Goal: Task Accomplishment & Management: Manage account settings

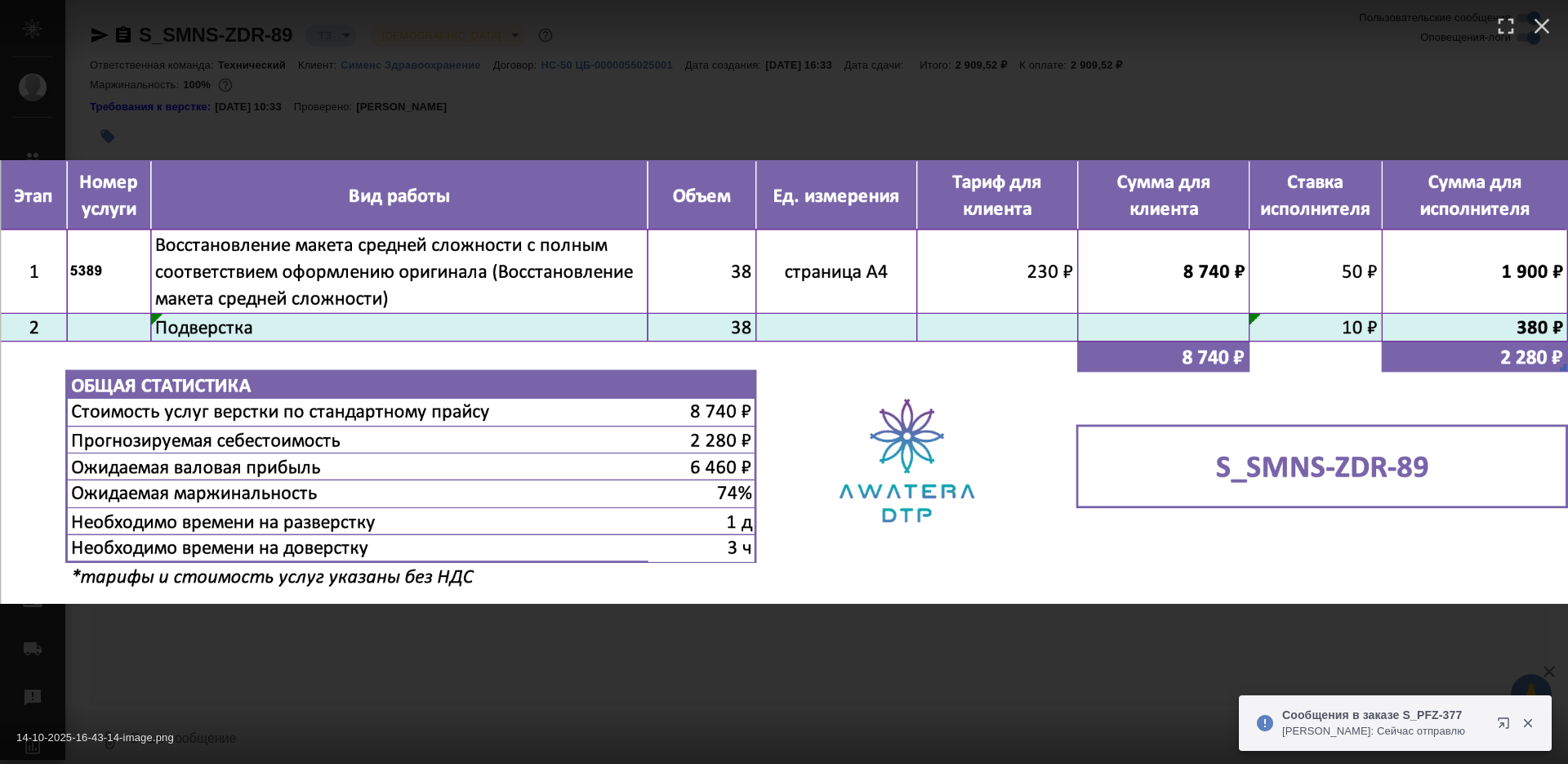
scroll to position [531, 0]
click at [918, 667] on div "14-10-2025-16-43-14-image.png 1 of 1" at bounding box center [784, 382] width 1568 height 764
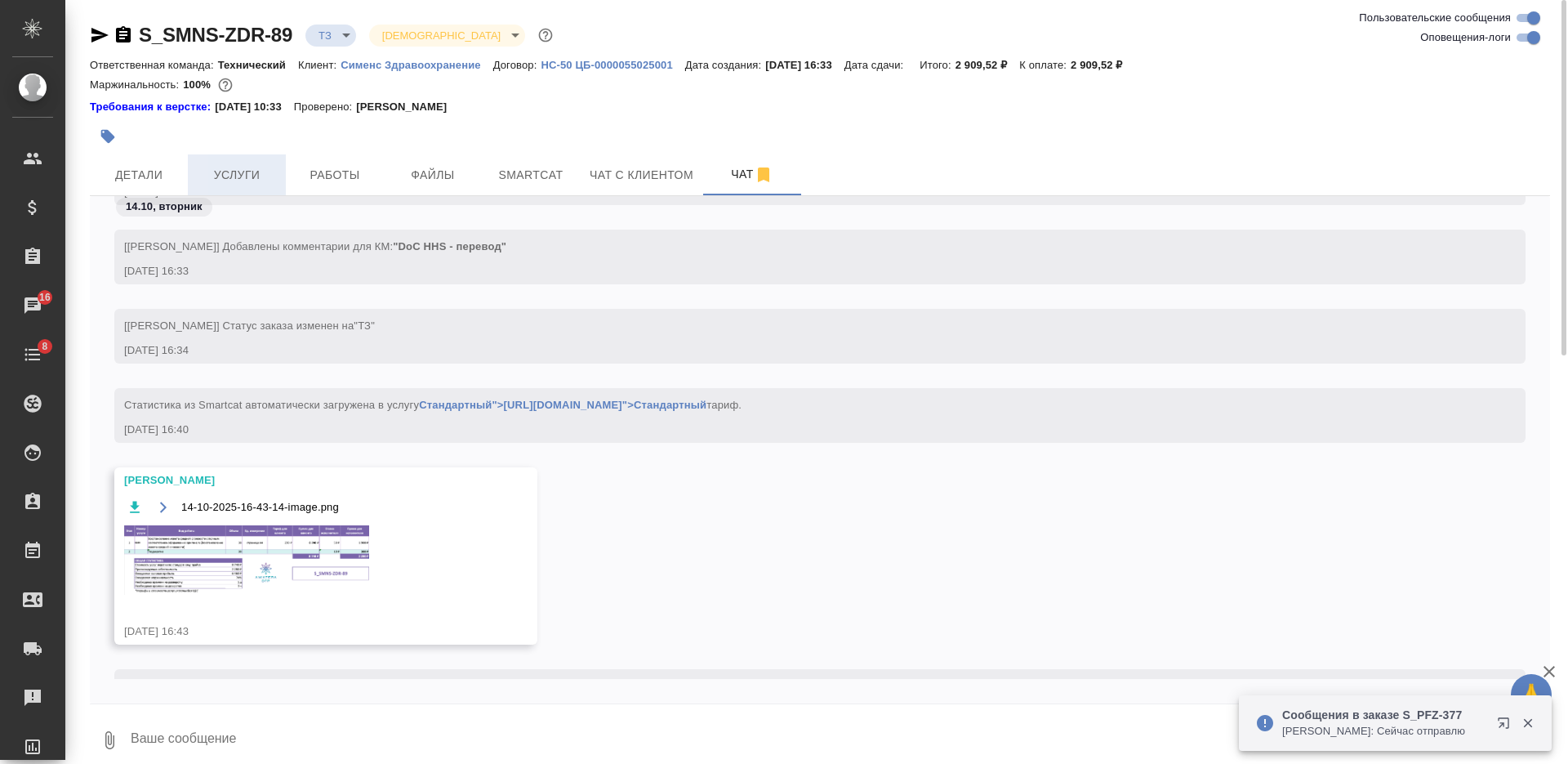
click at [245, 180] on span "Услуги" at bounding box center [237, 175] width 79 height 21
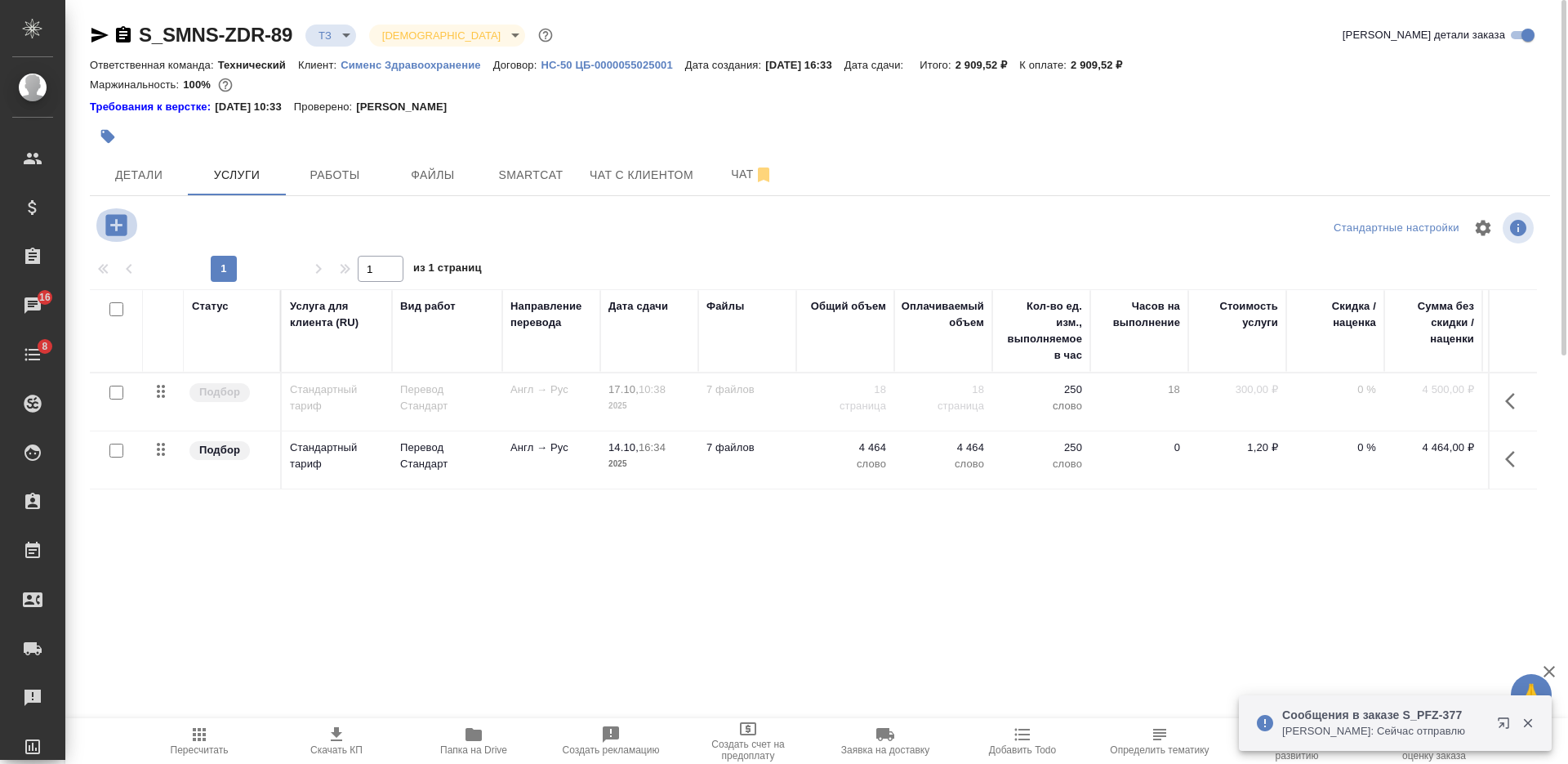
click at [123, 228] on icon "button" at bounding box center [116, 225] width 22 height 22
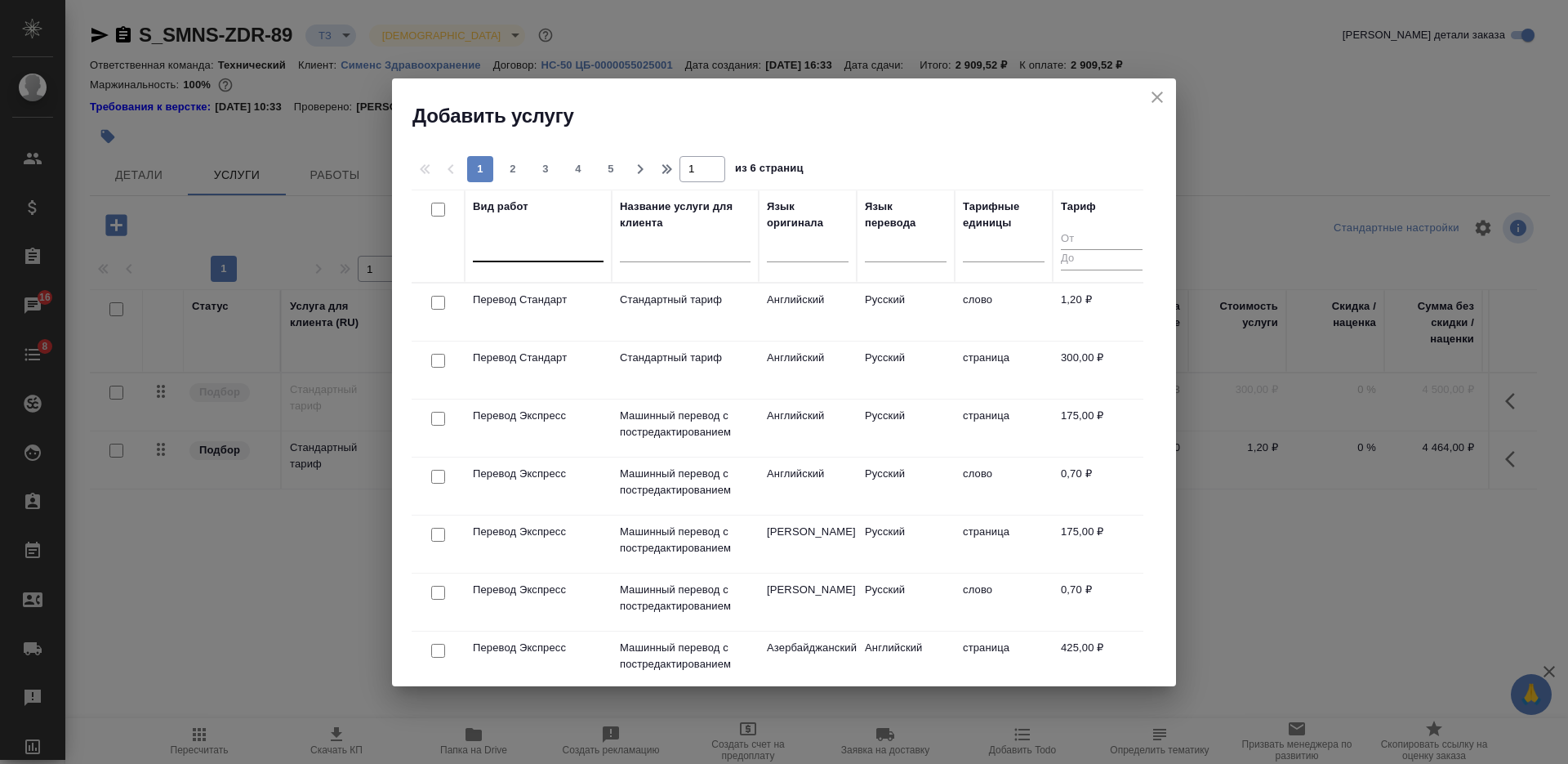
click at [534, 253] on div at bounding box center [538, 245] width 131 height 24
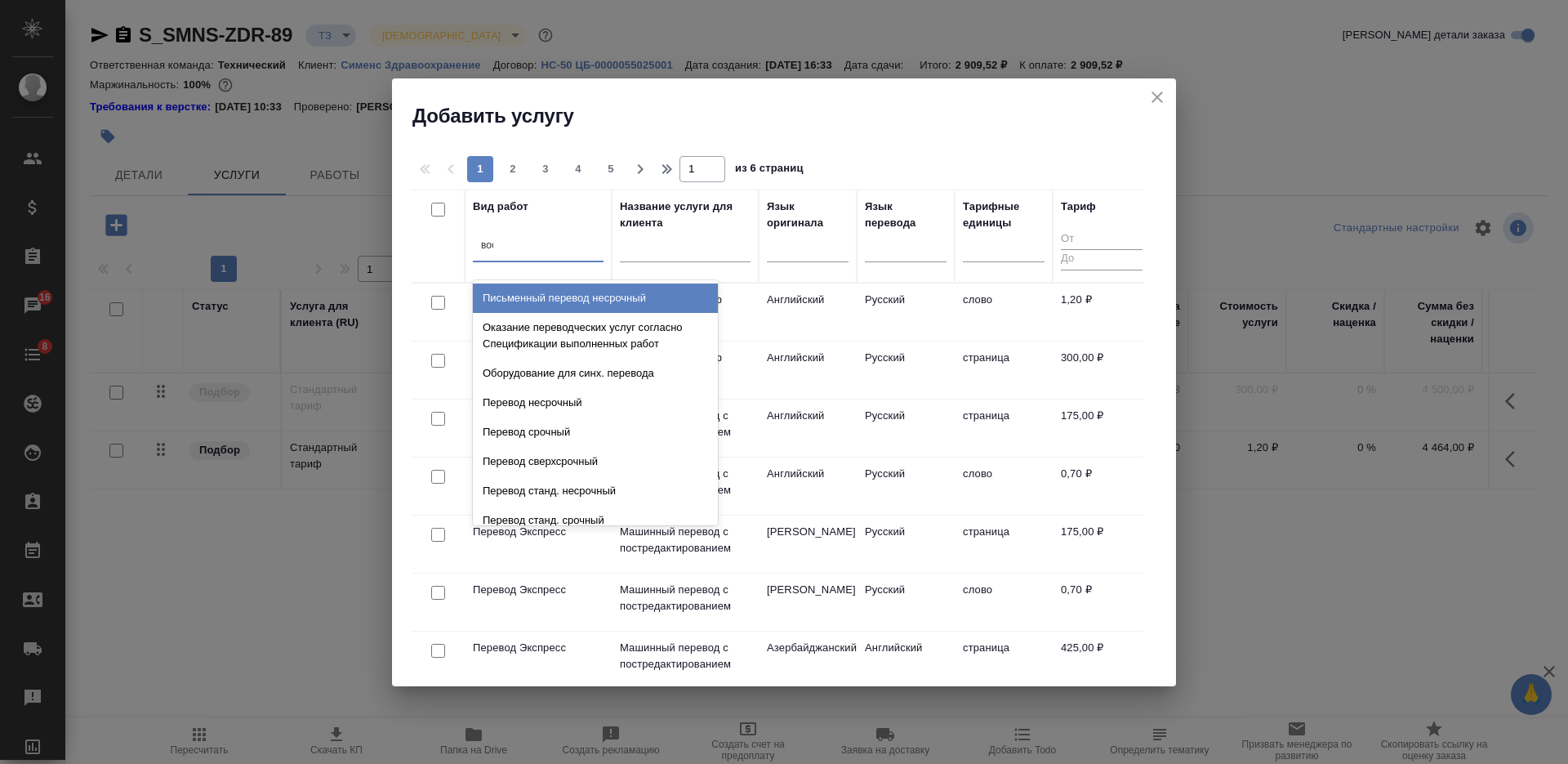
type input "восс"
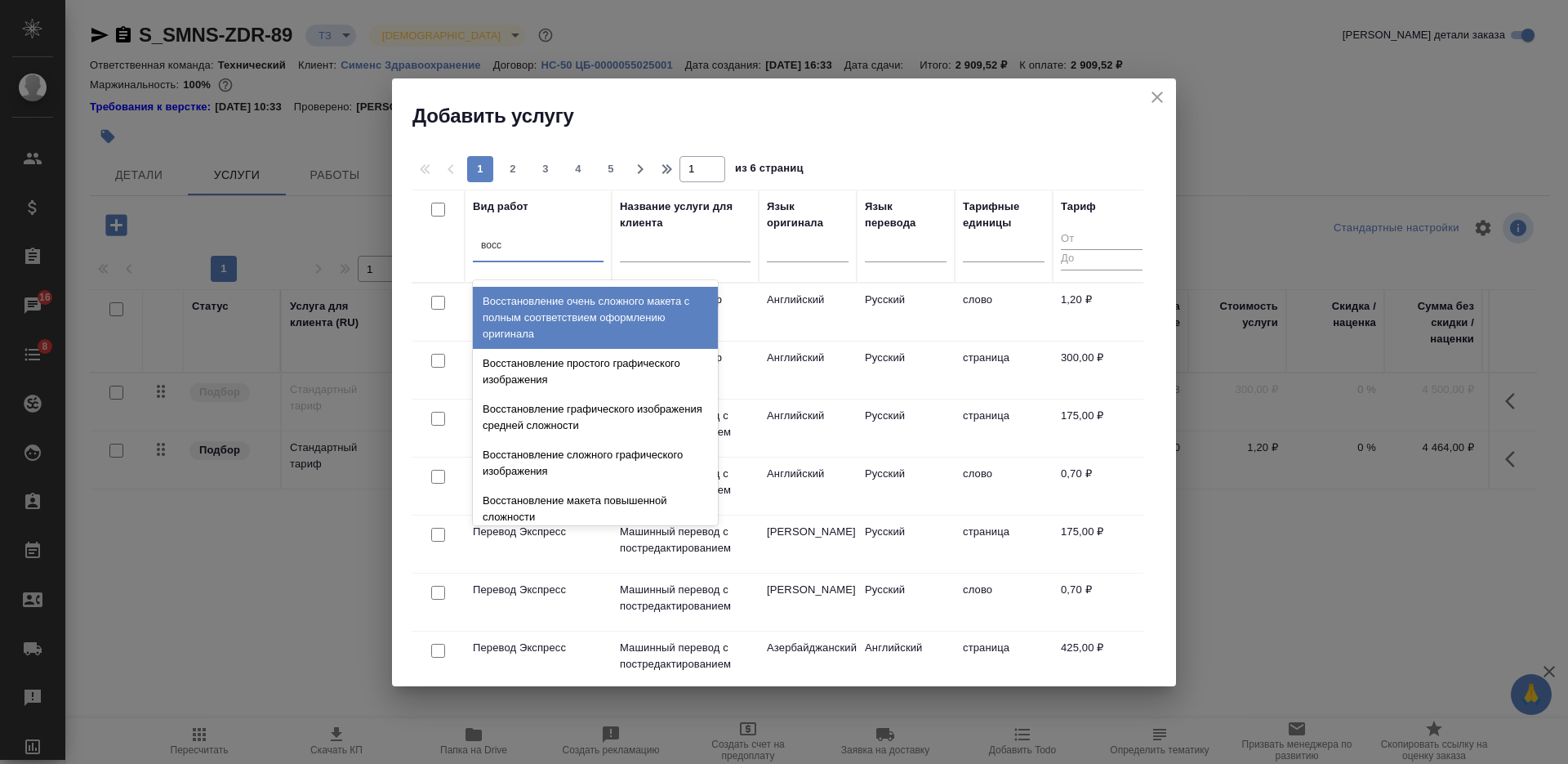
scroll to position [300, 0]
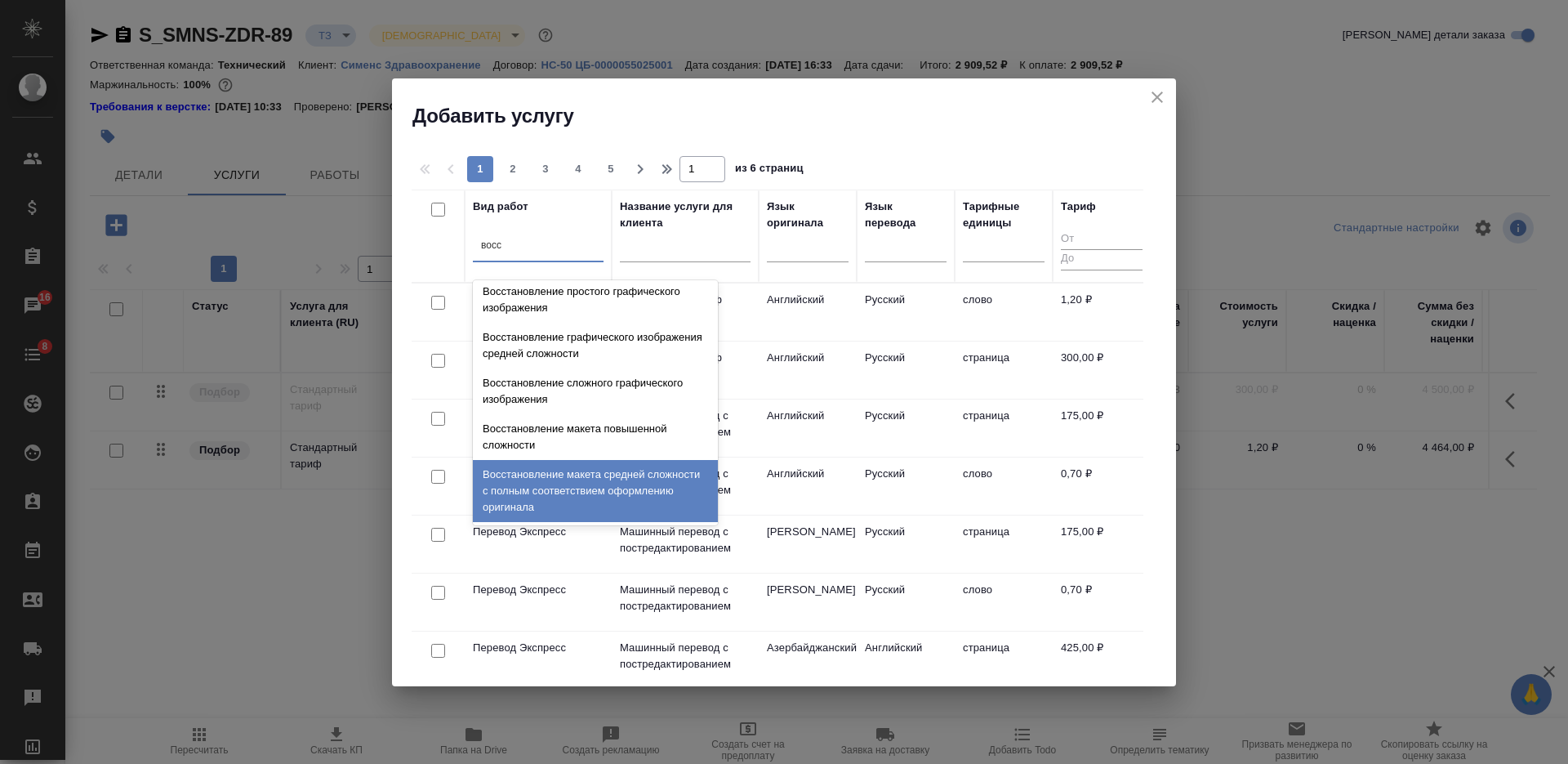
click at [660, 481] on div "Восстановление макета средней сложности с полным соответствием оформлению ориги…" at bounding box center [595, 491] width 245 height 62
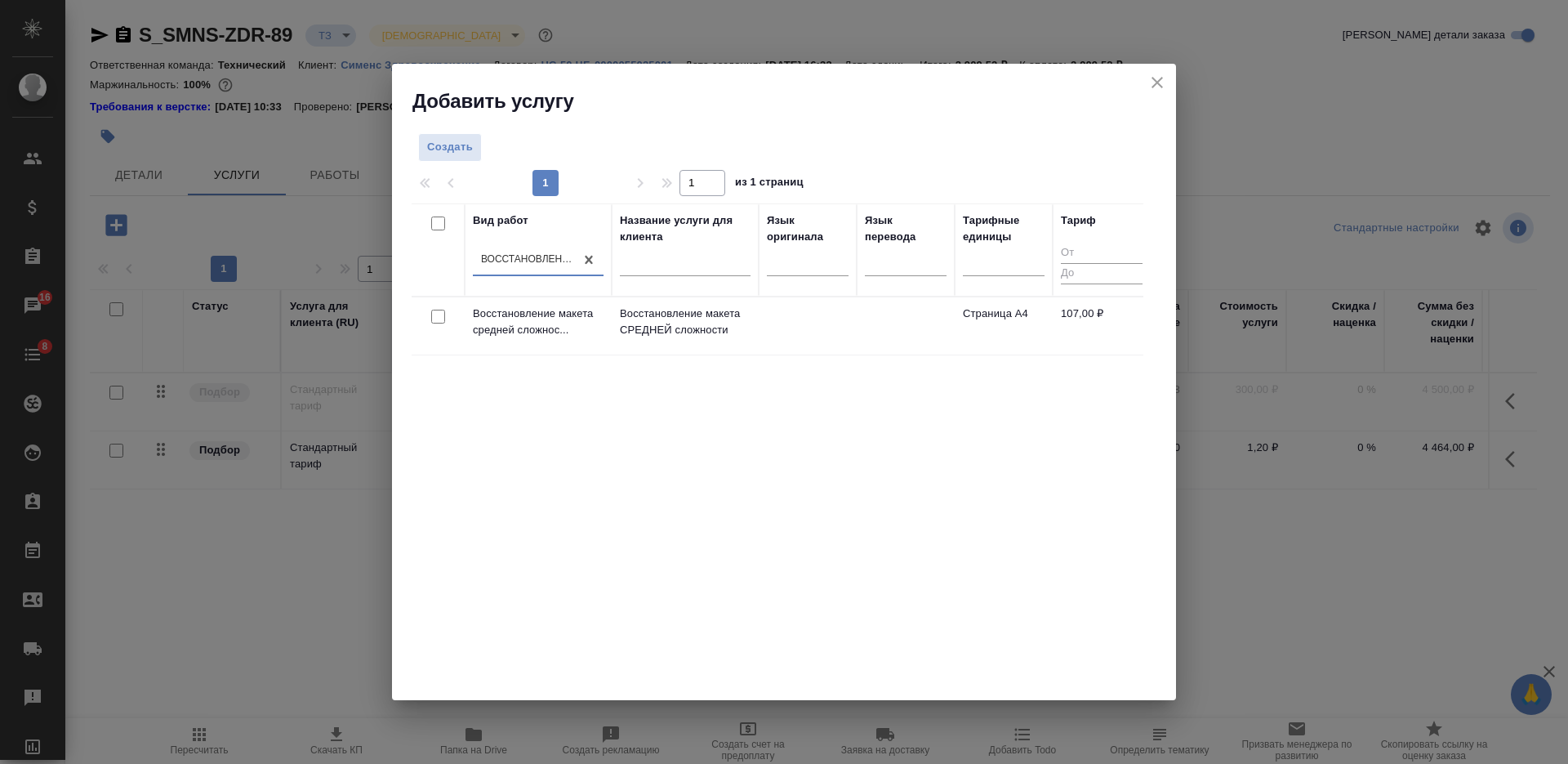
click at [441, 313] on input "checkbox" at bounding box center [438, 316] width 14 height 14
checkbox input "true"
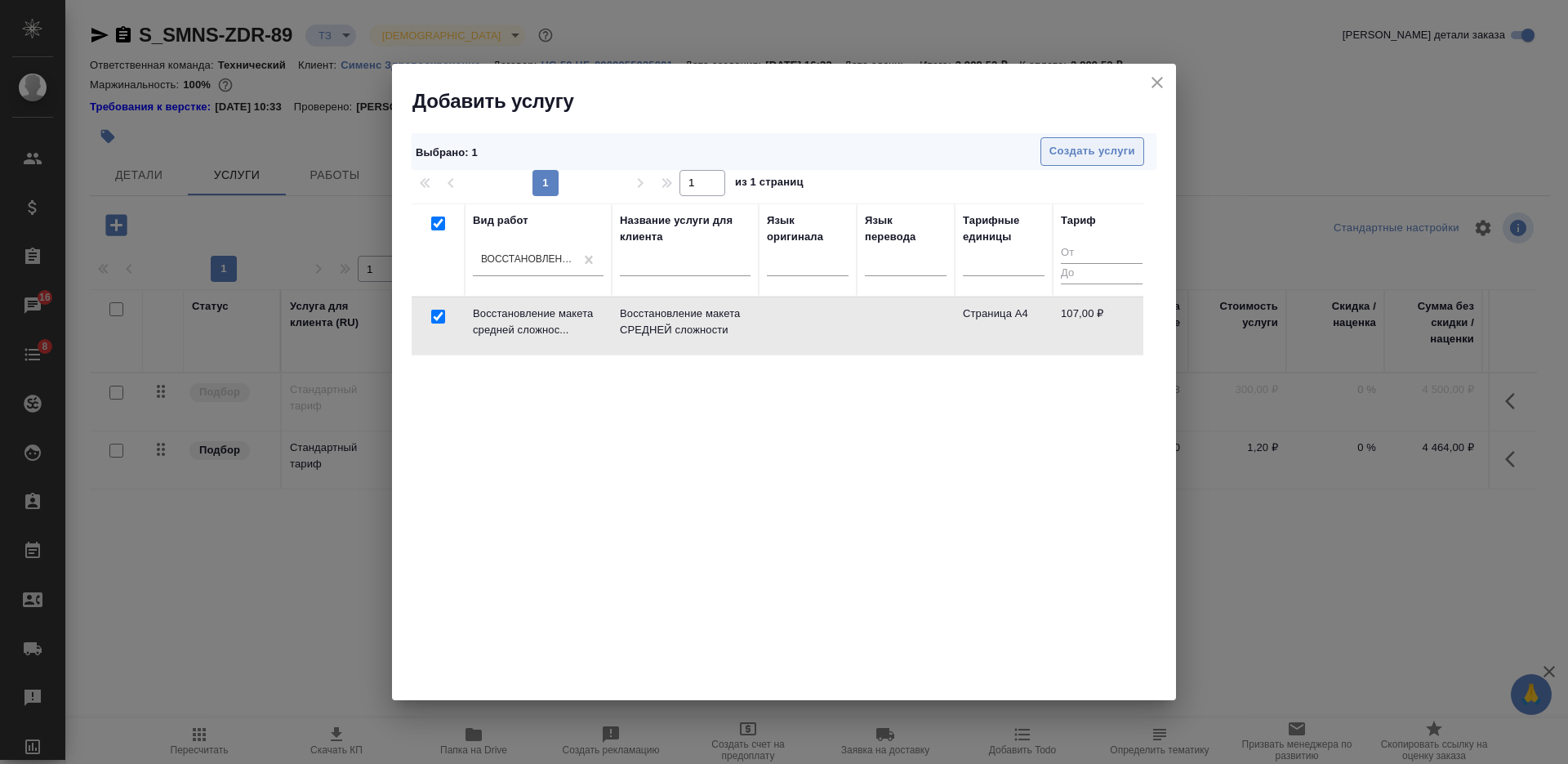
click at [1067, 154] on span "Создать услуги" at bounding box center [1092, 151] width 86 height 19
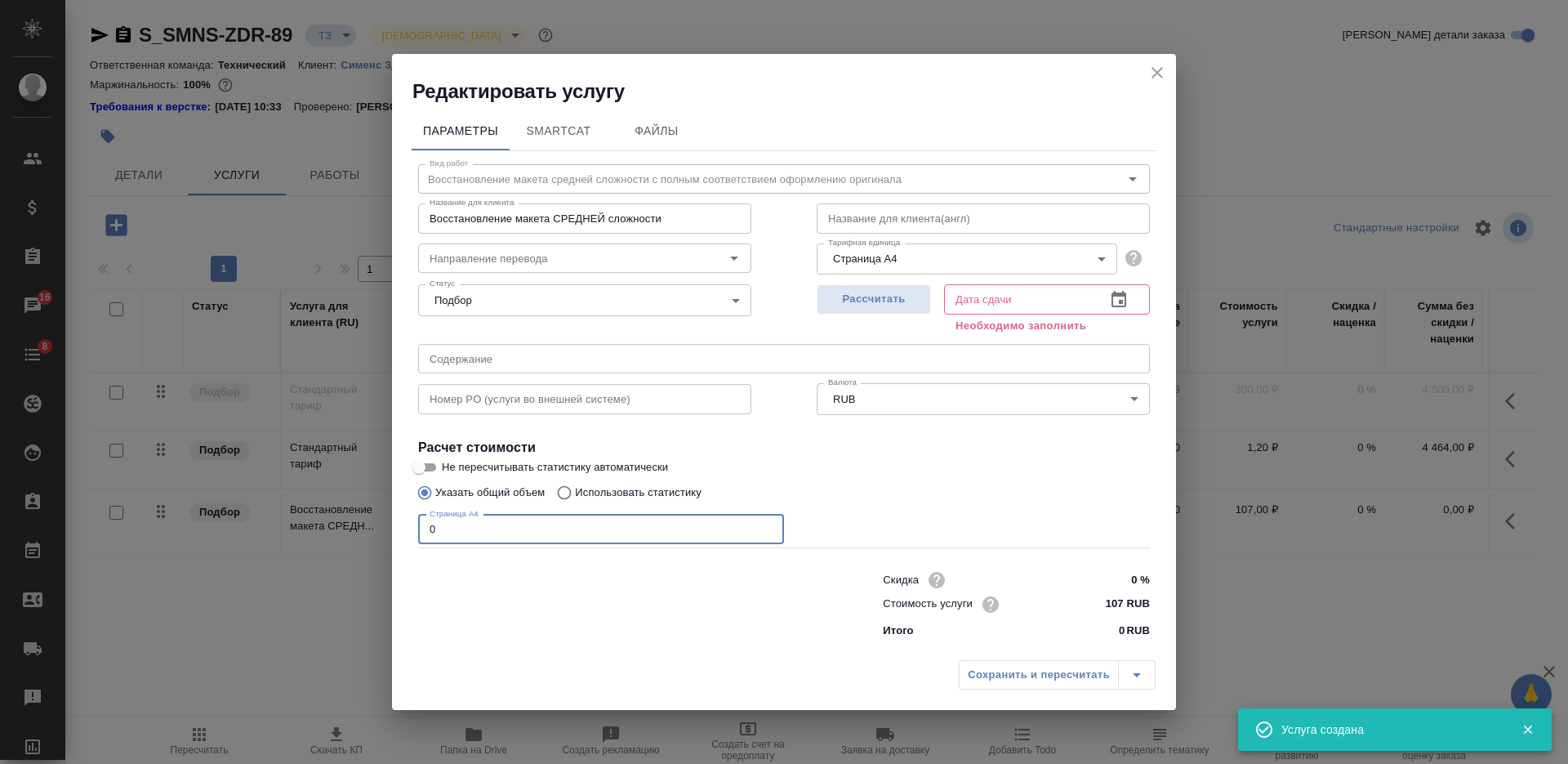
drag, startPoint x: 450, startPoint y: 537, endPoint x: 410, endPoint y: 536, distance: 40.0
click at [423, 537] on input "0" at bounding box center [601, 530] width 366 height 30
type input "38"
click at [849, 302] on span "Рассчитать" at bounding box center [874, 299] width 96 height 19
type input "[DATE] 13:05"
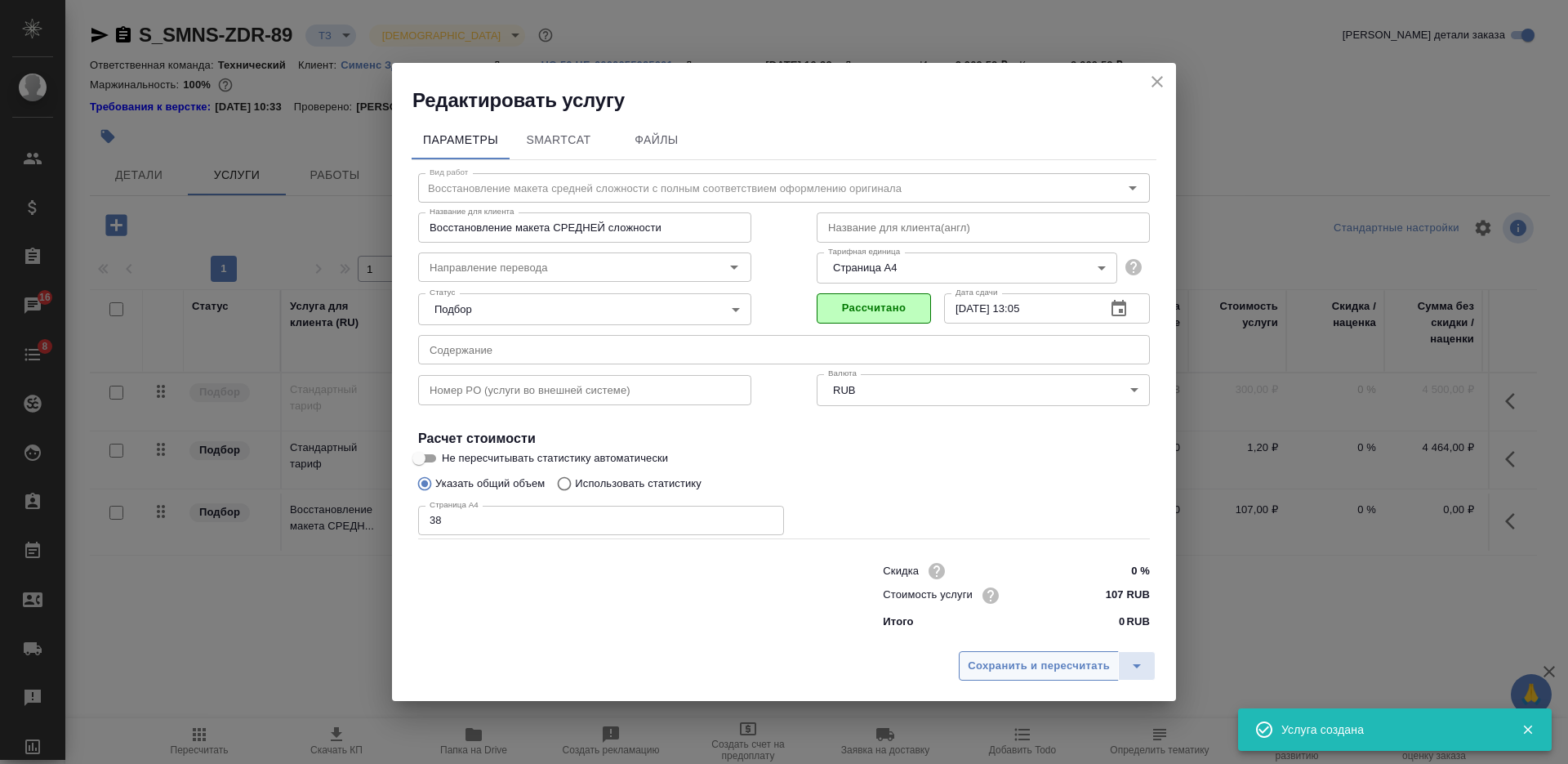
click at [1007, 662] on span "Сохранить и пересчитать" at bounding box center [1038, 665] width 142 height 19
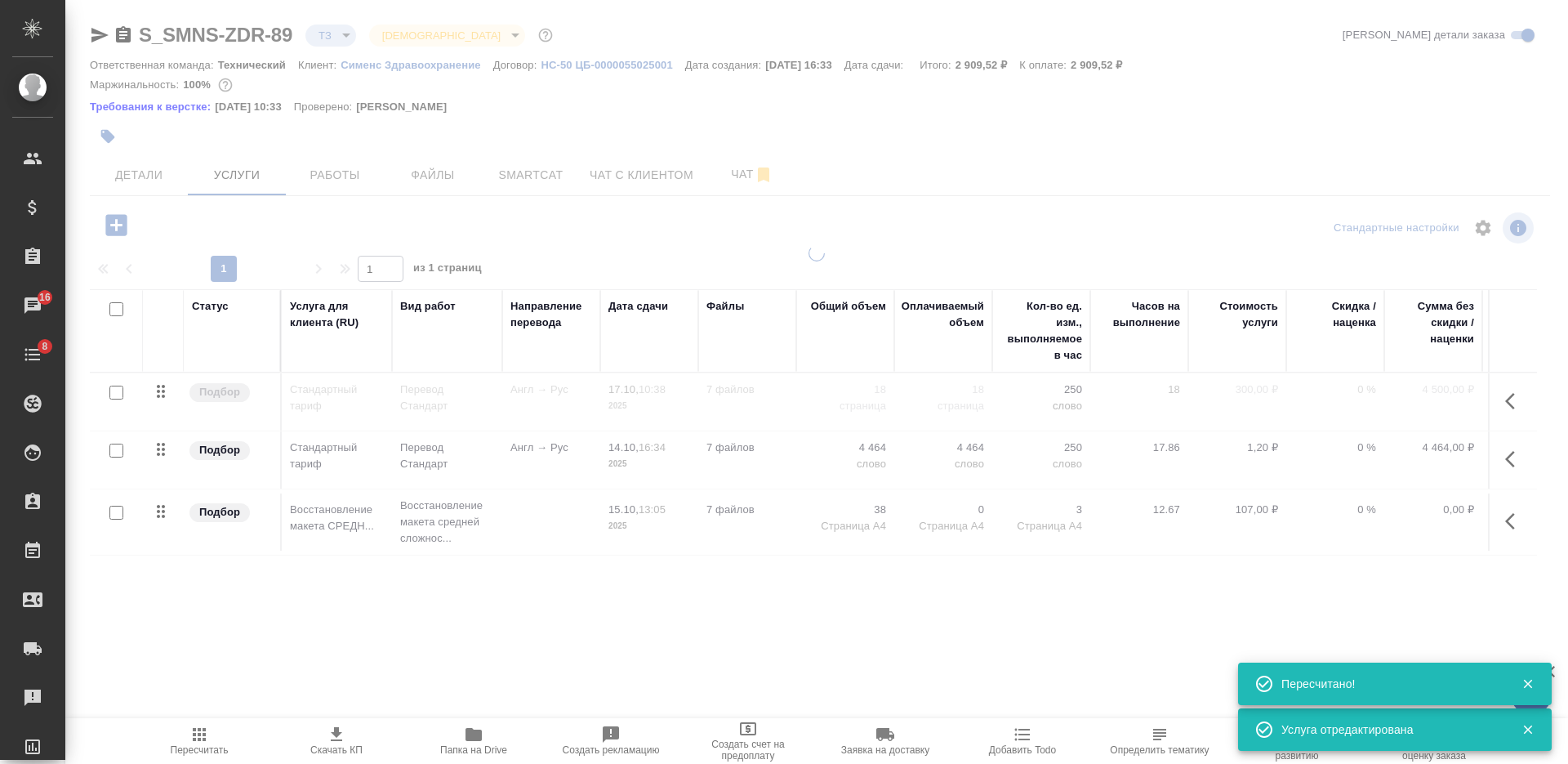
type input "new"
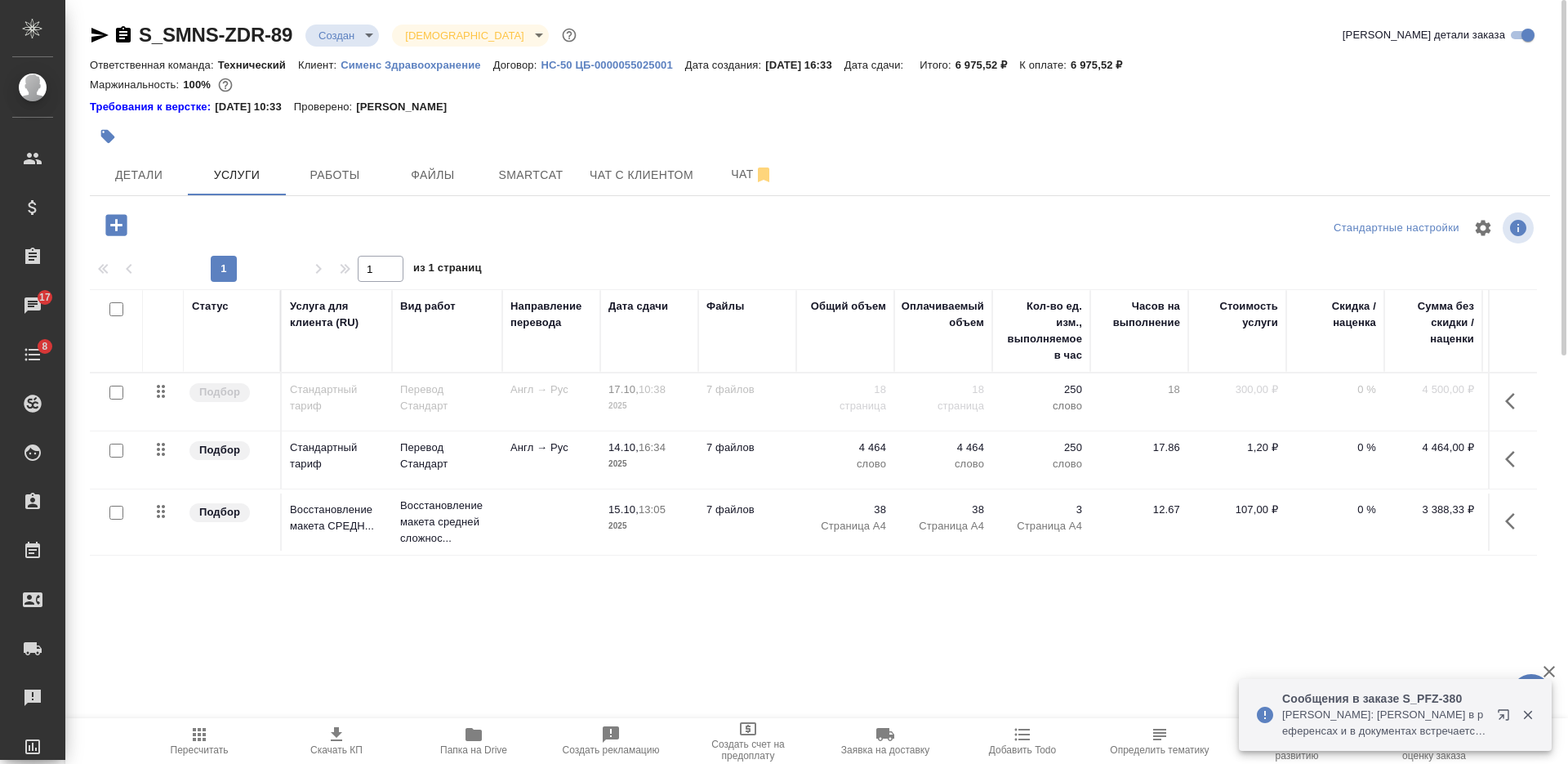
click at [176, 729] on span "Пересчитать" at bounding box center [199, 739] width 117 height 31
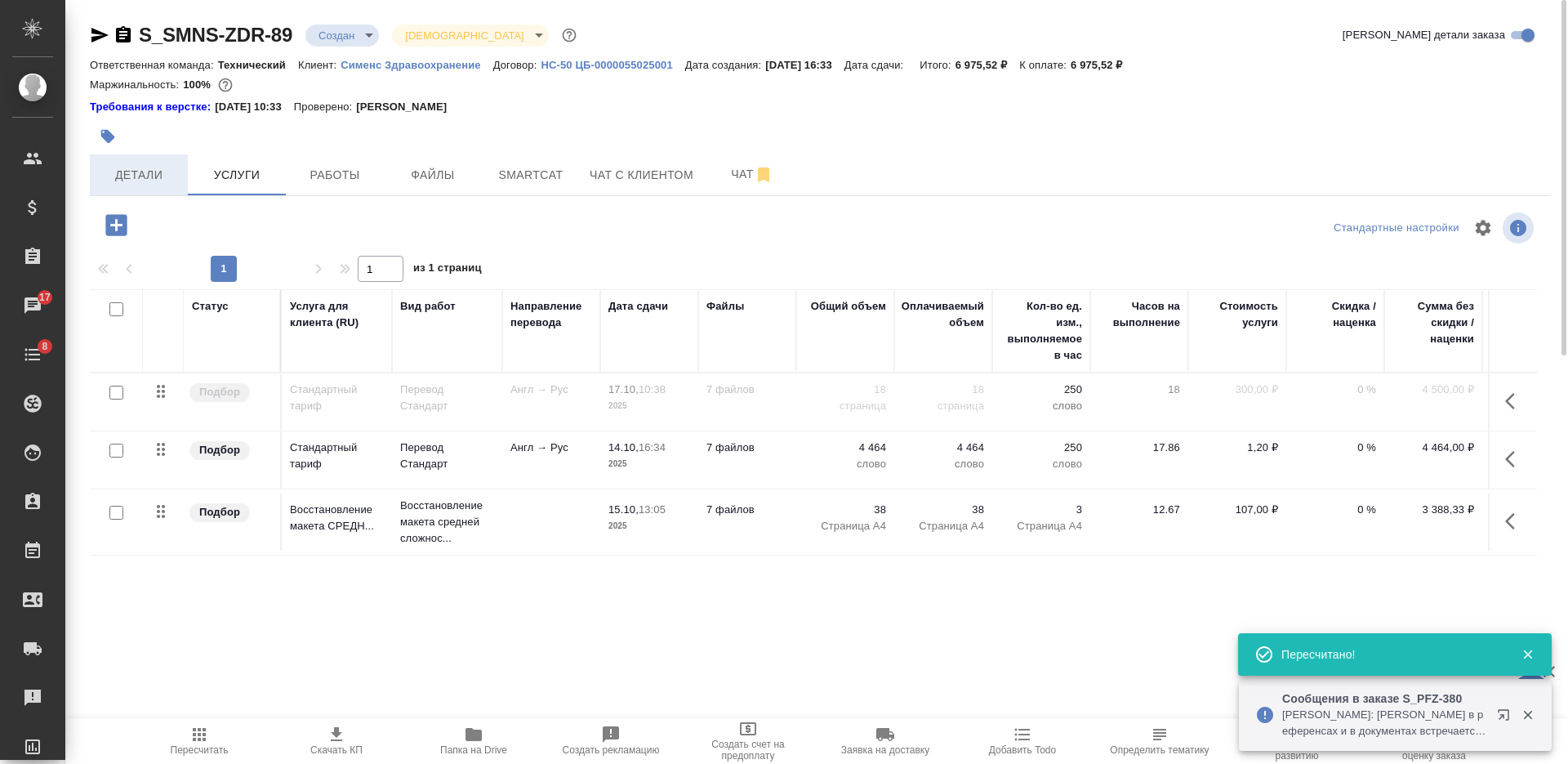
click at [159, 184] on span "Детали" at bounding box center [138, 175] width 79 height 21
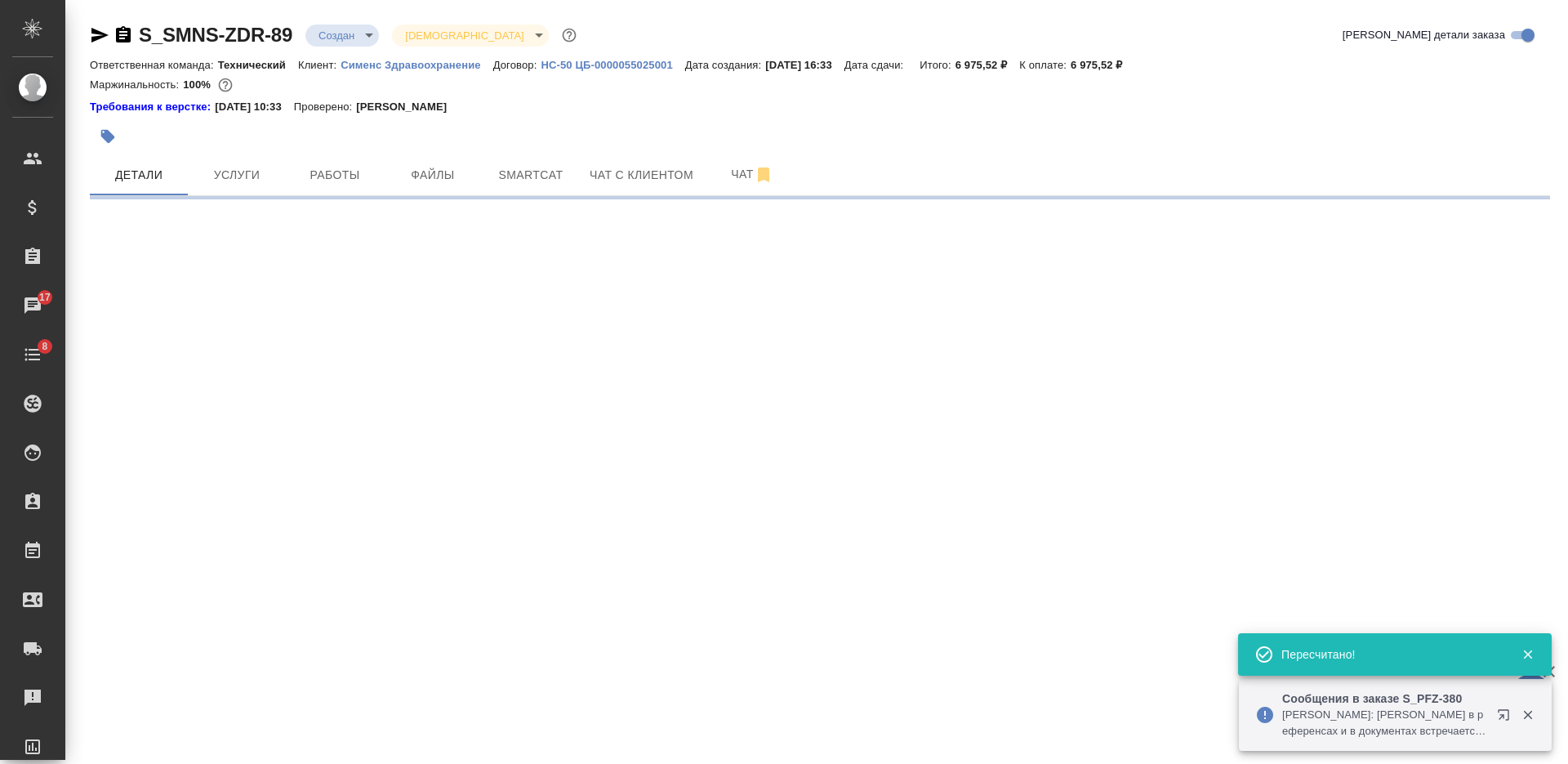
select select "RU"
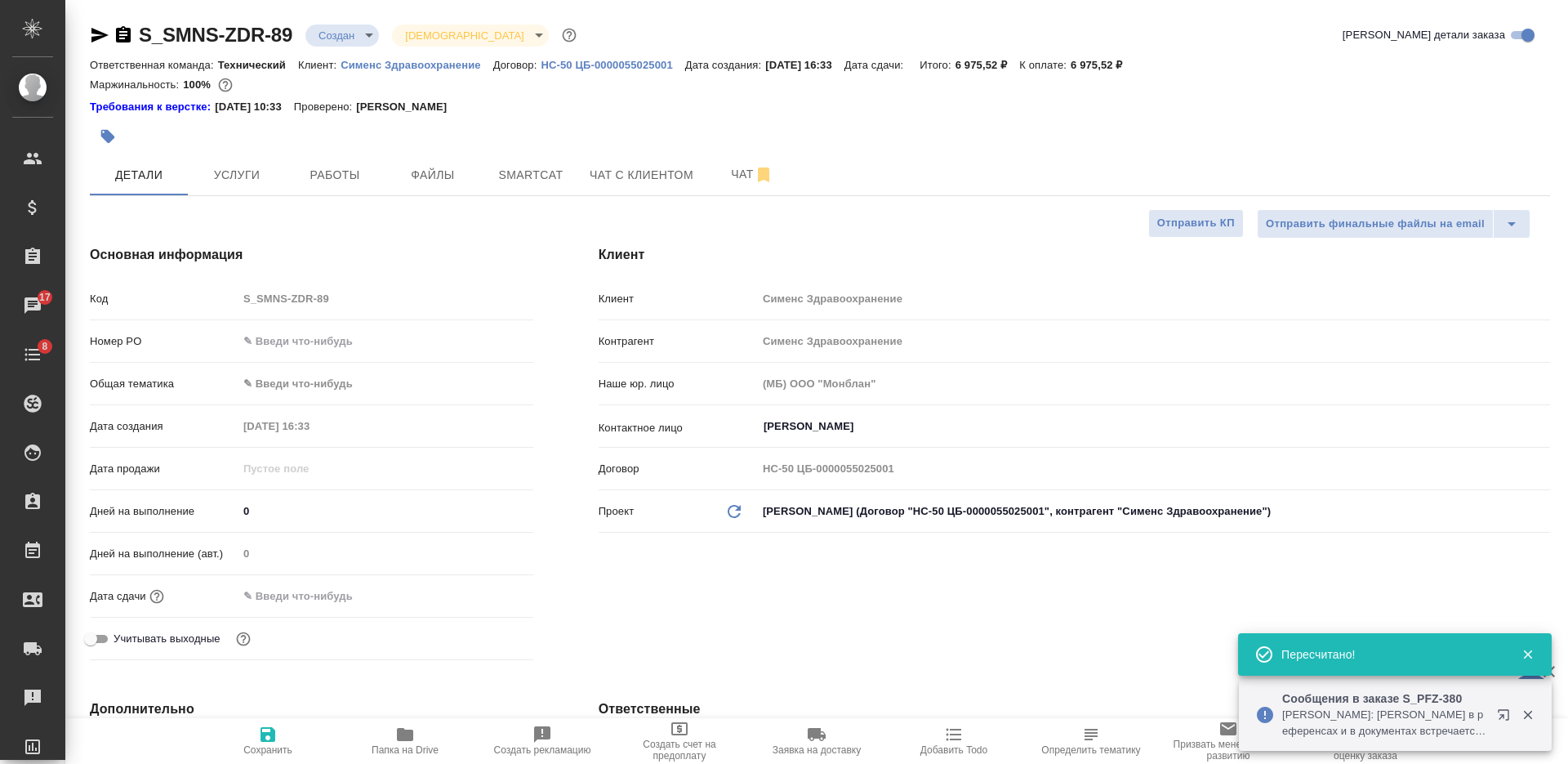
type textarea "x"
type input "[PERSON_NAME]"
type input "[PERSON_NAME]pavlova"
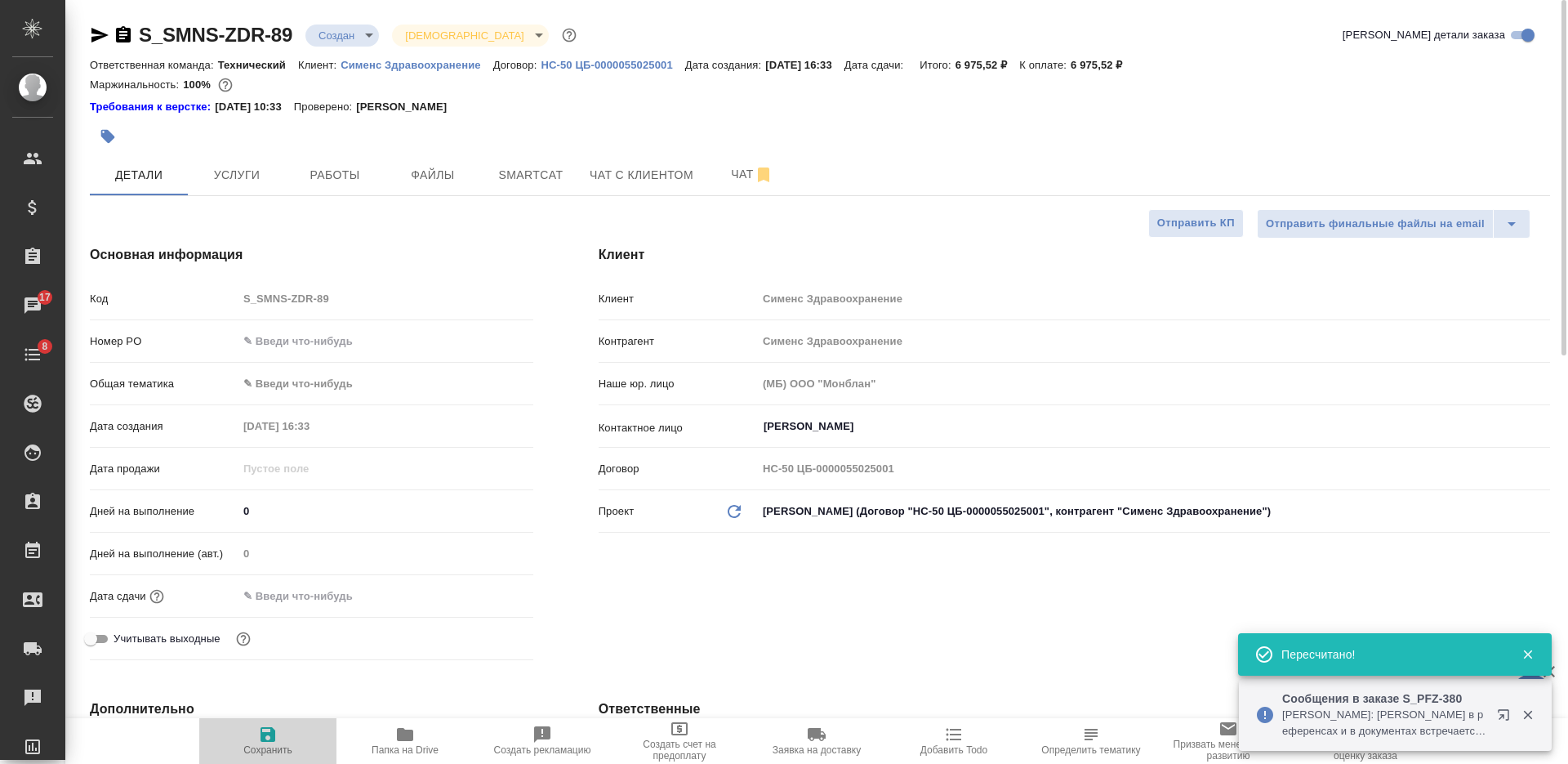
click at [252, 738] on span "Сохранить" at bounding box center [268, 739] width 117 height 31
type textarea "x"
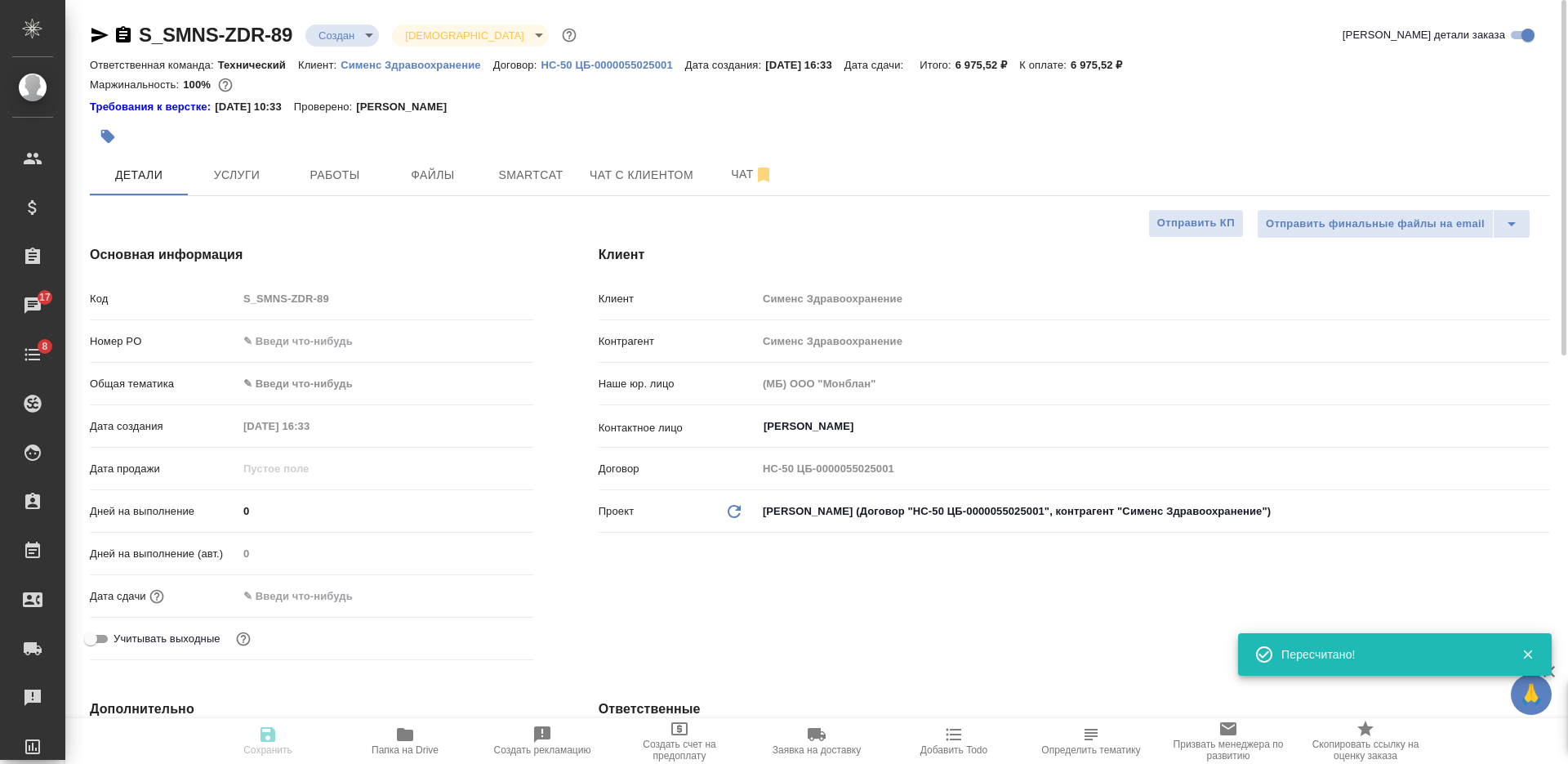
type textarea "x"
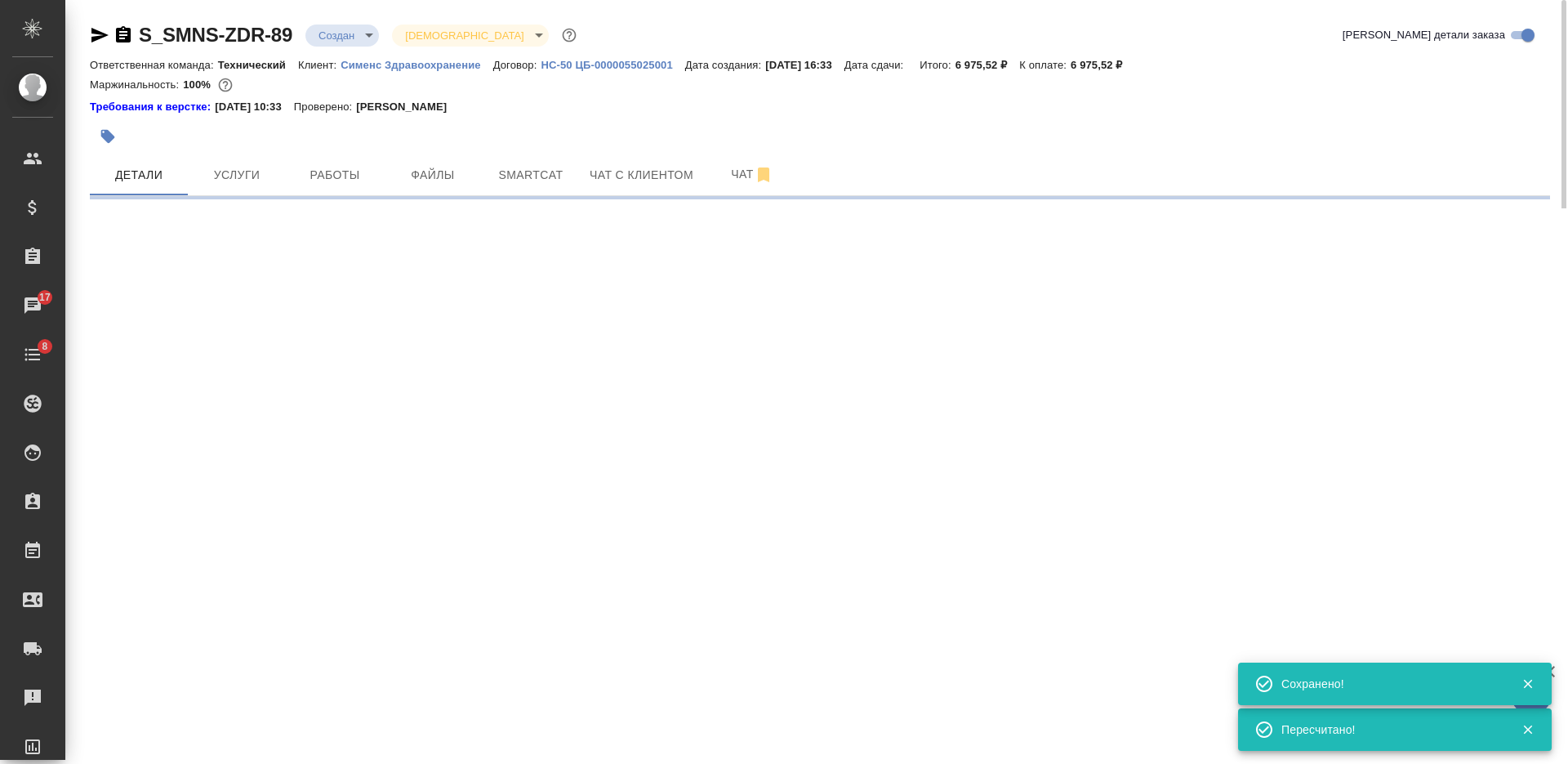
select select "RU"
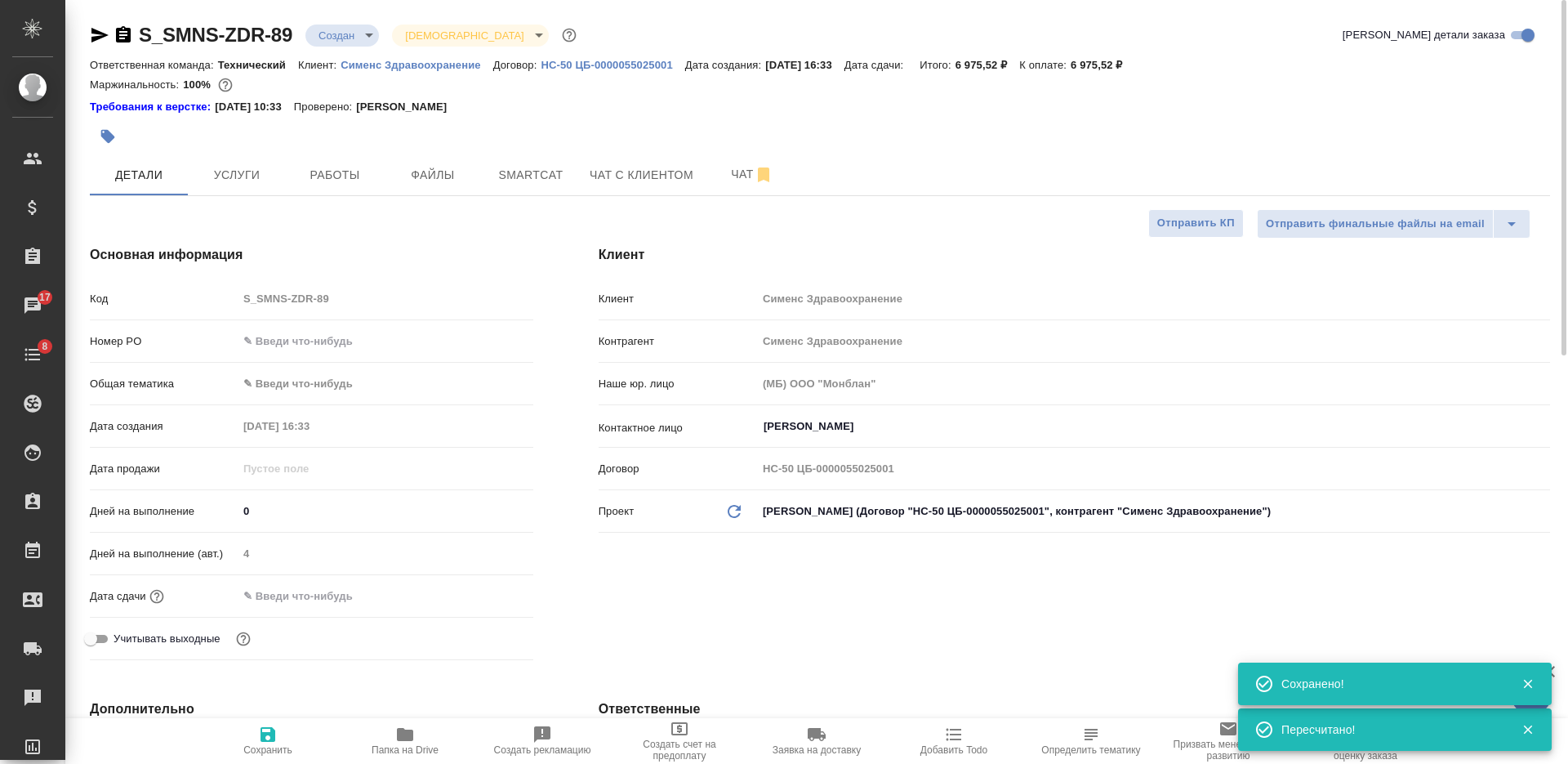
type textarea "x"
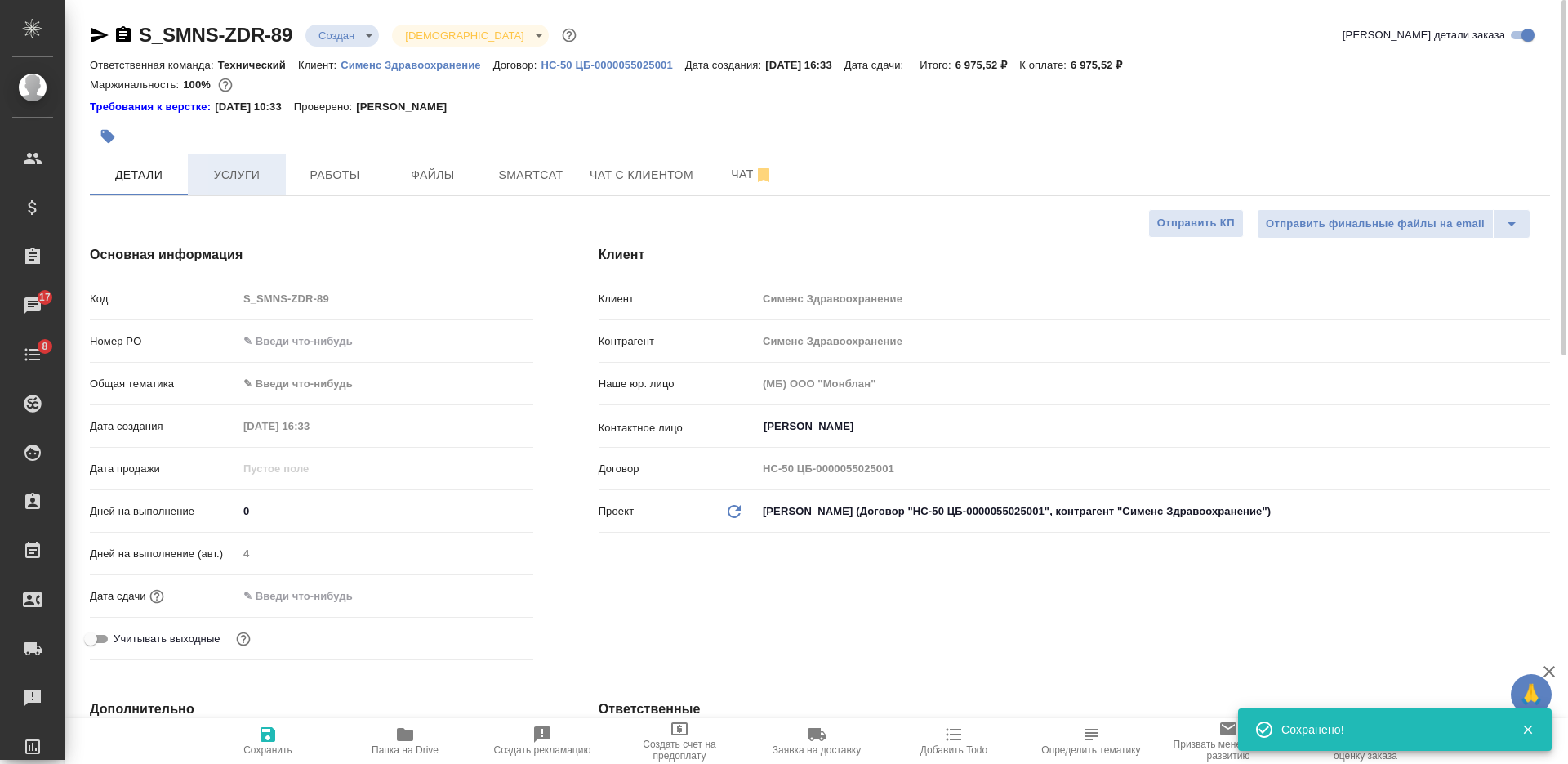
click at [237, 182] on span "Услуги" at bounding box center [237, 175] width 79 height 21
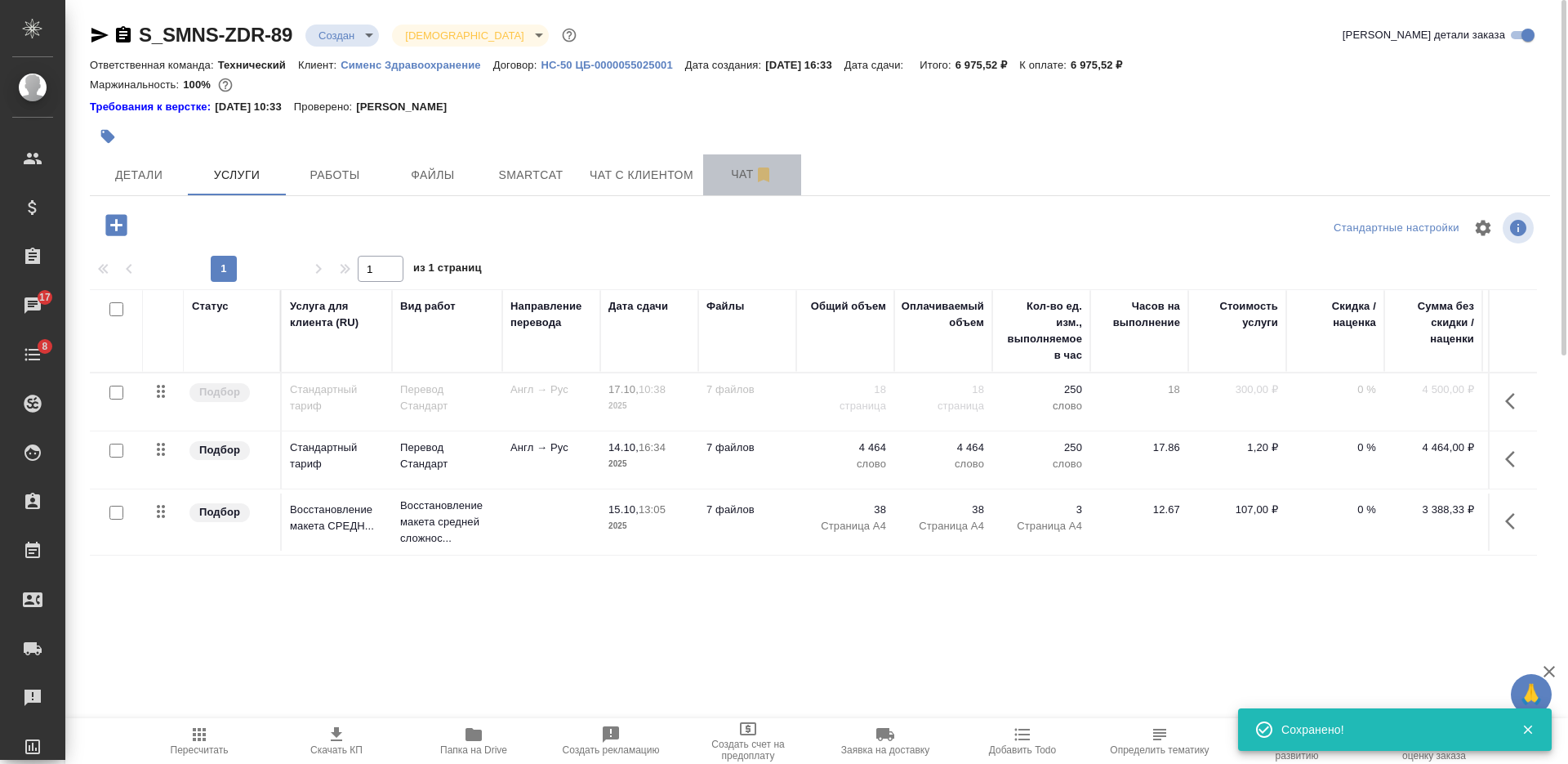
click at [729, 167] on span "Чат" at bounding box center [751, 174] width 79 height 21
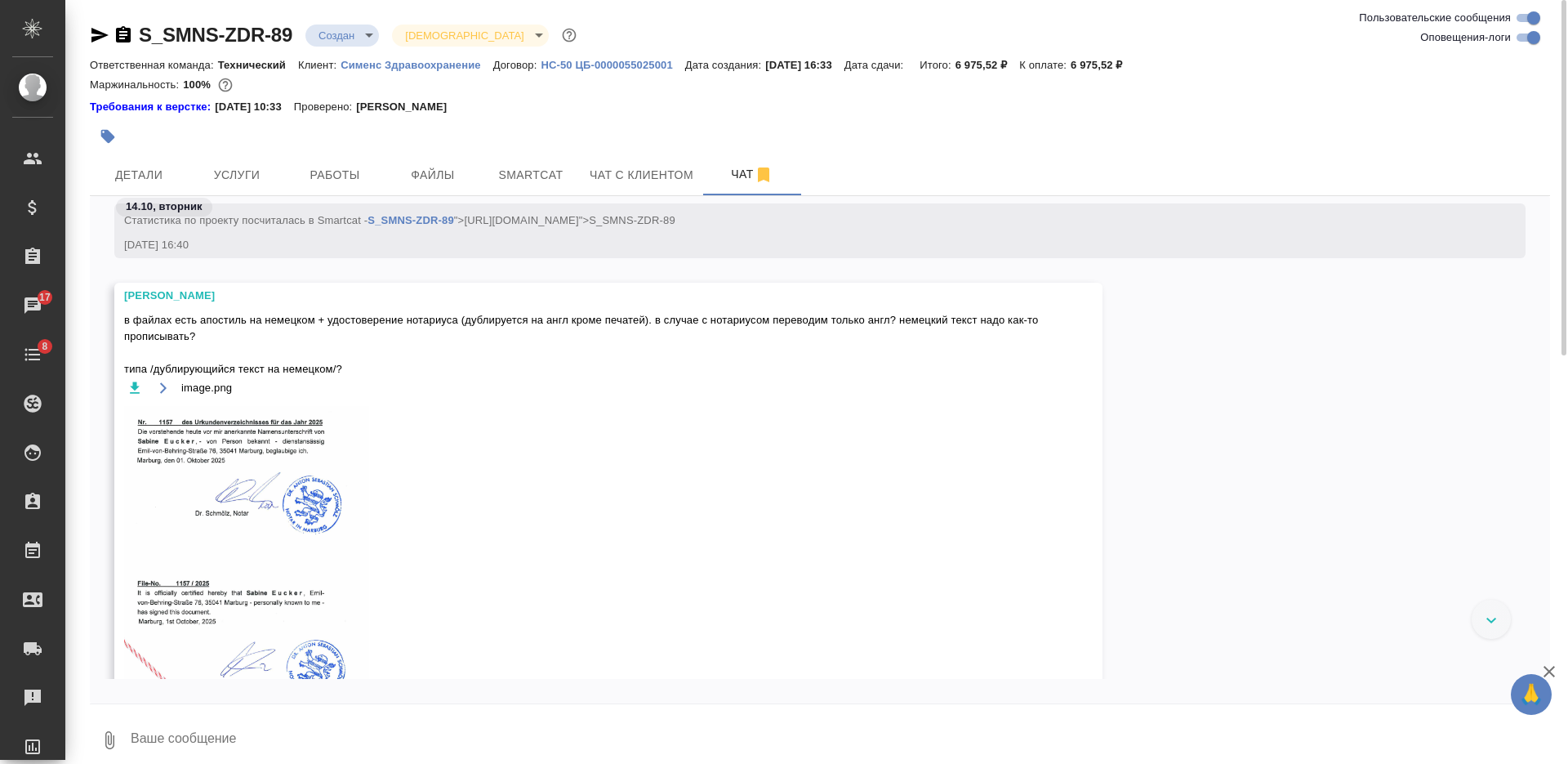
scroll to position [1362, 0]
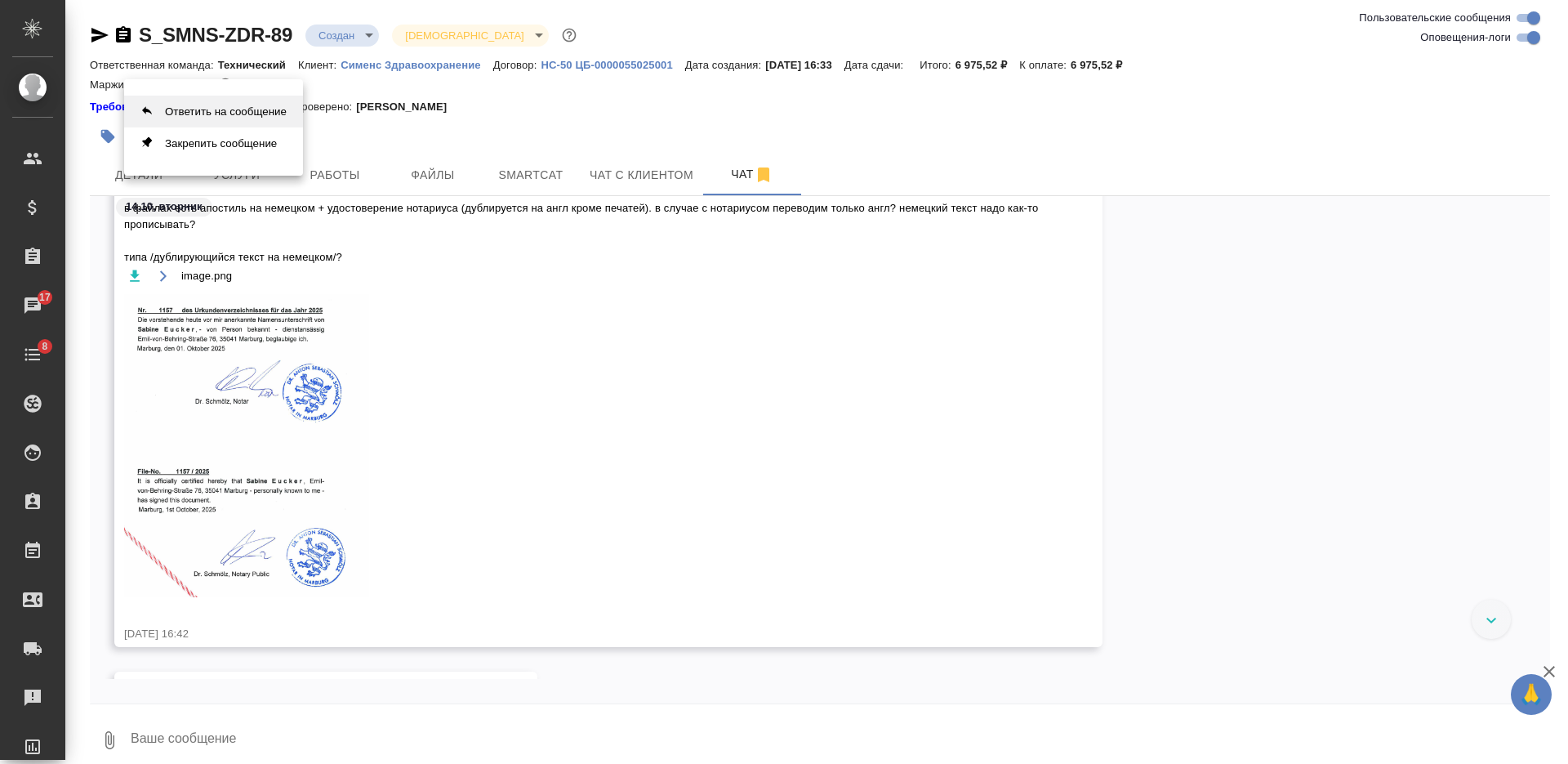
click at [281, 122] on button "Ответить на сообщение" at bounding box center [213, 111] width 179 height 31
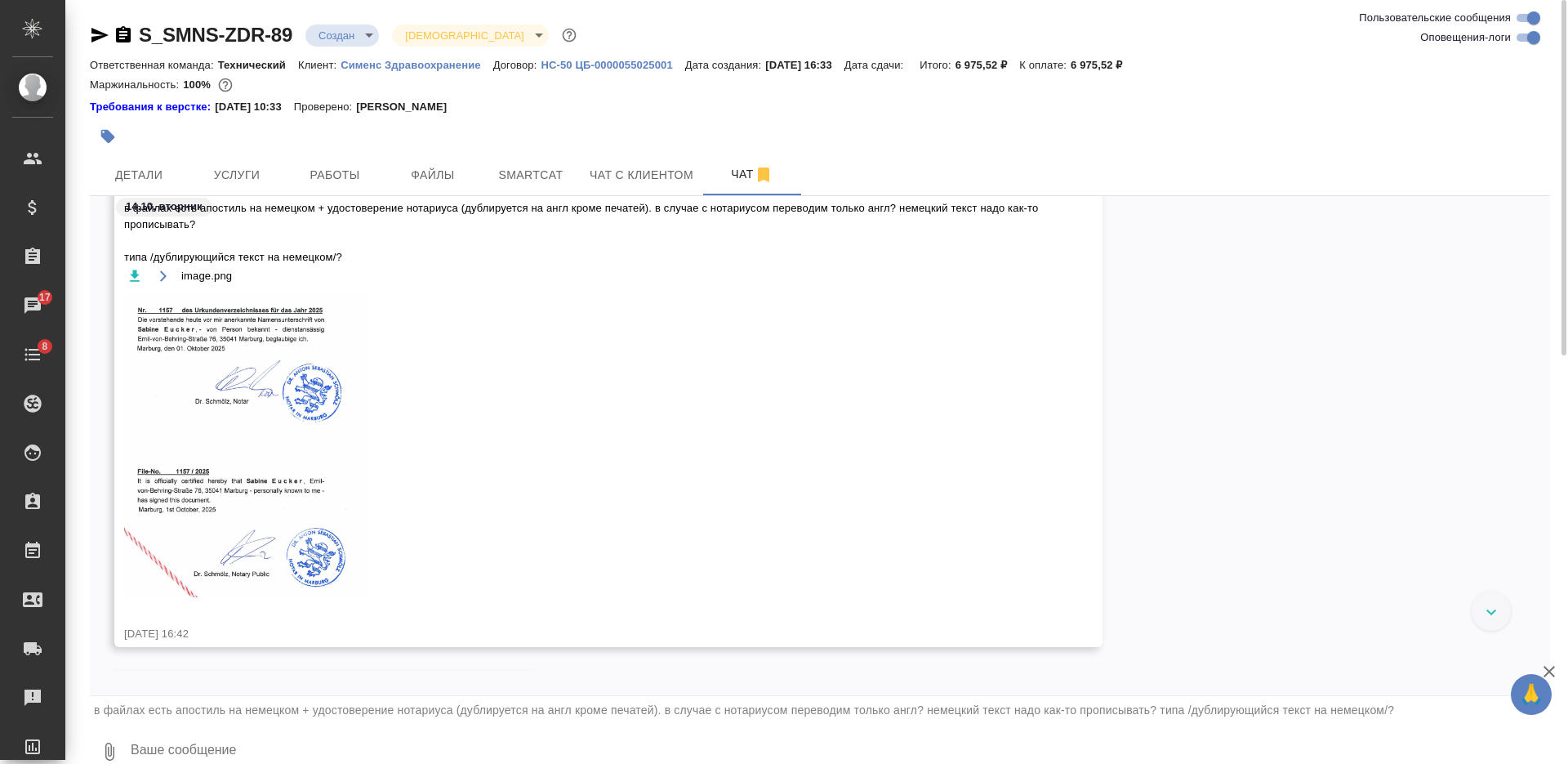
click at [404, 746] on textarea at bounding box center [839, 751] width 1421 height 55
type textarea "это к ПМ"
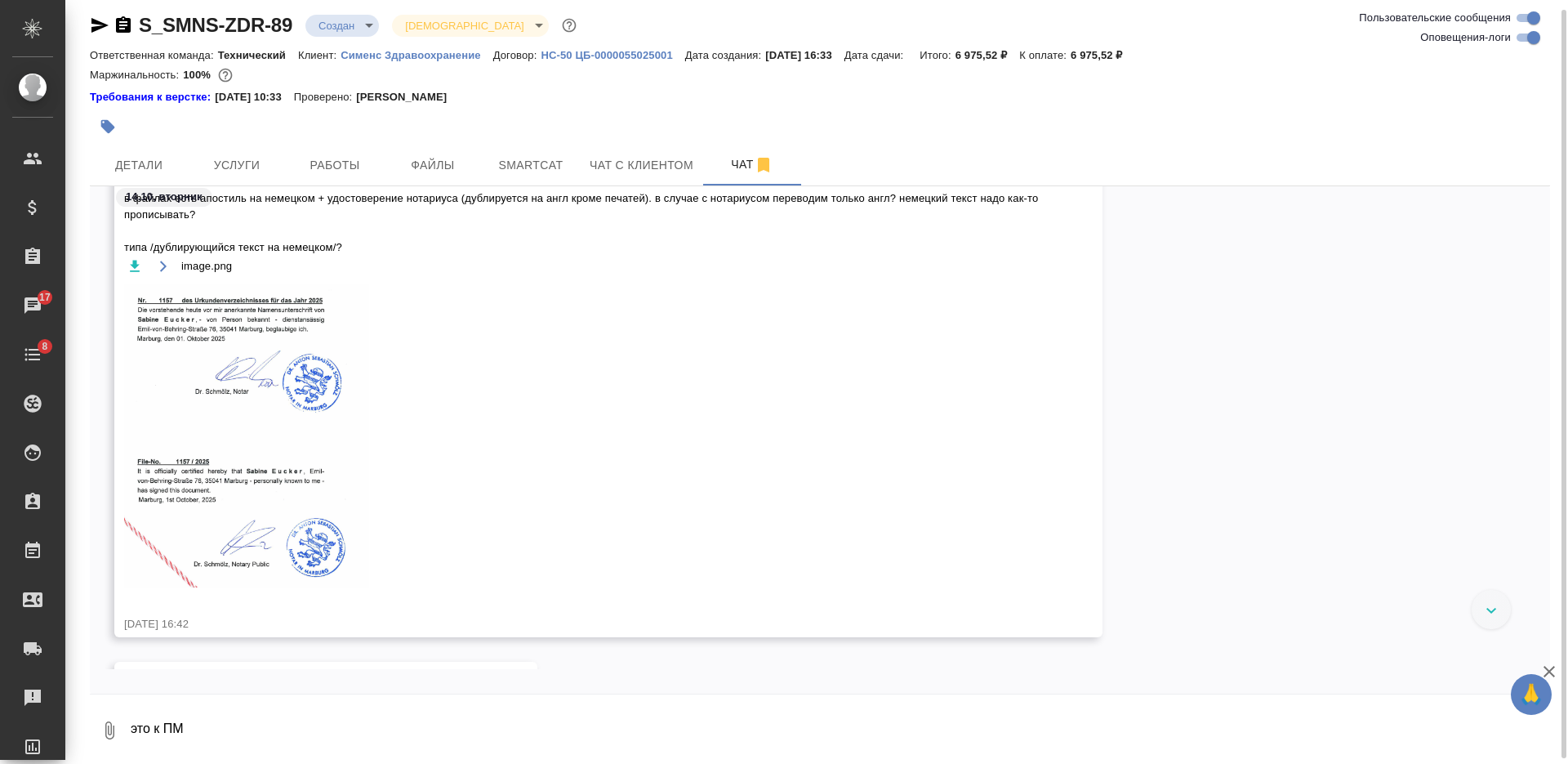
scroll to position [1819, 0]
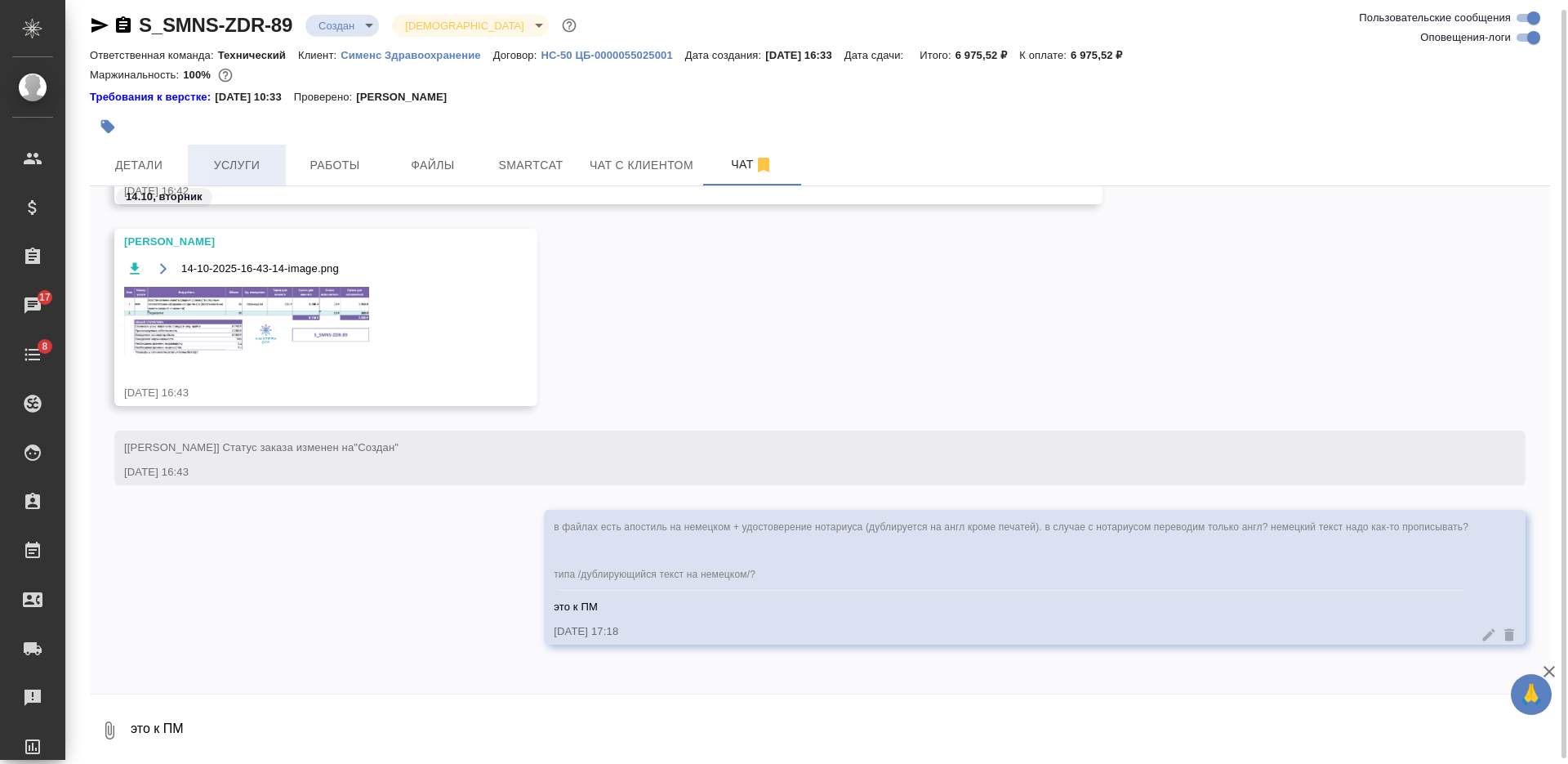
click at [236, 172] on span "Услуги" at bounding box center [237, 165] width 79 height 21
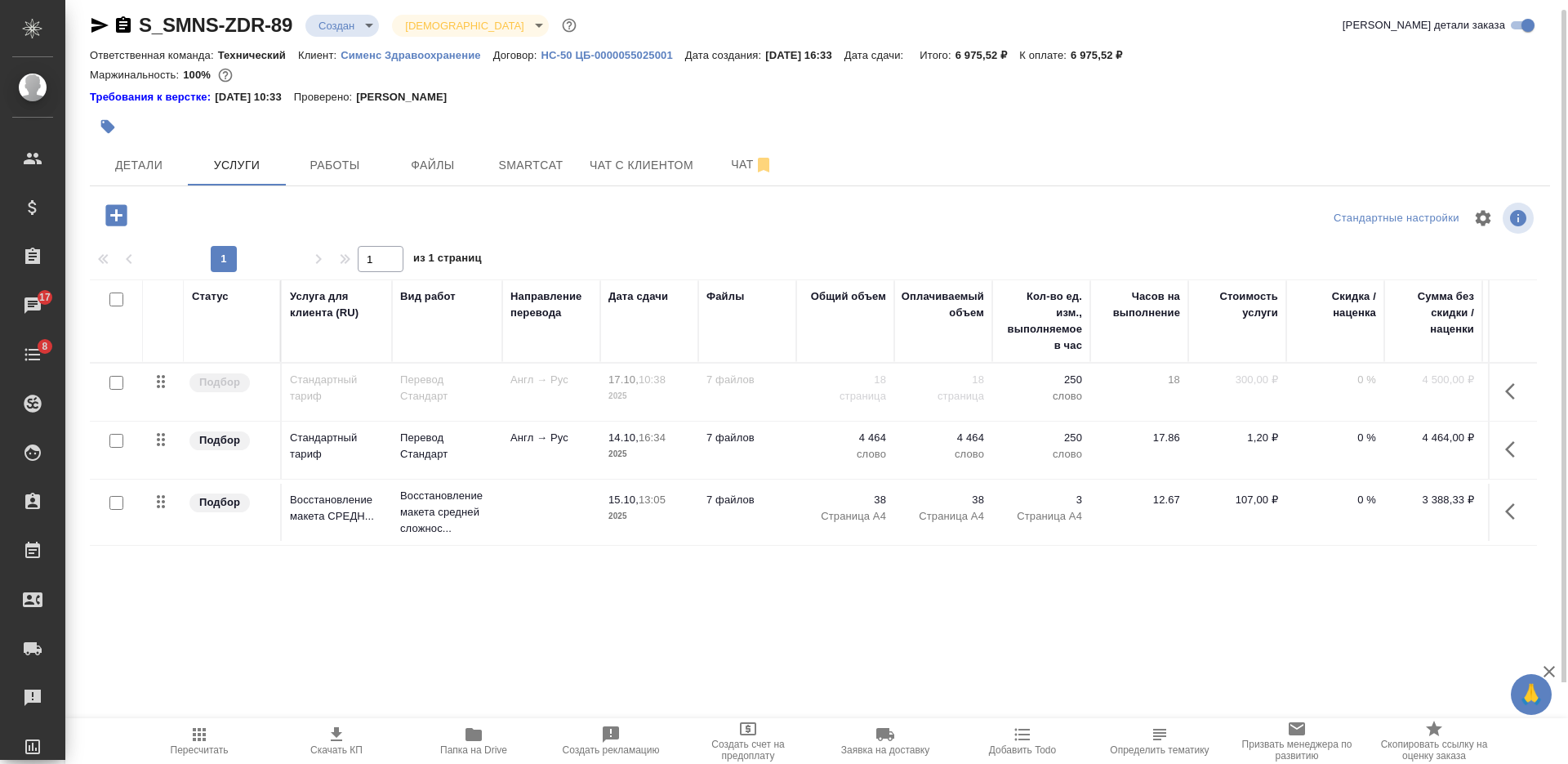
click at [345, 735] on icon "button" at bounding box center [337, 734] width 20 height 20
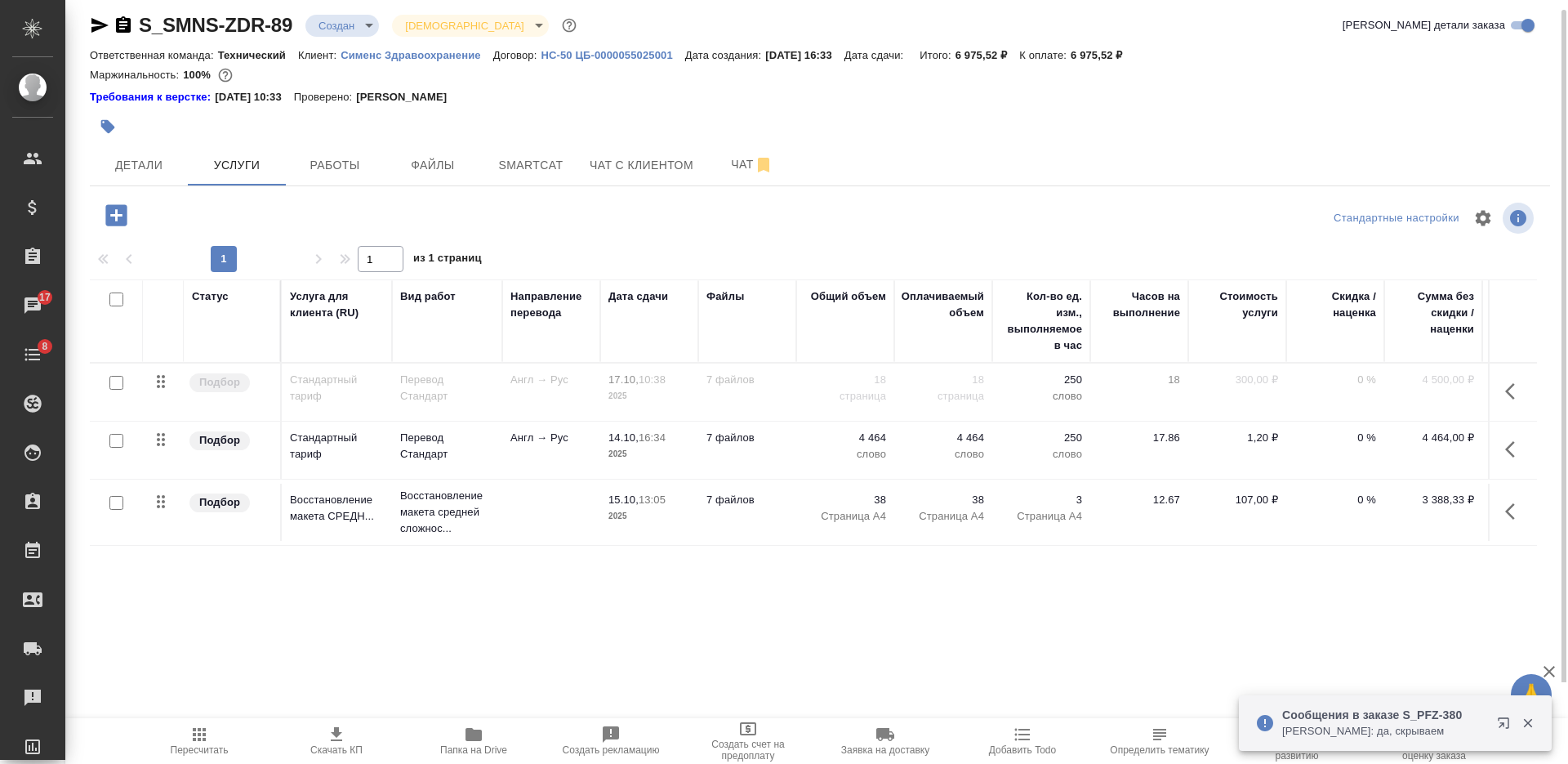
click at [124, 17] on icon "button" at bounding box center [123, 25] width 15 height 17
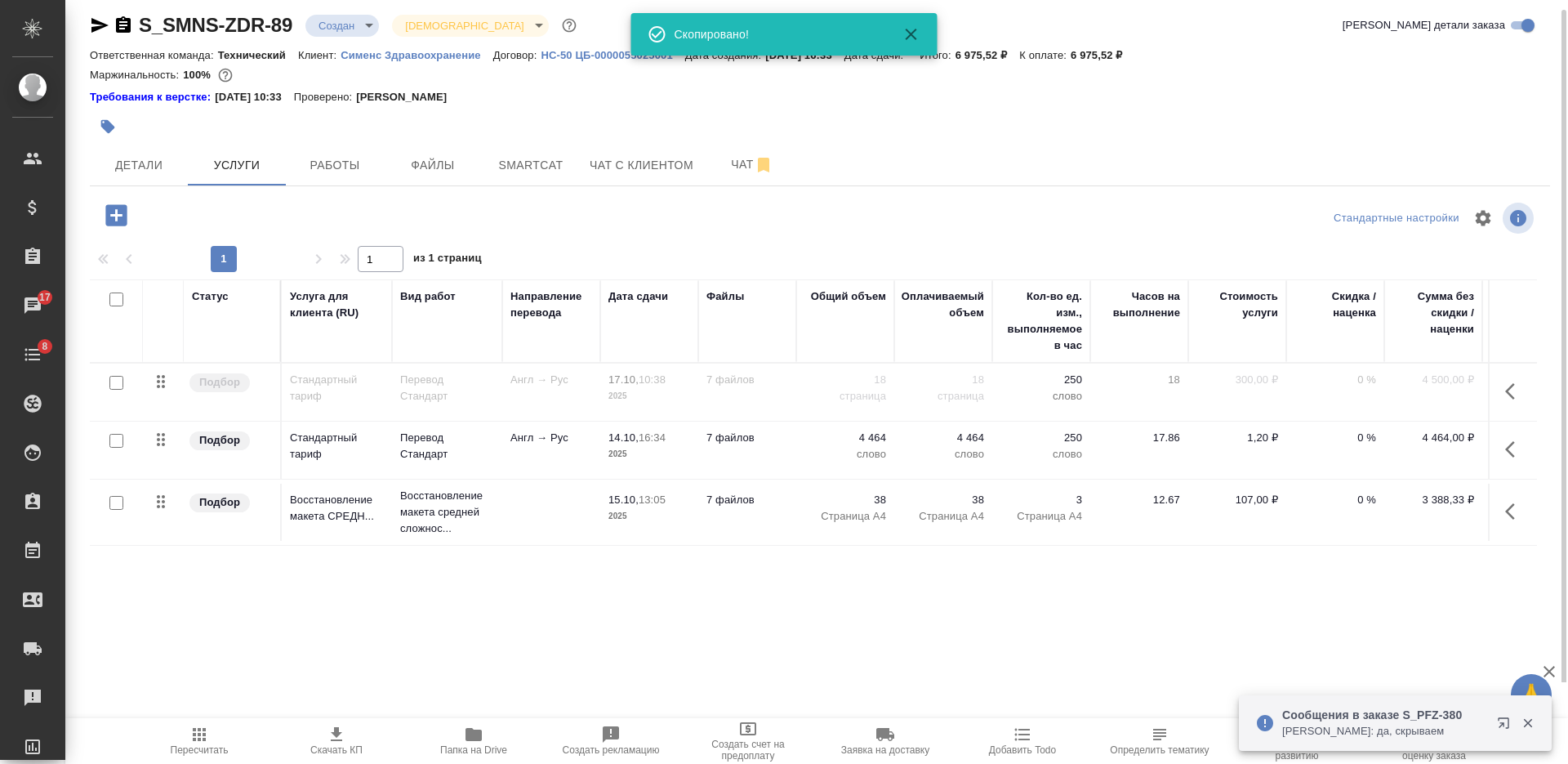
click at [573, 446] on td "Англ → Рус" at bounding box center [551, 449] width 98 height 57
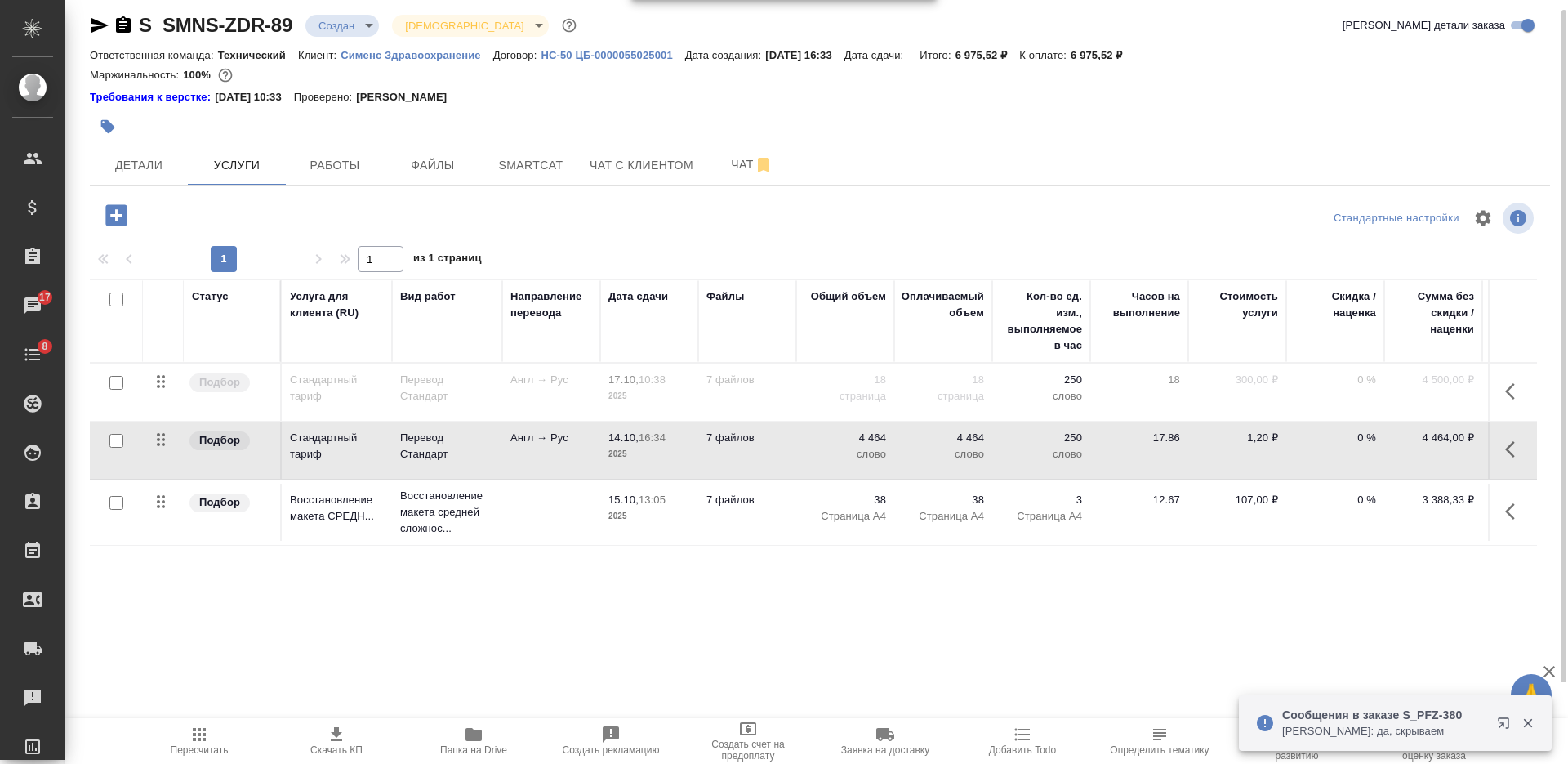
click at [573, 446] on td "Англ → Рус" at bounding box center [551, 449] width 98 height 57
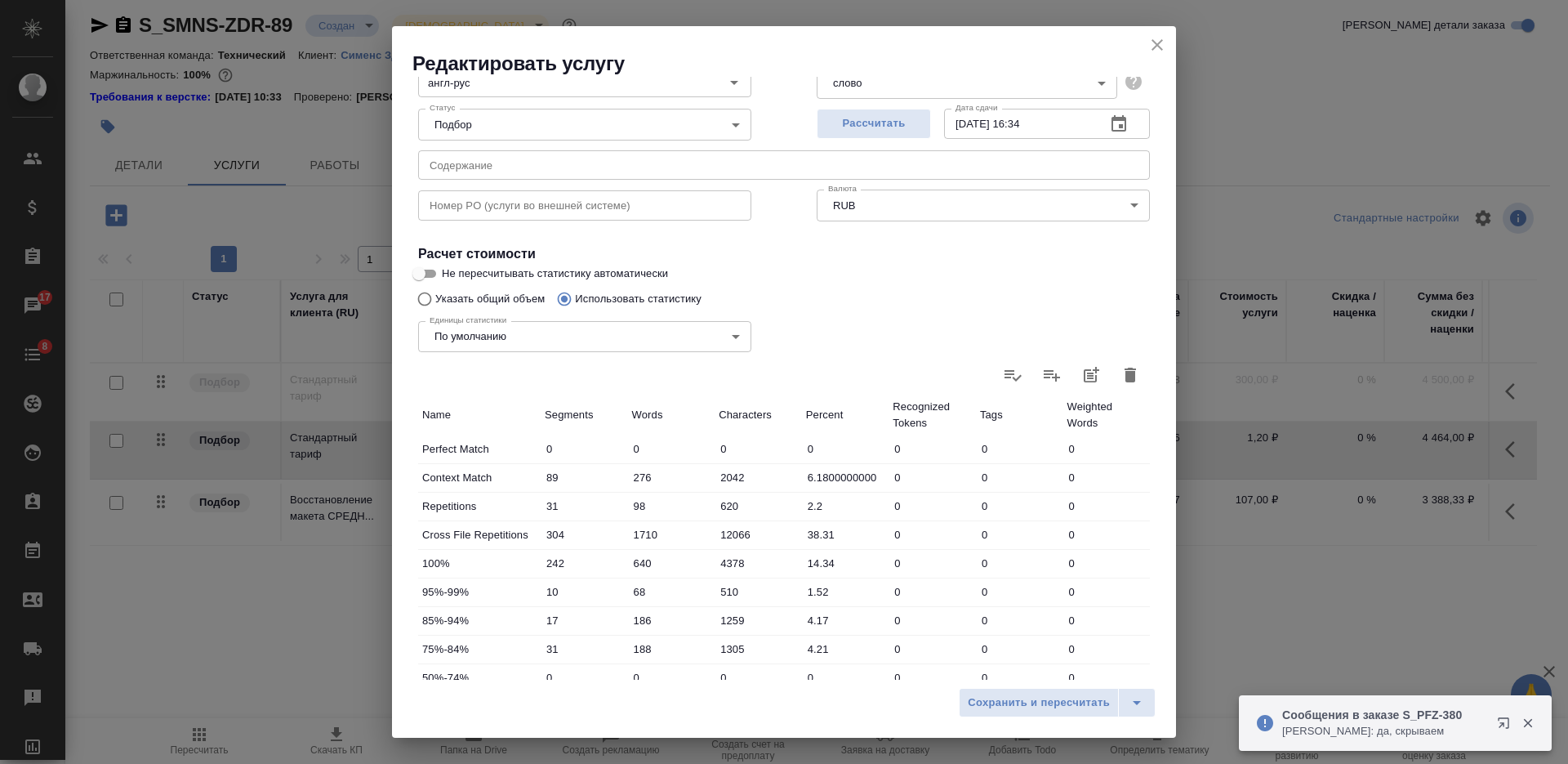
scroll to position [350, 0]
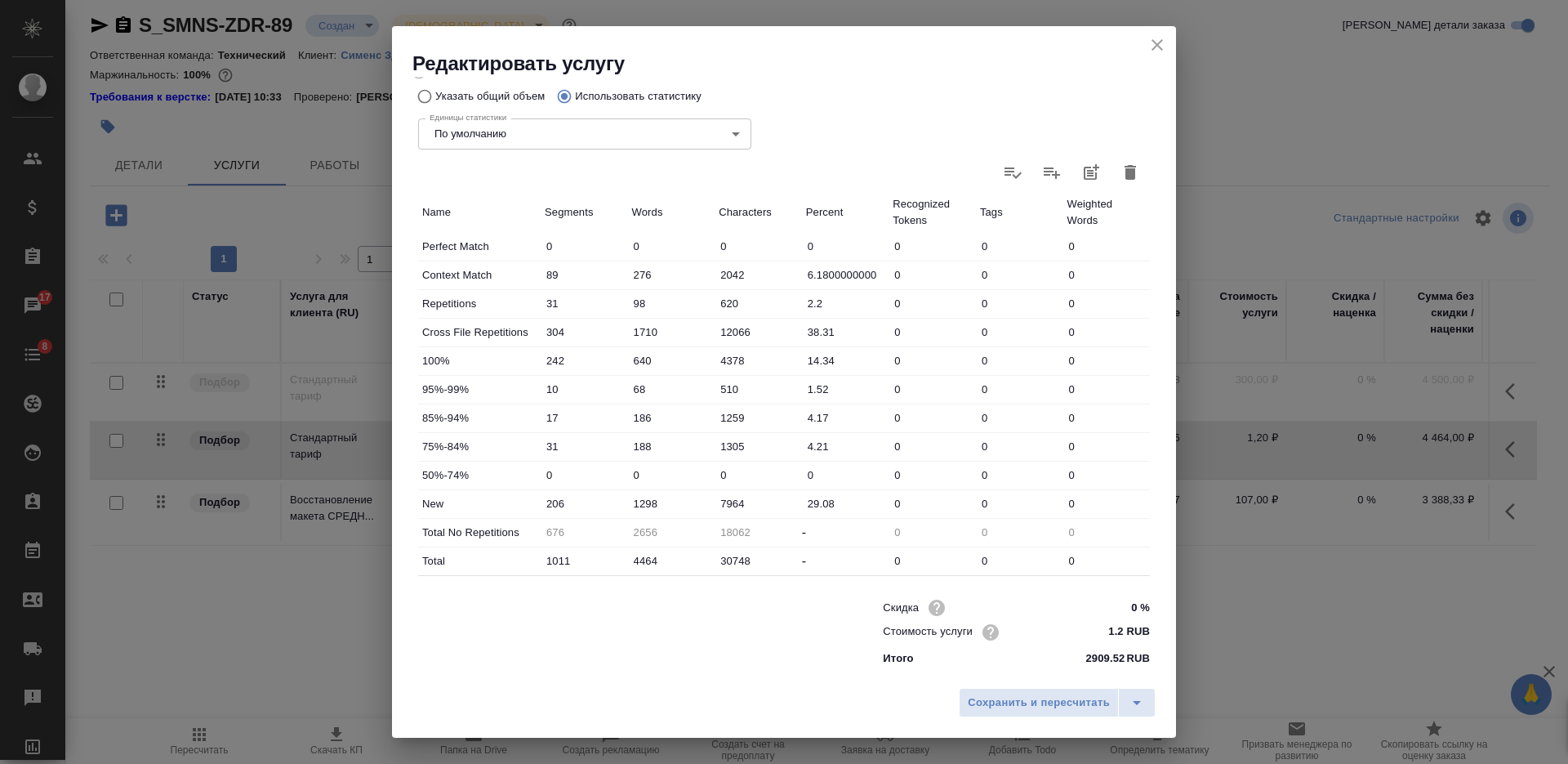
click at [1156, 39] on icon "close" at bounding box center [1157, 45] width 20 height 20
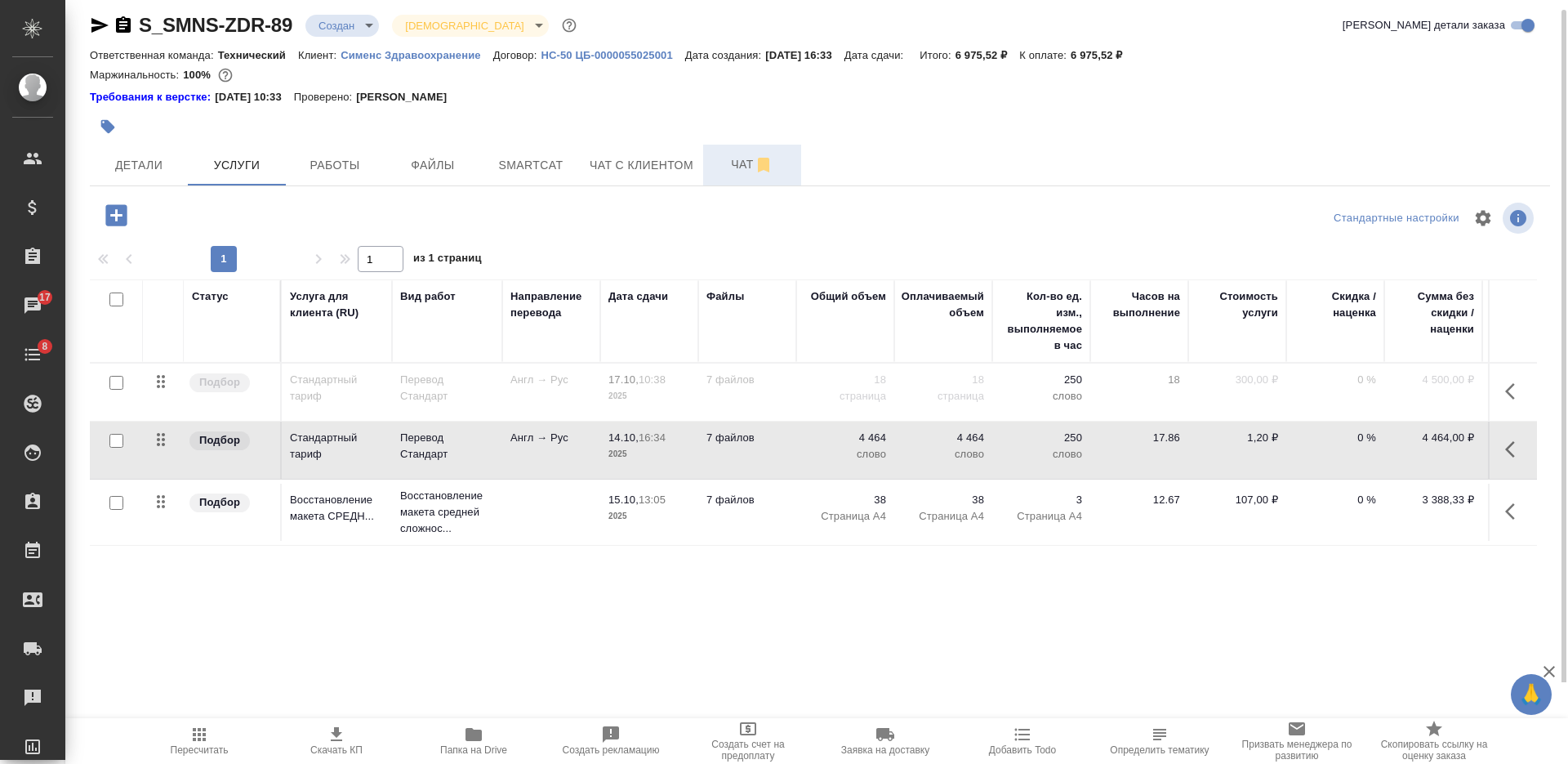
click at [726, 150] on button "Чат" at bounding box center [752, 165] width 98 height 41
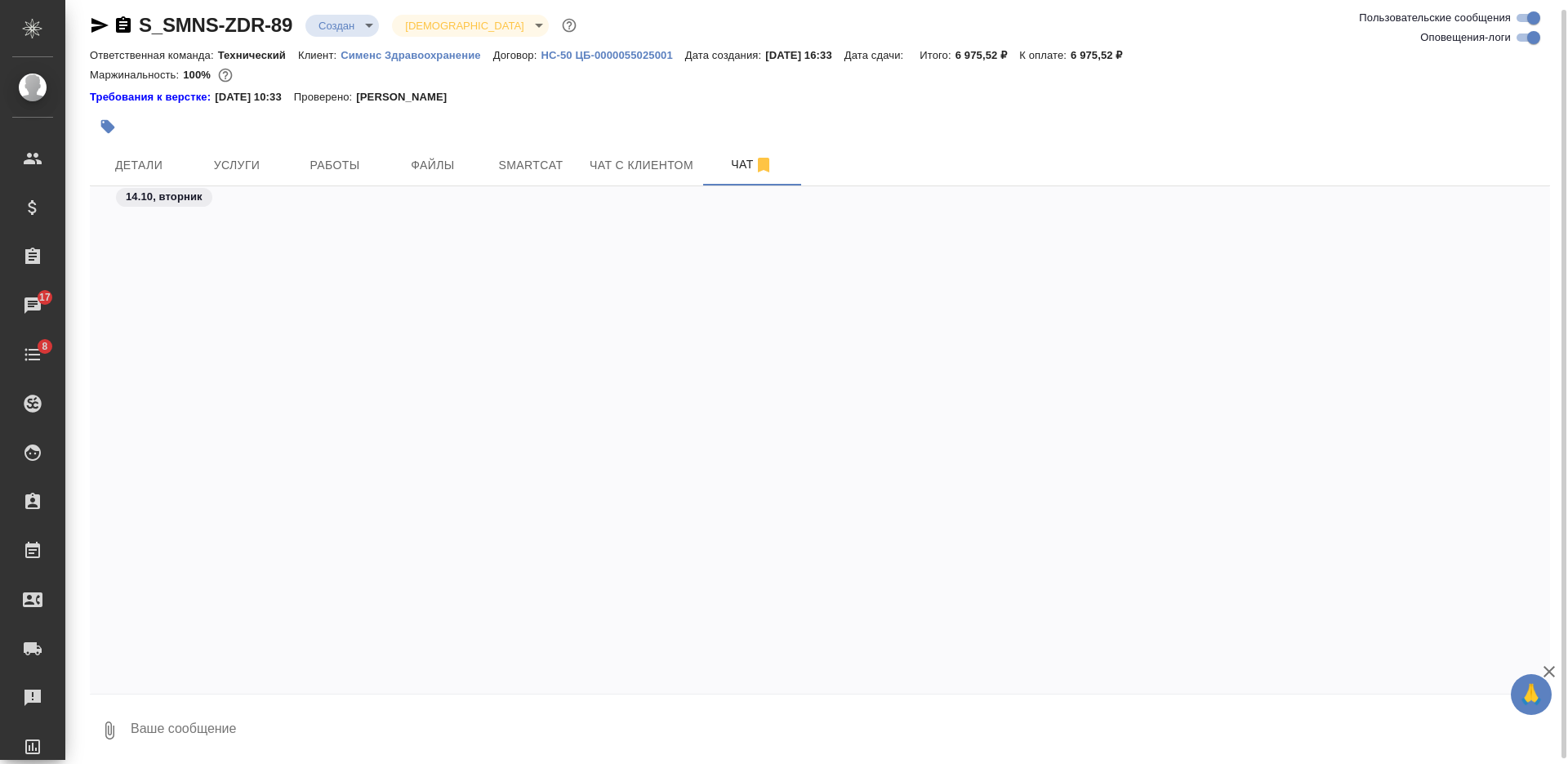
scroll to position [3651, 0]
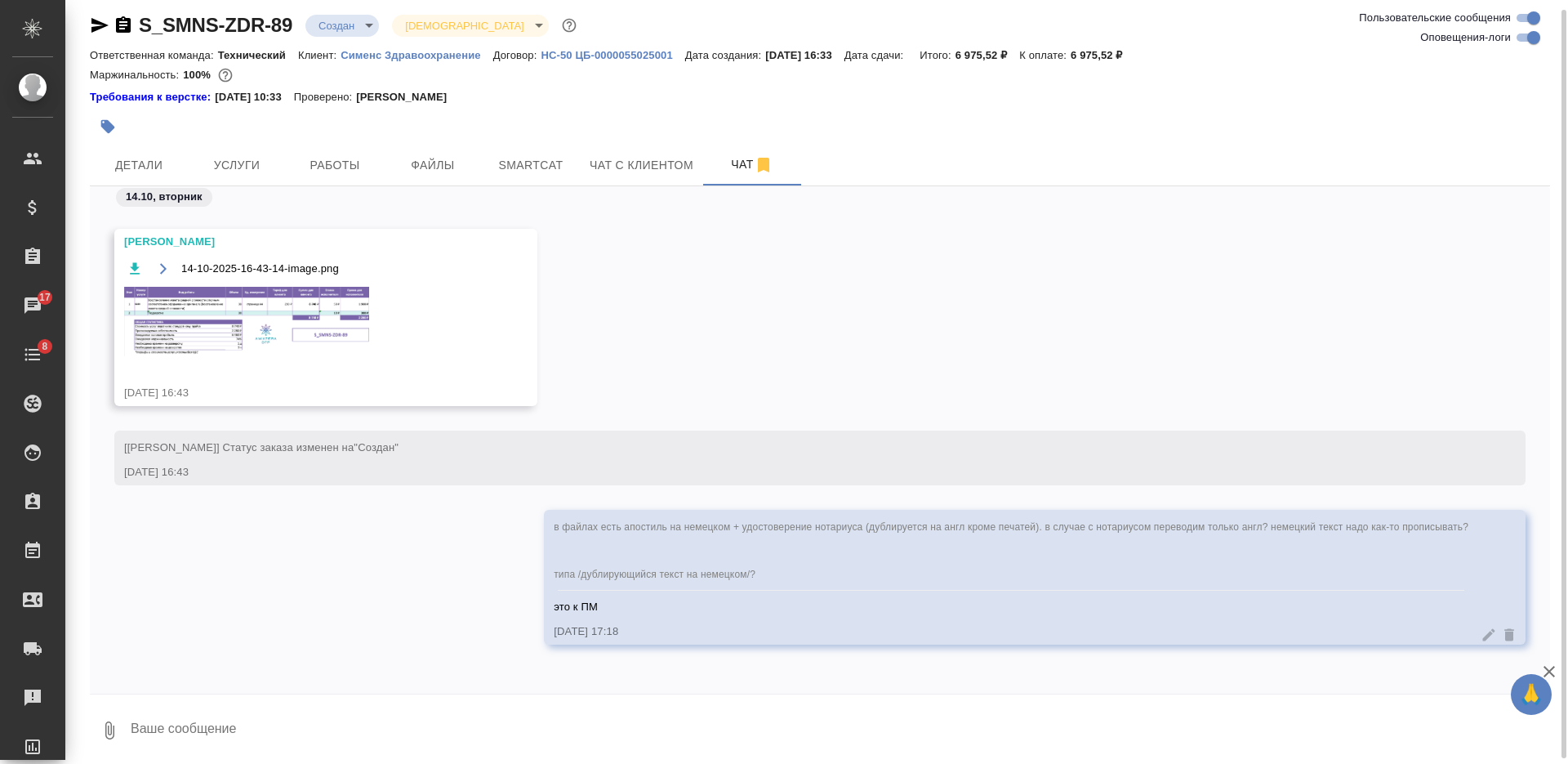
click at [276, 295] on img at bounding box center [247, 321] width 245 height 70
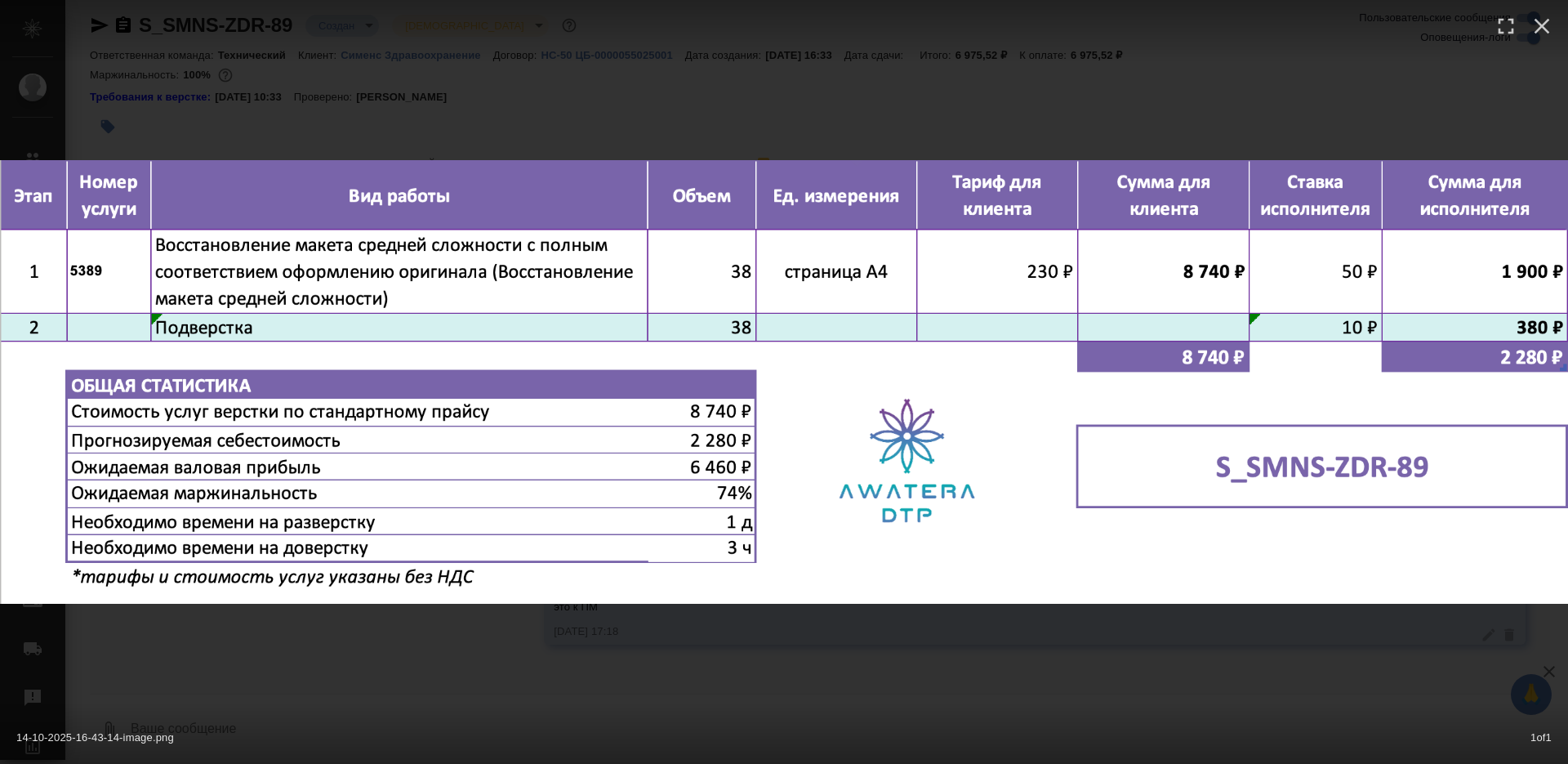
click at [453, 703] on div "14-10-2025-16-43-14-image.png 1 of 1" at bounding box center [784, 382] width 1568 height 764
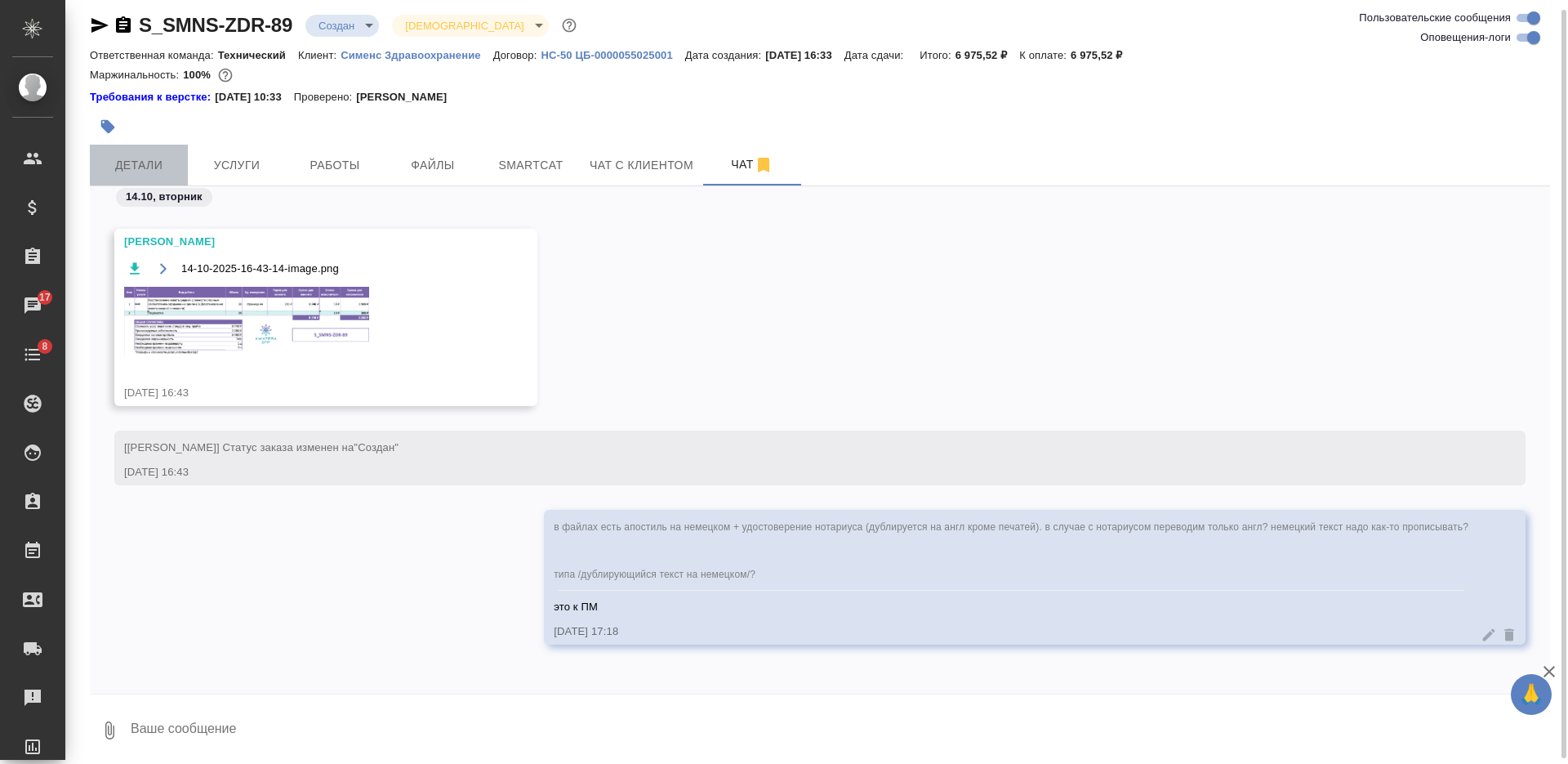
click at [157, 164] on span "Детали" at bounding box center [138, 165] width 79 height 21
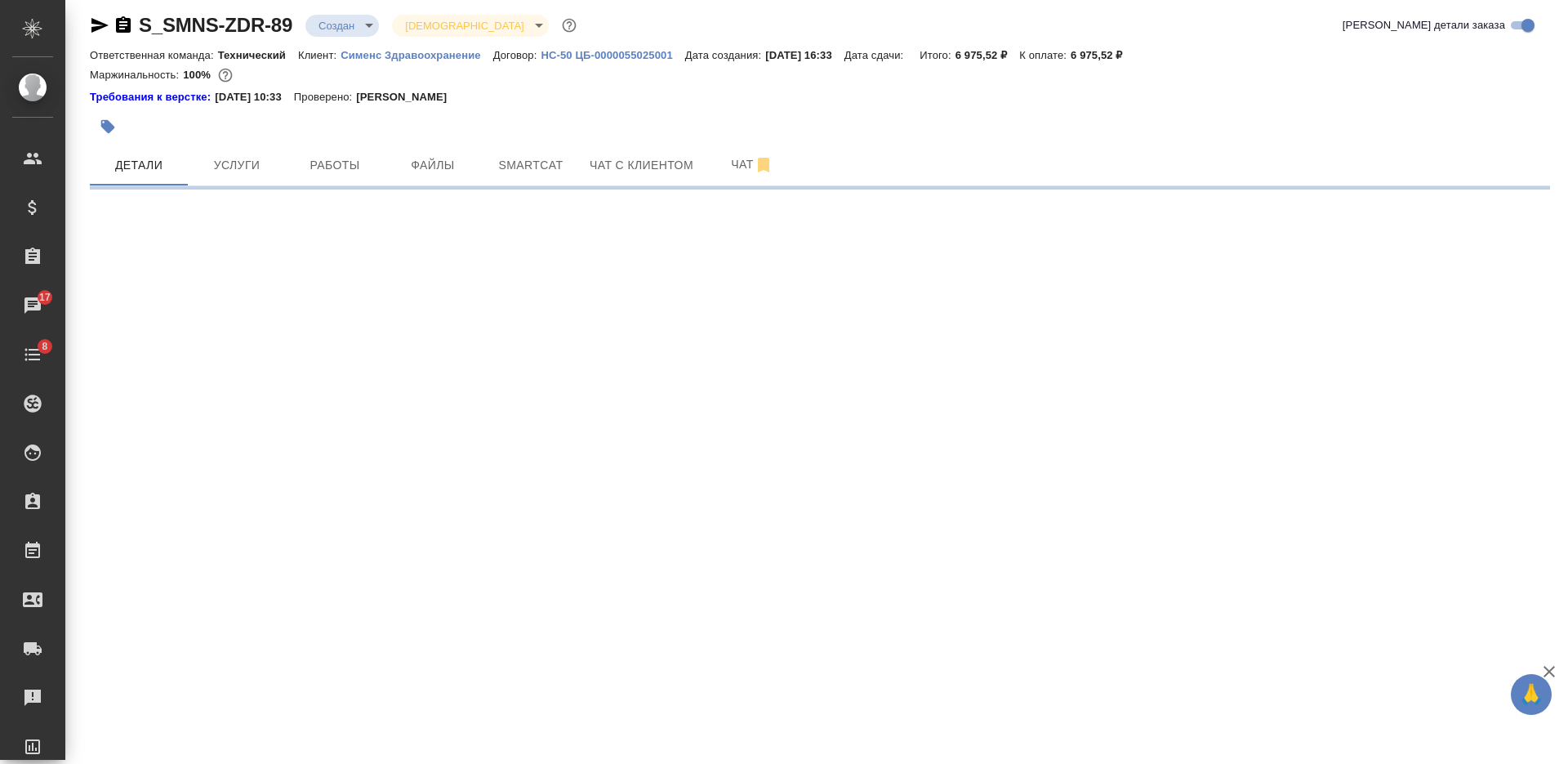
select select "RU"
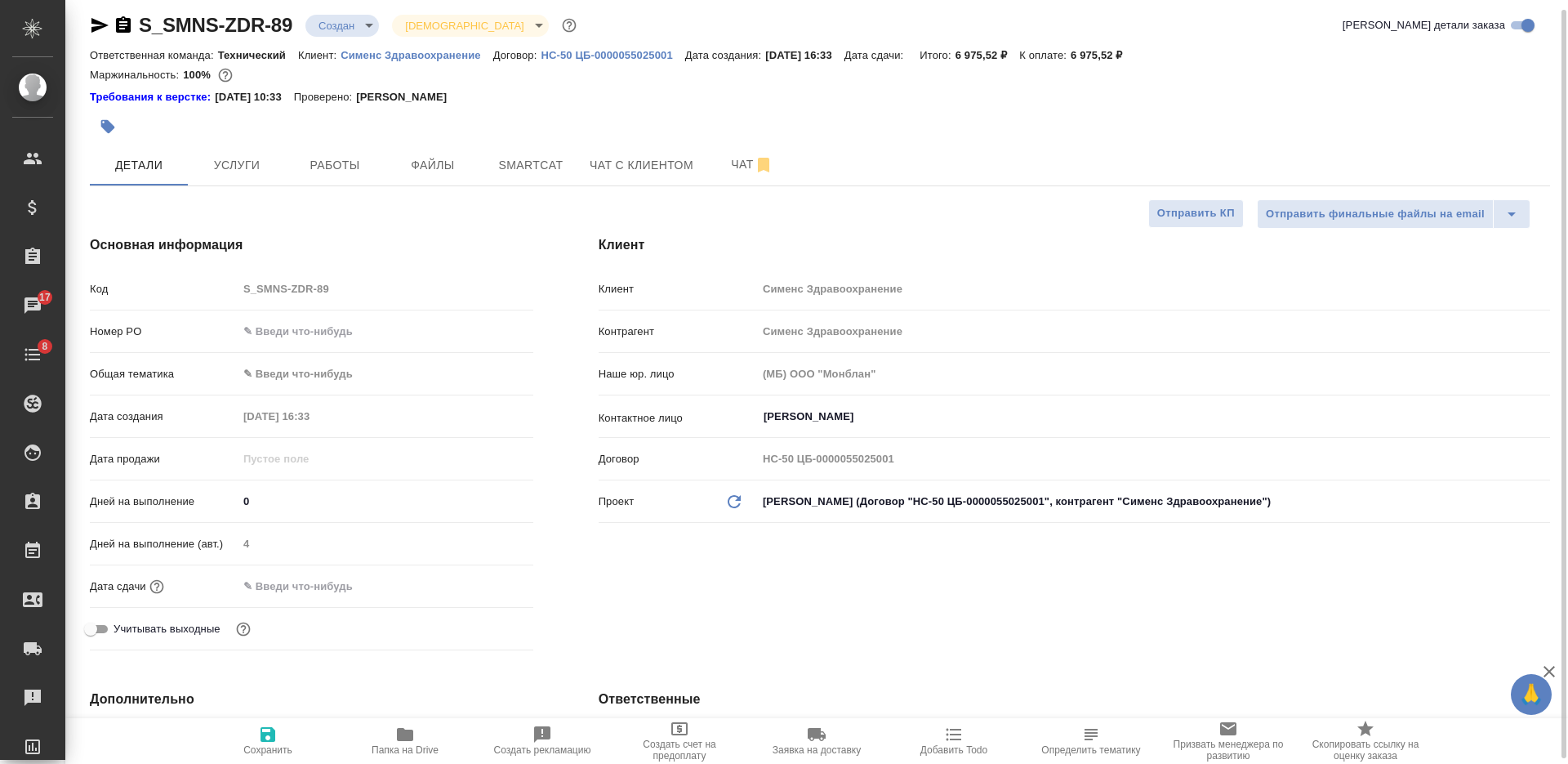
type textarea "x"
click at [1088, 734] on icon "button" at bounding box center [1091, 734] width 20 height 20
type textarea "x"
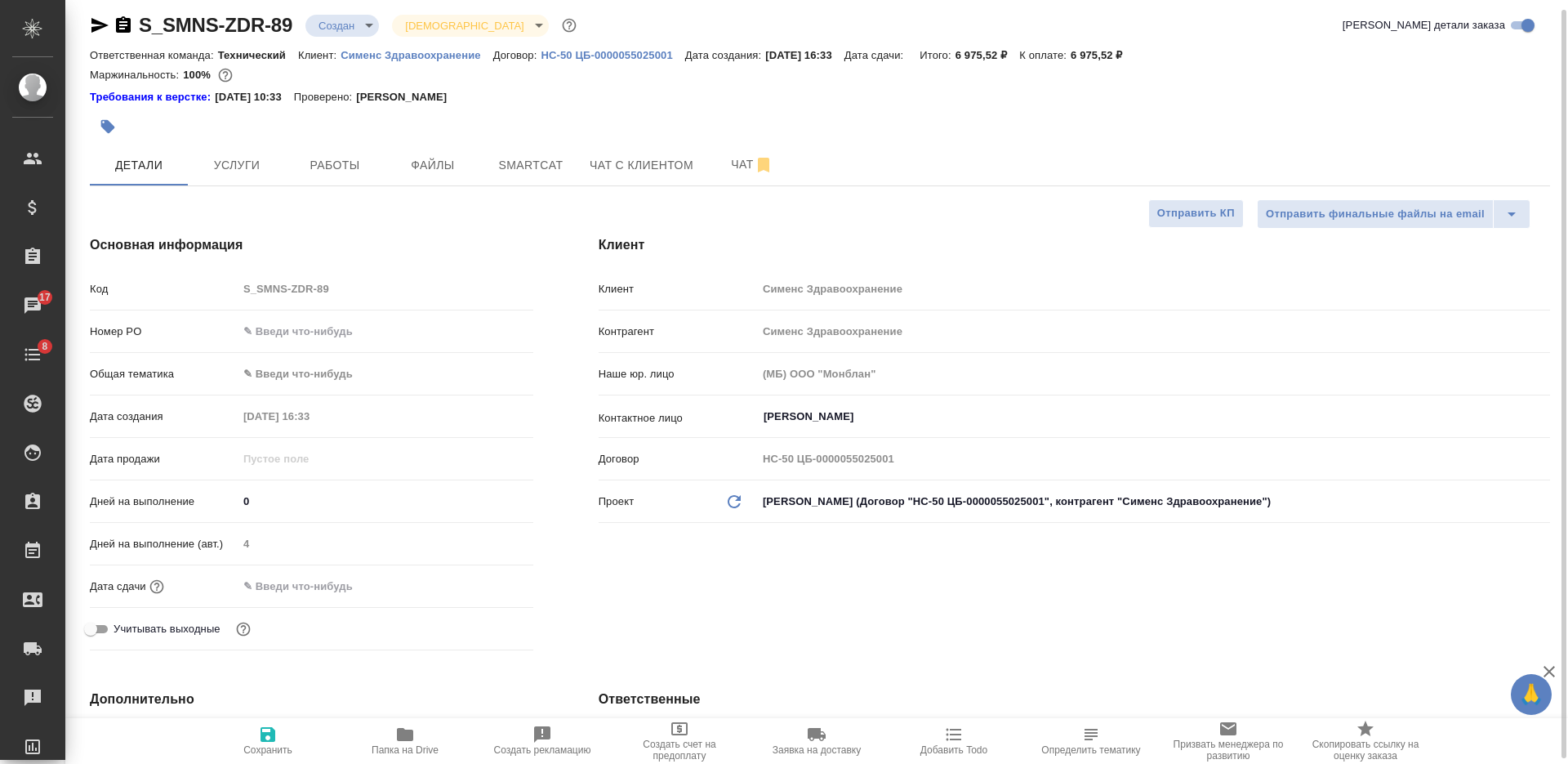
type textarea "x"
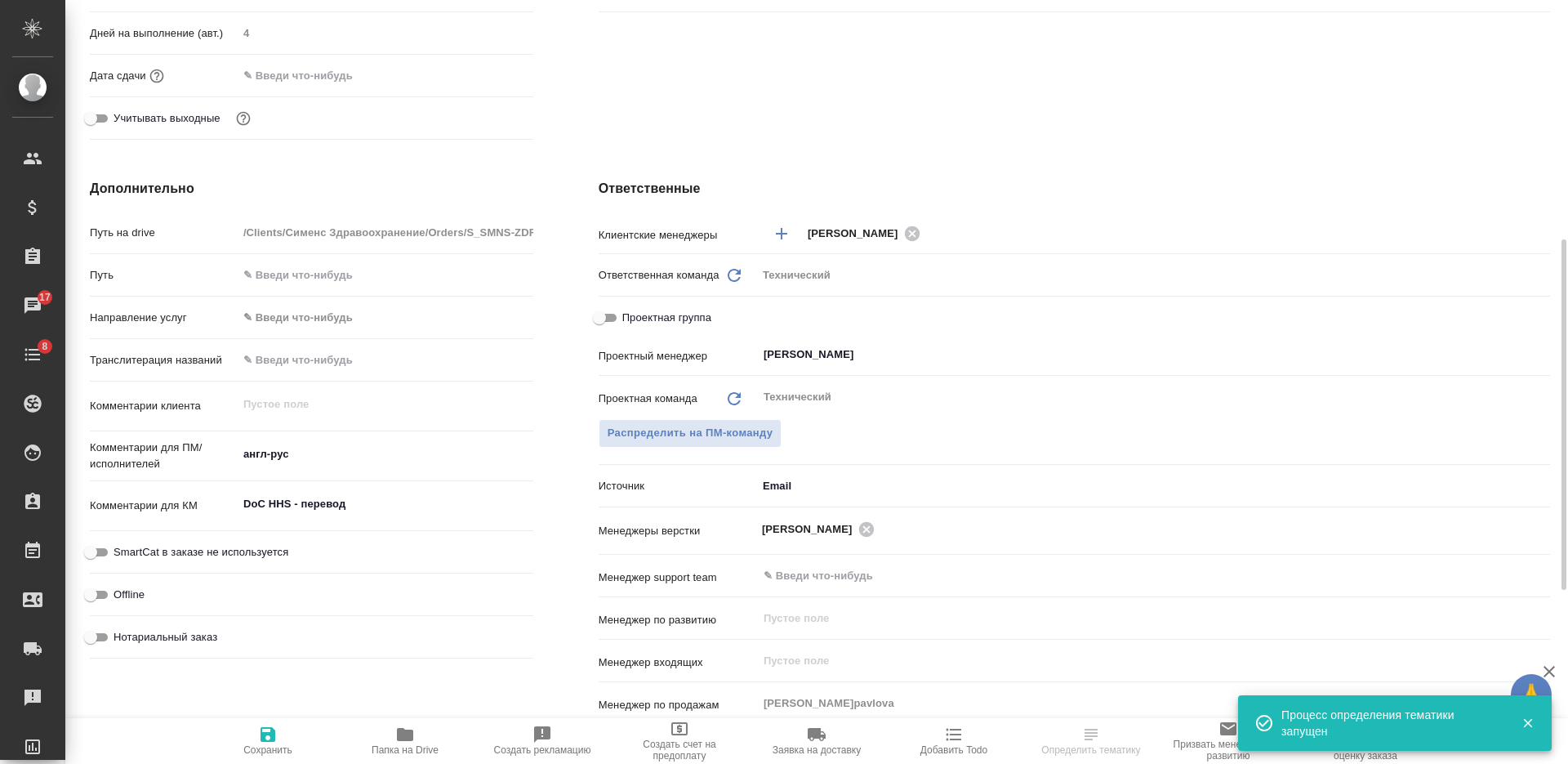
scroll to position [898, 0]
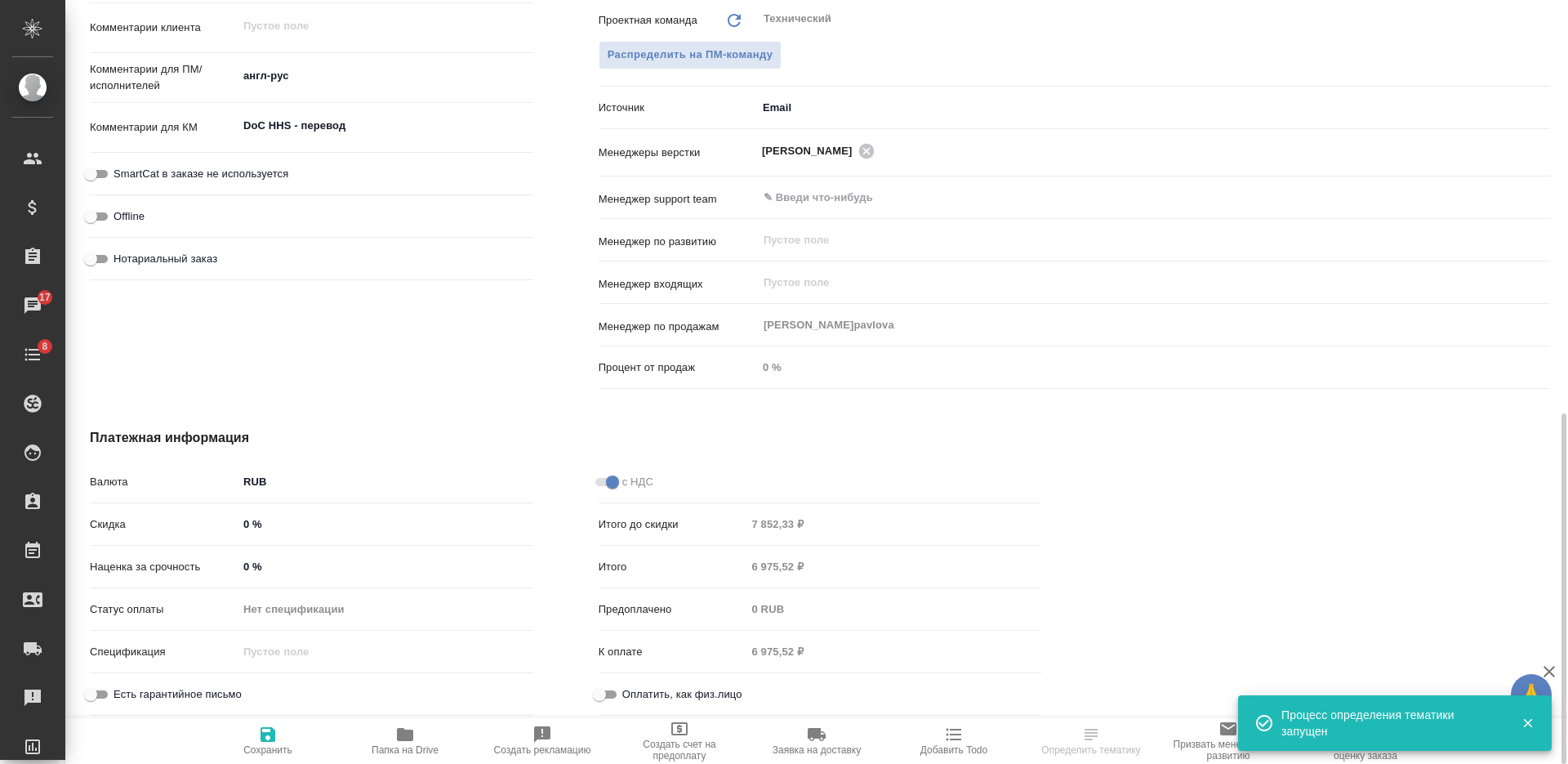
click at [702, 559] on div "Итого 6 975,52 ₽" at bounding box center [820, 566] width 444 height 29
click at [245, 559] on input "0 %" at bounding box center [385, 566] width 295 height 24
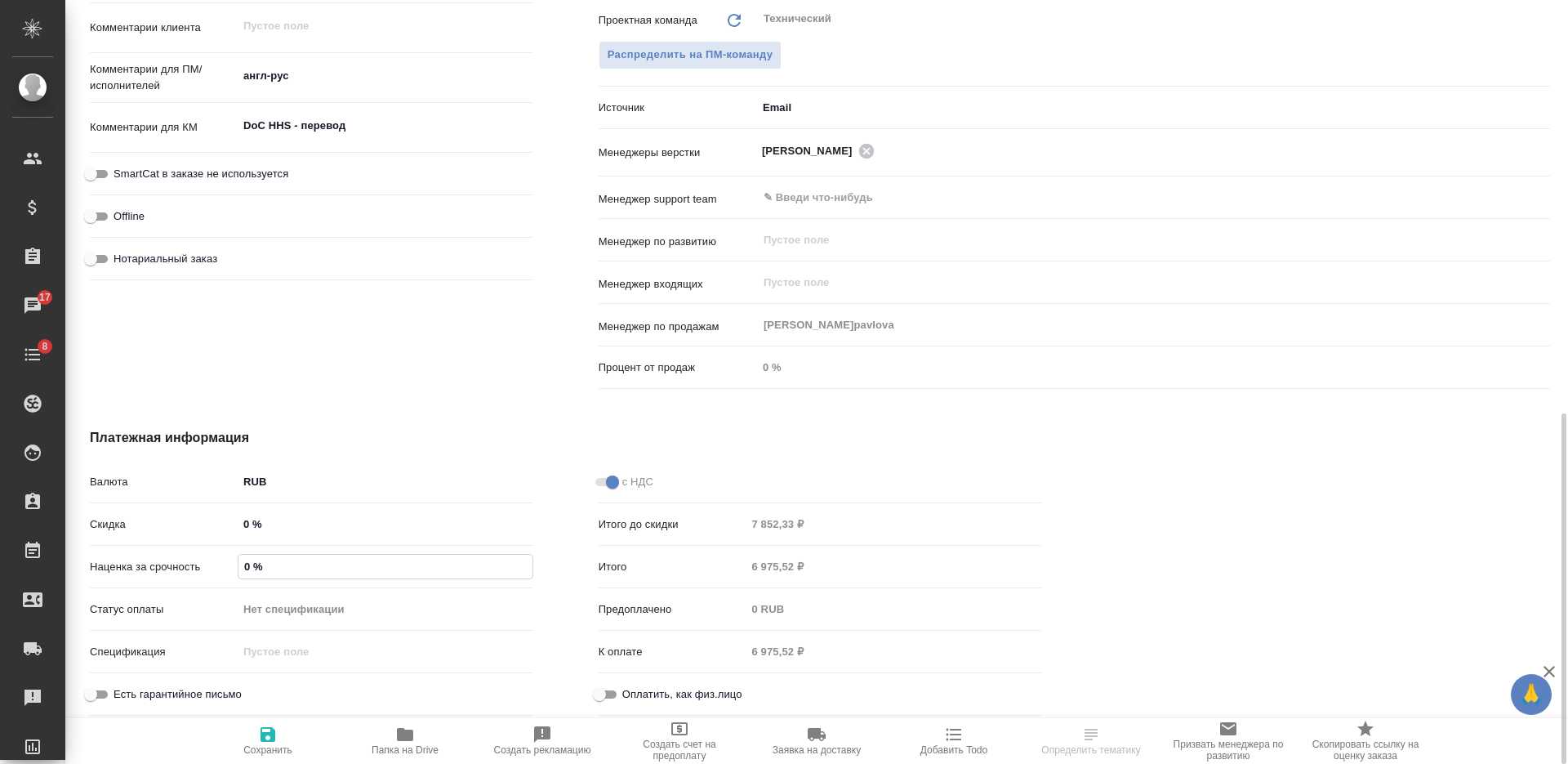
type textarea "x"
type input "30 %"
click at [275, 744] on span "Сохранить и пересчитать" at bounding box center [268, 750] width 116 height 12
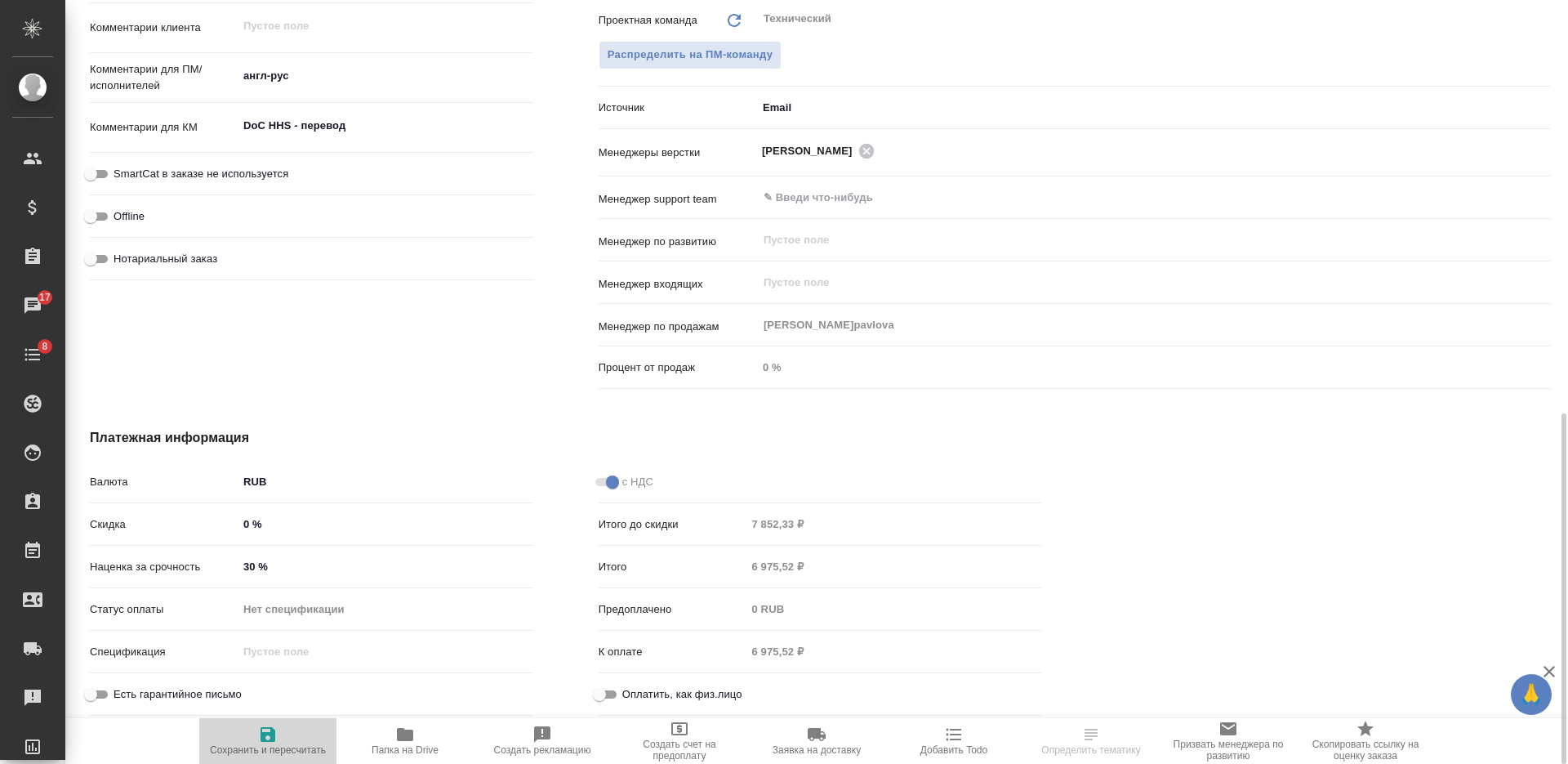
type textarea "x"
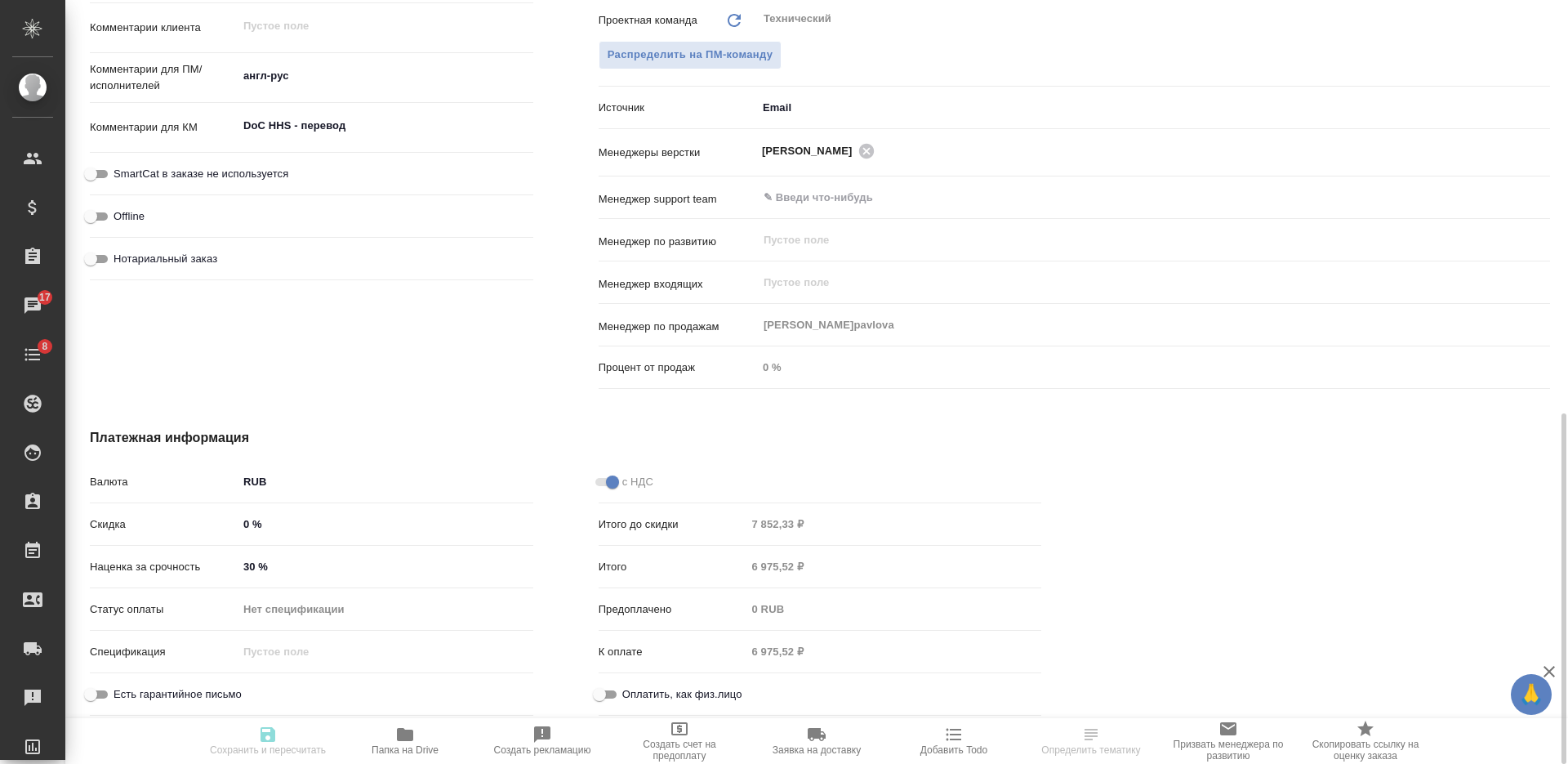
type textarea "x"
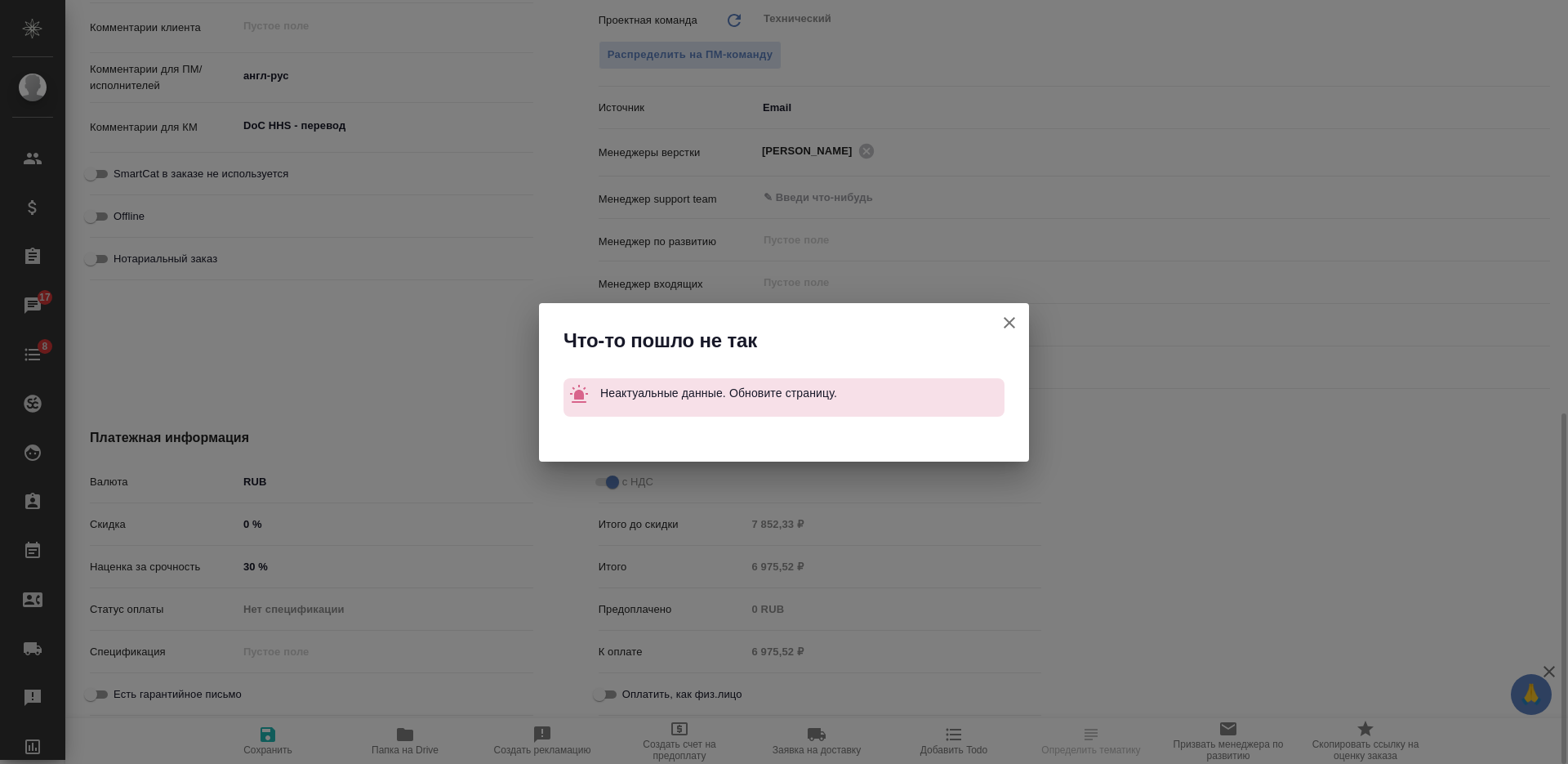
type textarea "x"
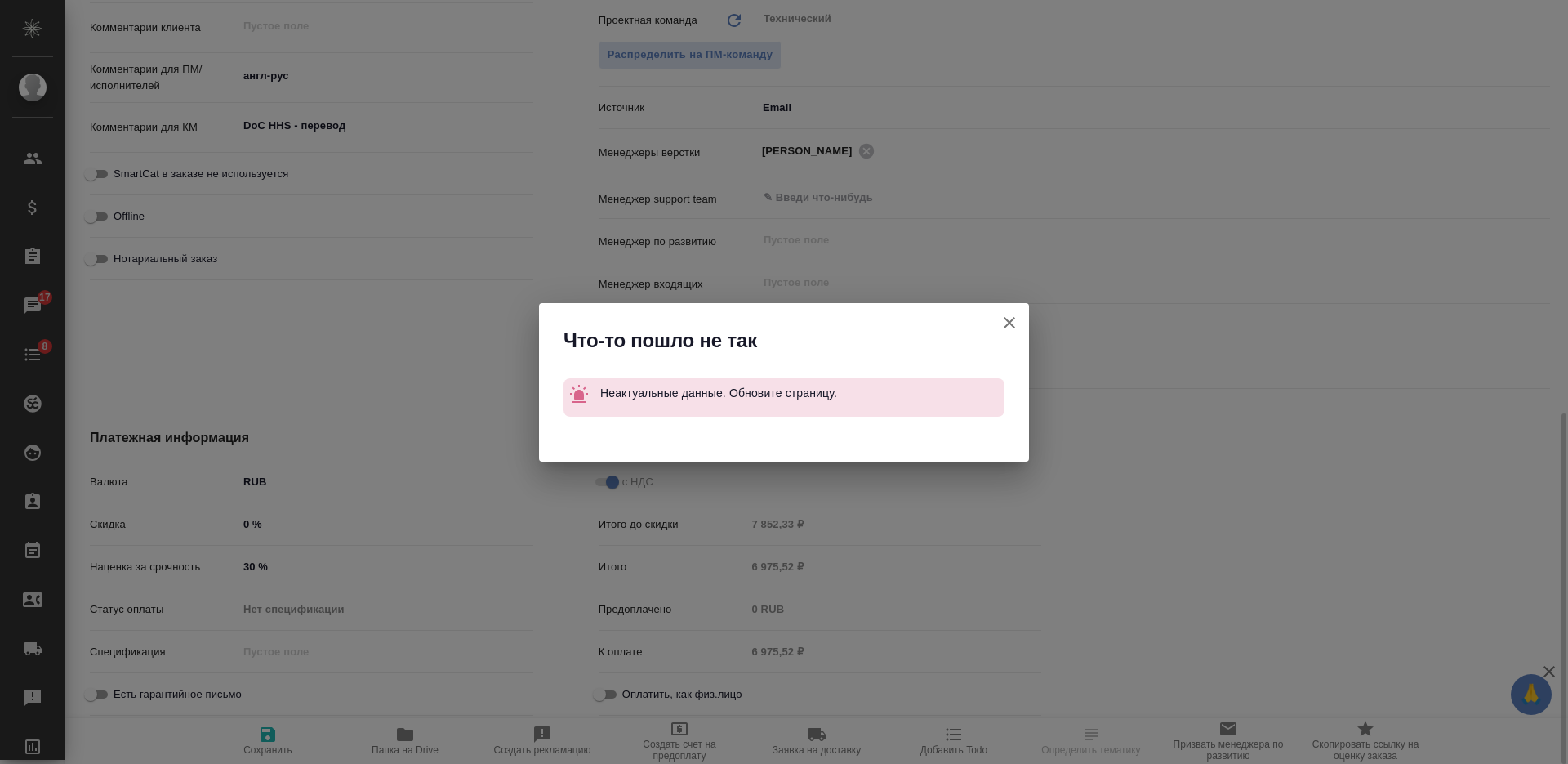
type textarea "x"
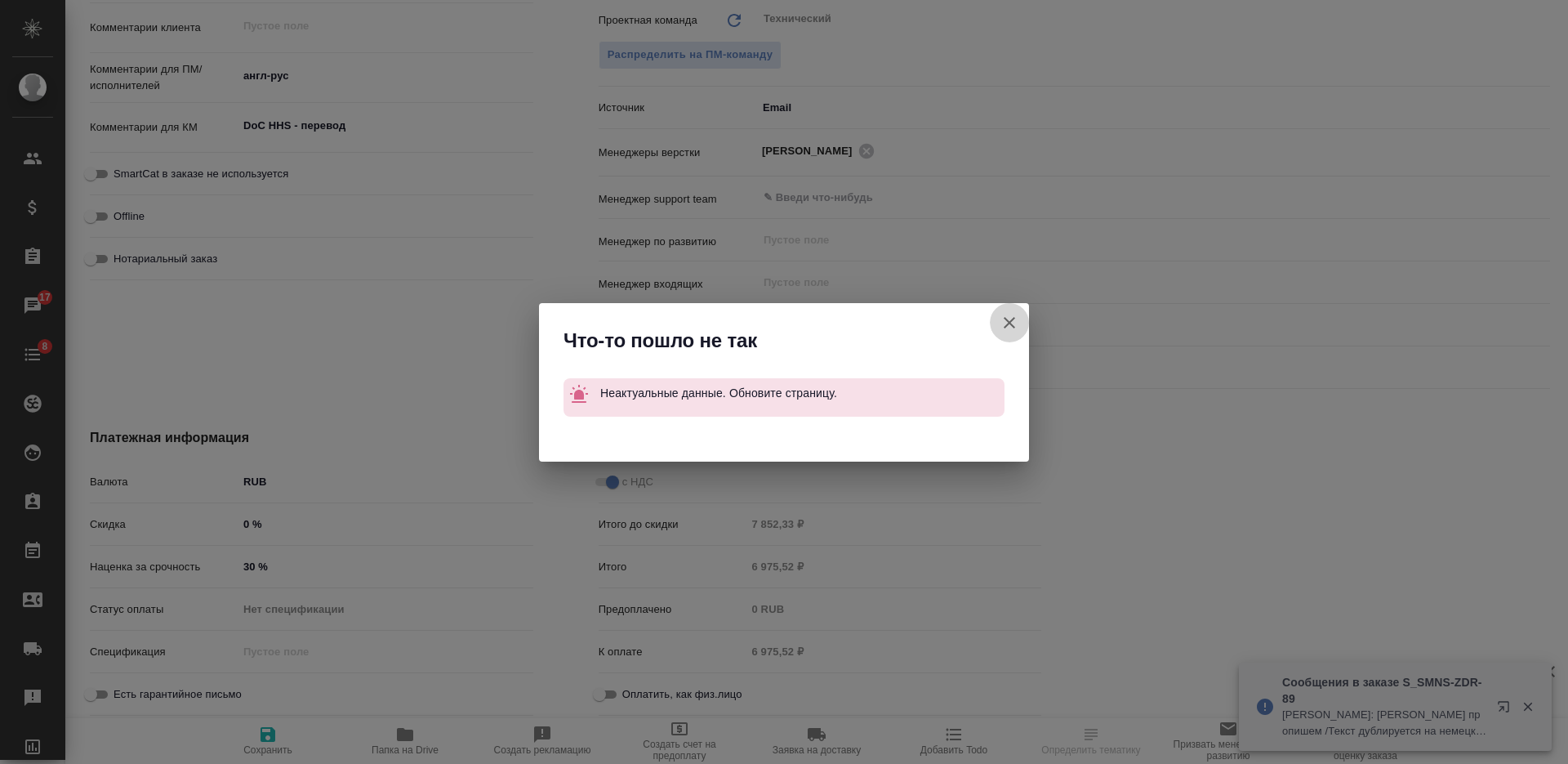
click at [1012, 318] on icon "button" at bounding box center [1009, 323] width 20 height 20
type textarea "x"
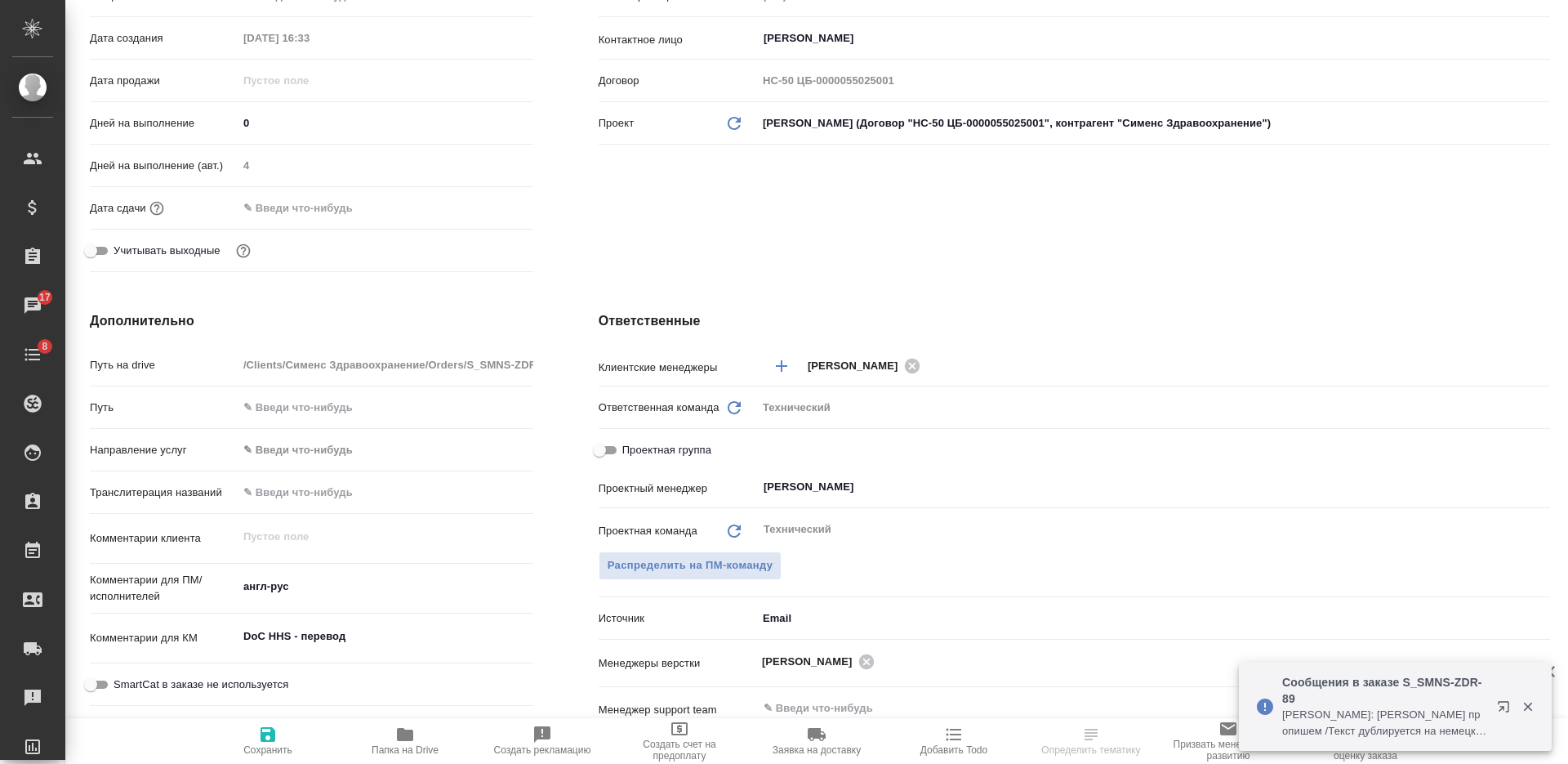
scroll to position [0, 0]
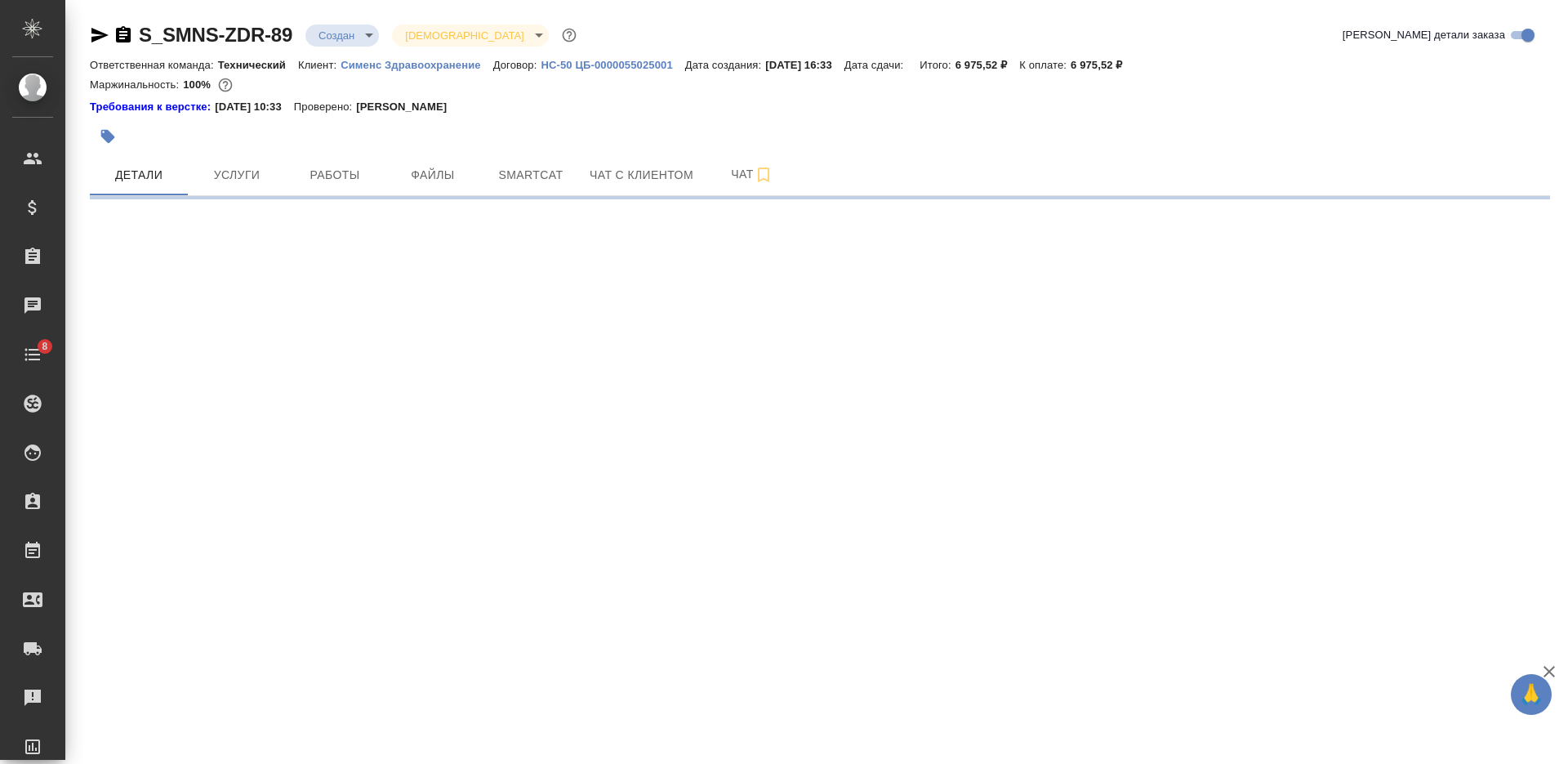
select select "RU"
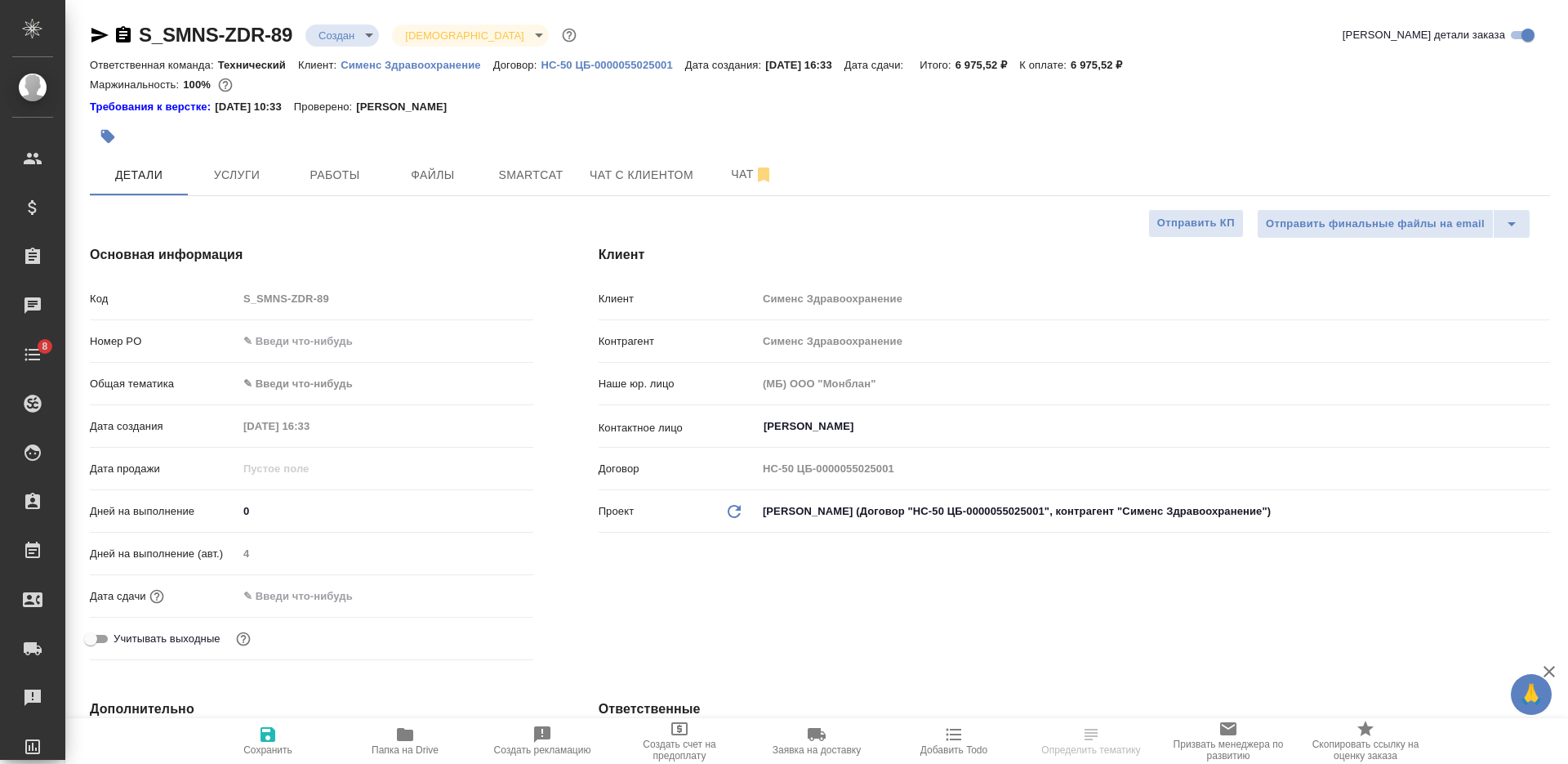
type textarea "x"
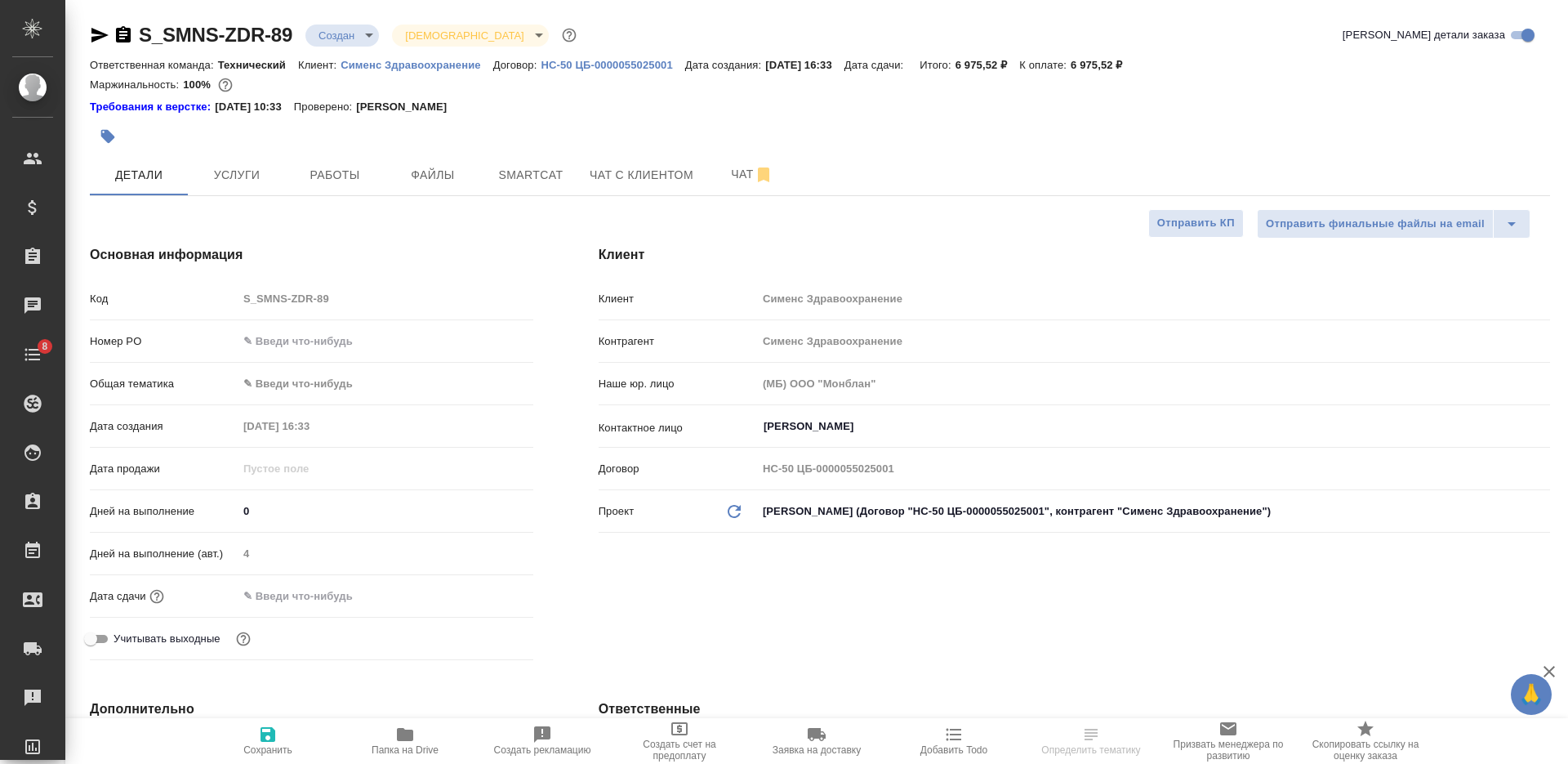
type textarea "x"
click at [1091, 65] on div "Ответственная команда: Технический Клиент: Сименс Здравоохранение Договор: HC-5…" at bounding box center [820, 65] width 1460 height 20
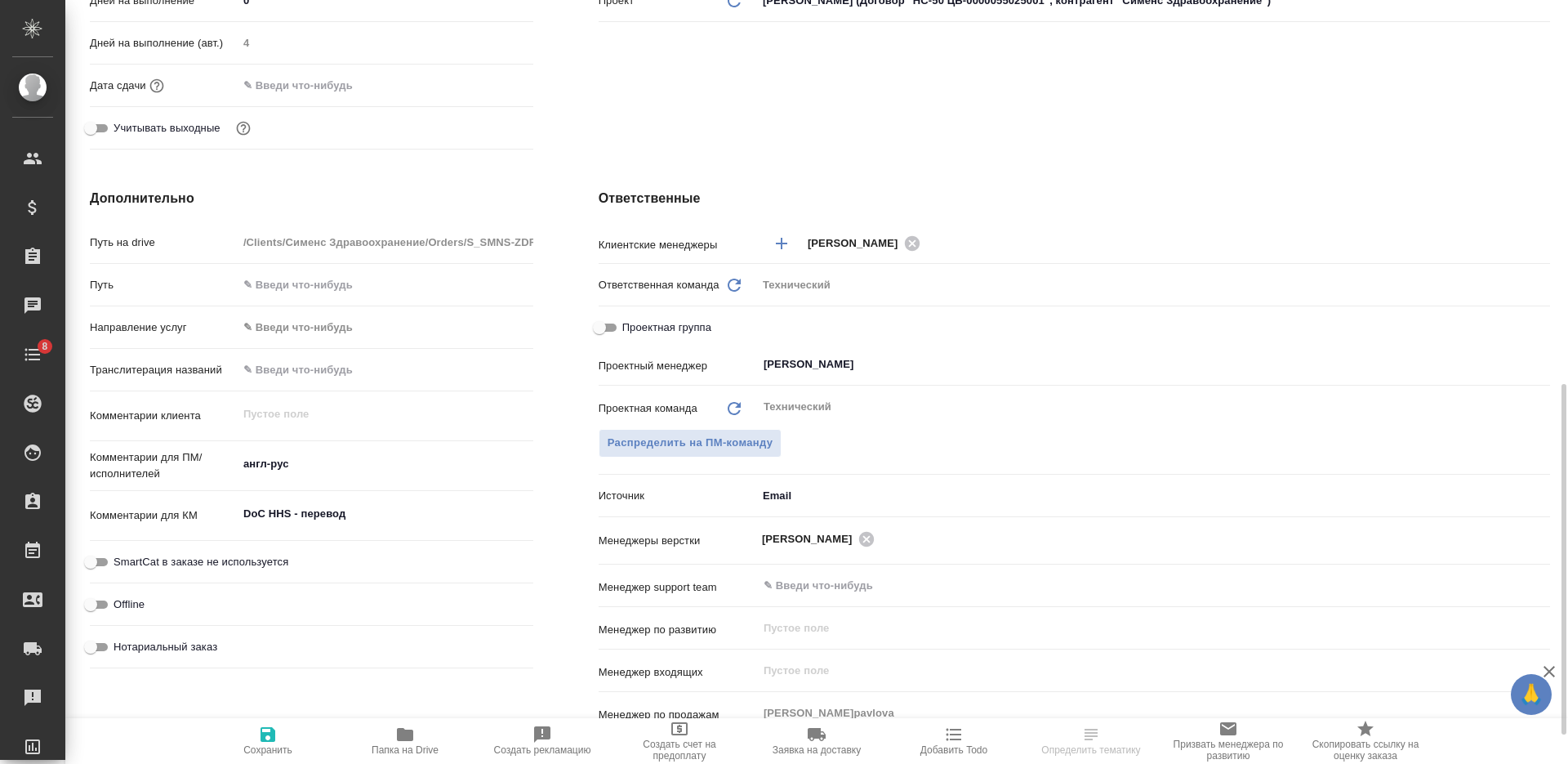
scroll to position [898, 0]
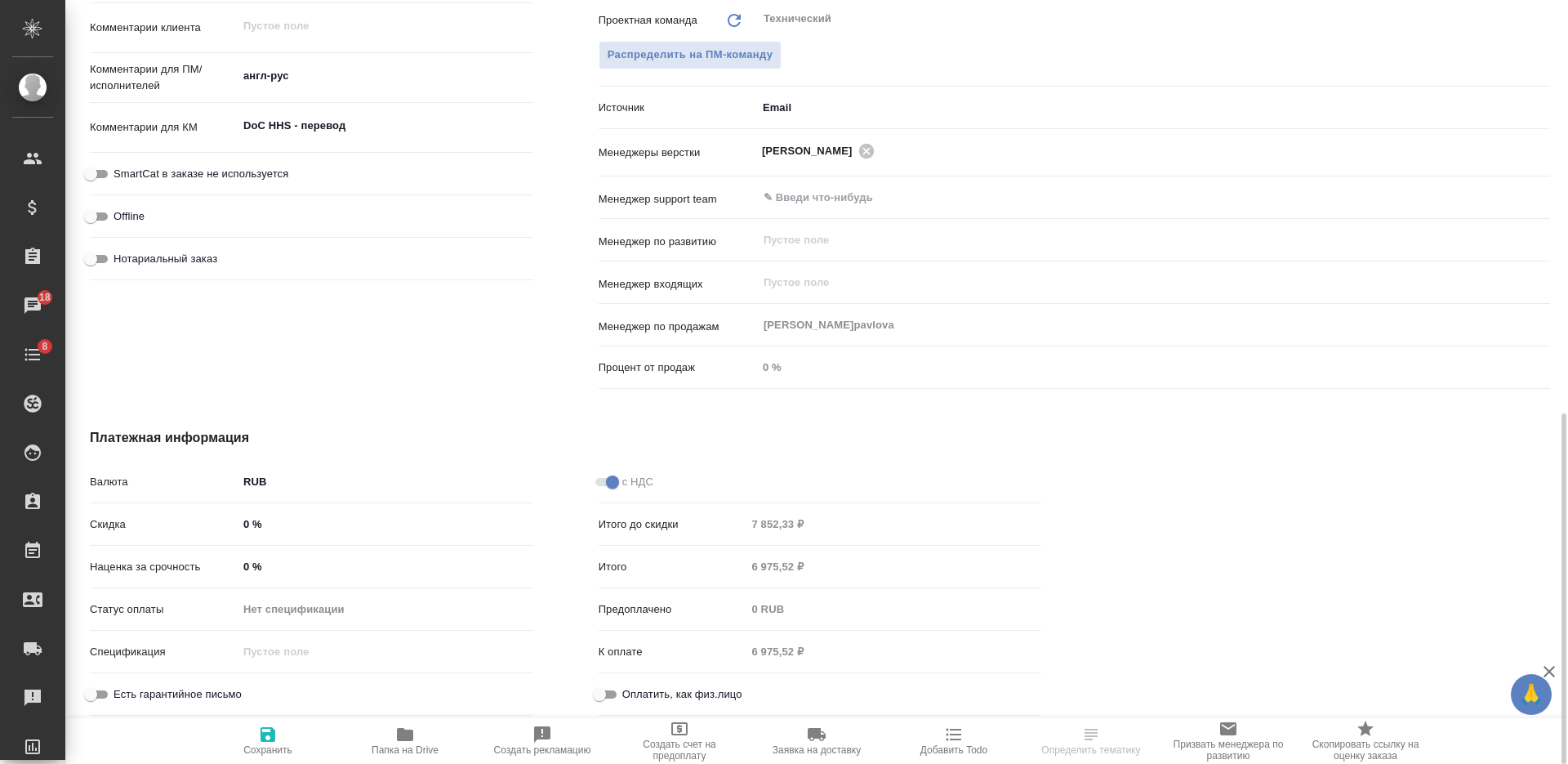
click at [242, 567] on input "0 %" at bounding box center [385, 566] width 295 height 24
type input "30 %"
type textarea "x"
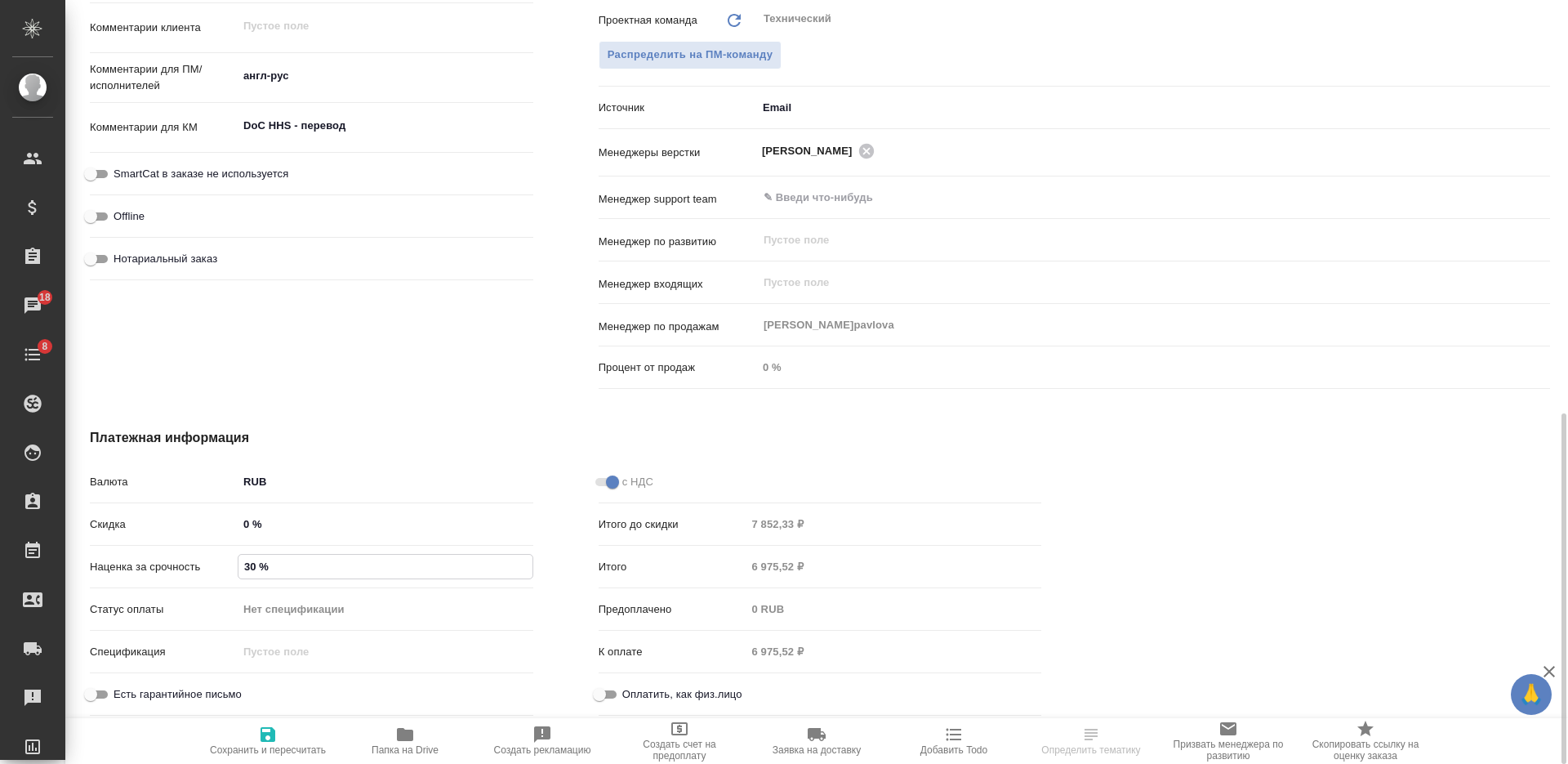
type input "30 %"
click at [261, 731] on icon "button" at bounding box center [268, 734] width 15 height 15
type textarea "x"
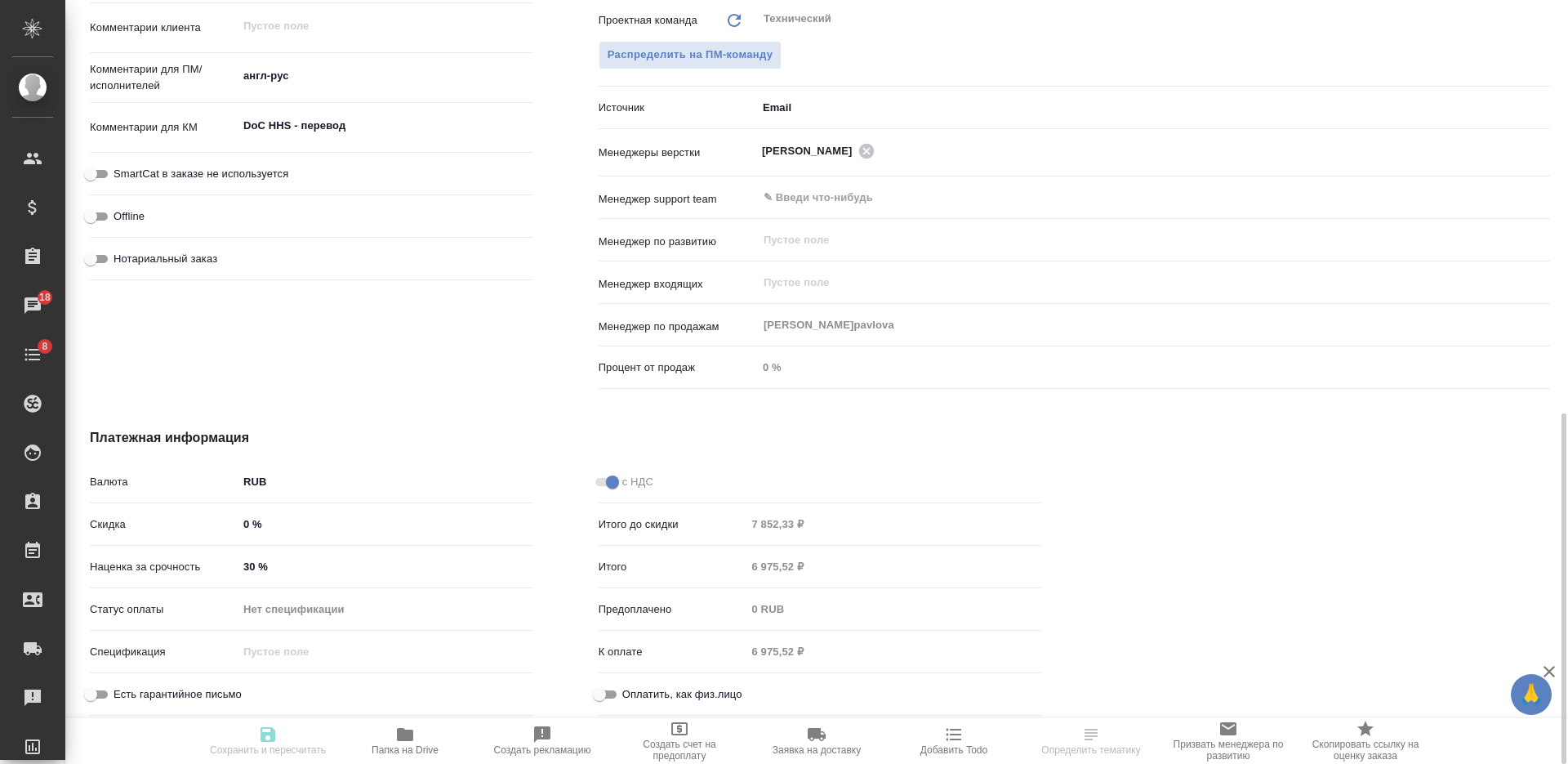
type textarea "x"
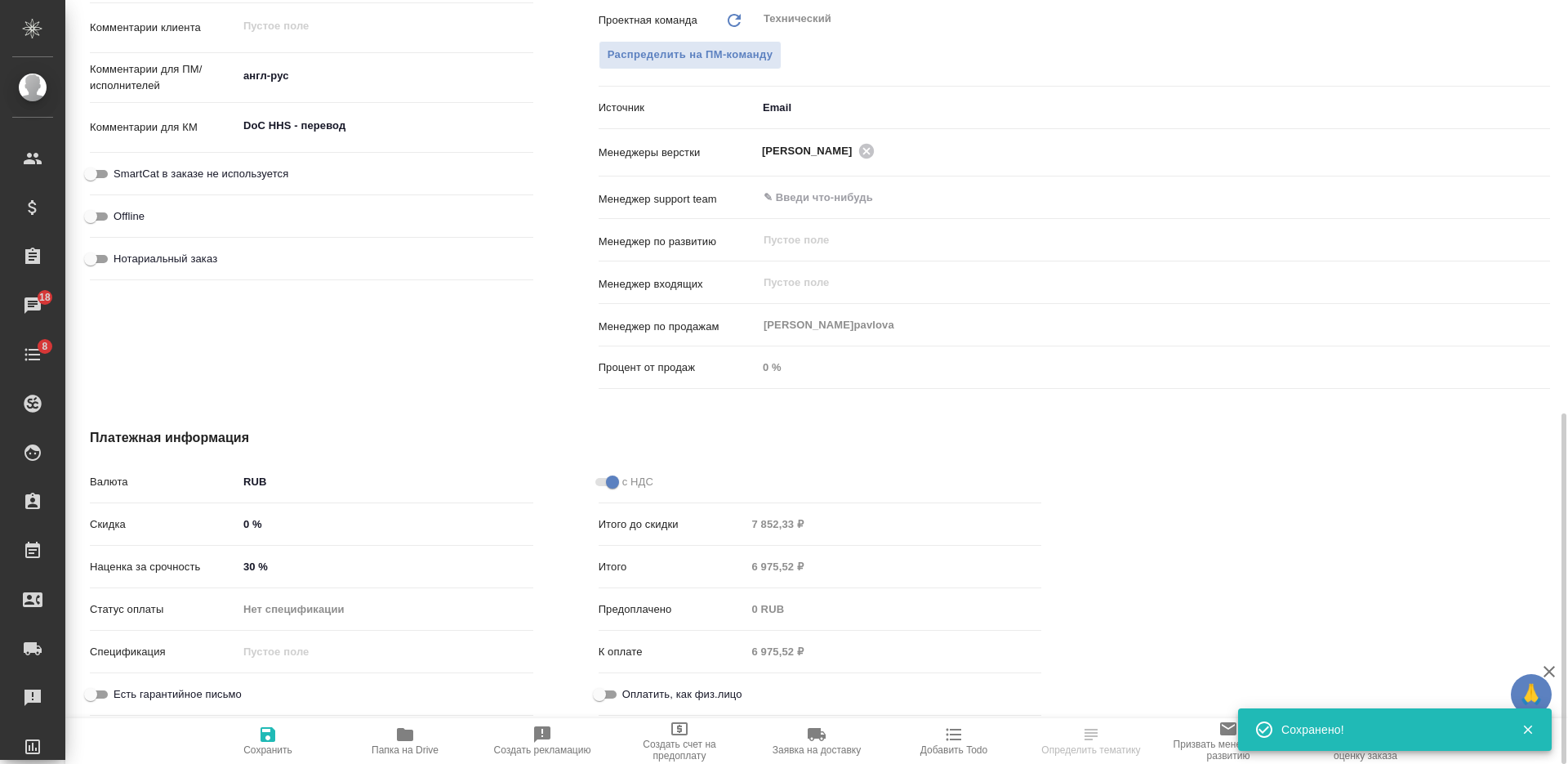
select select "RU"
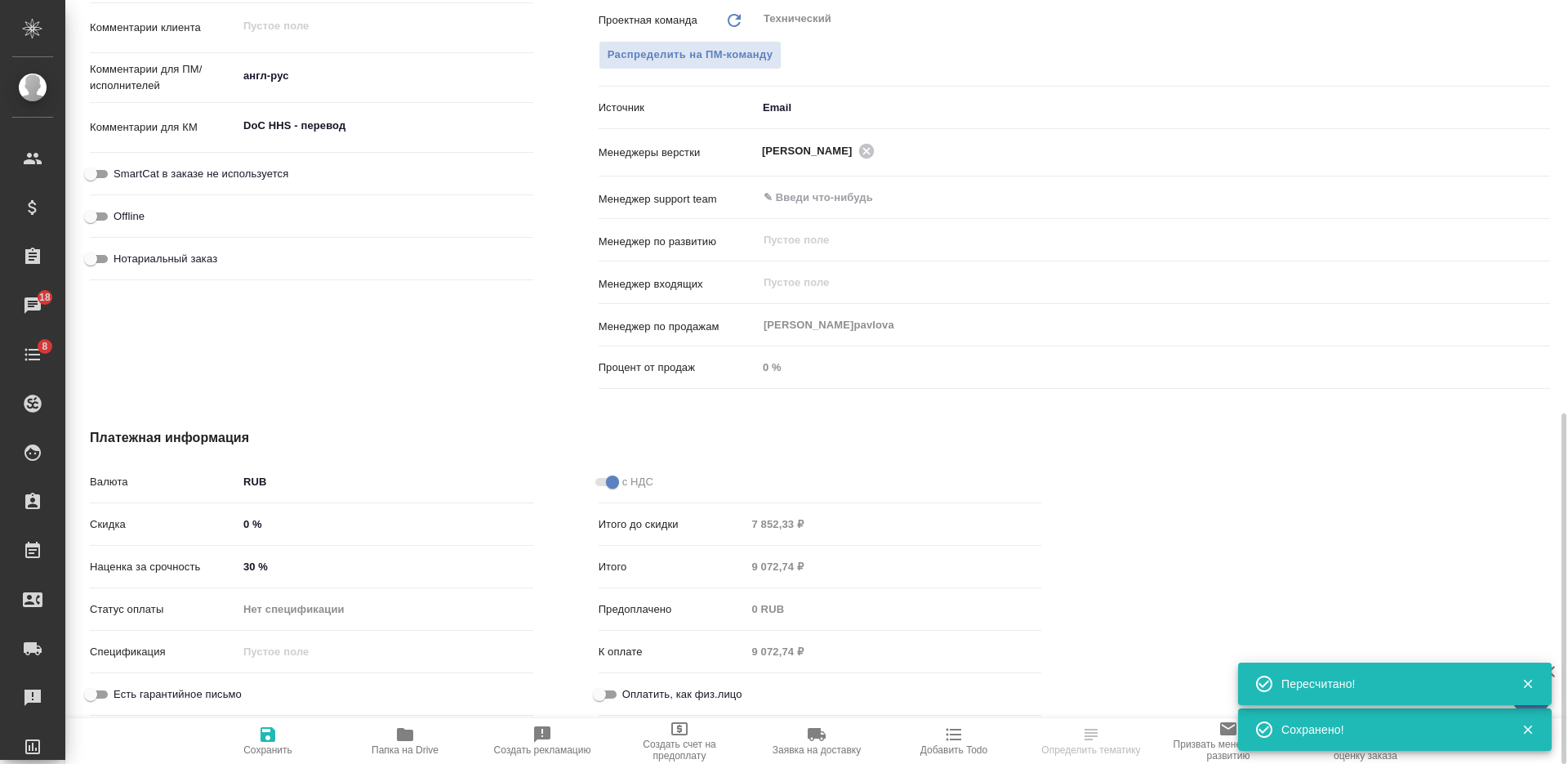
type textarea "x"
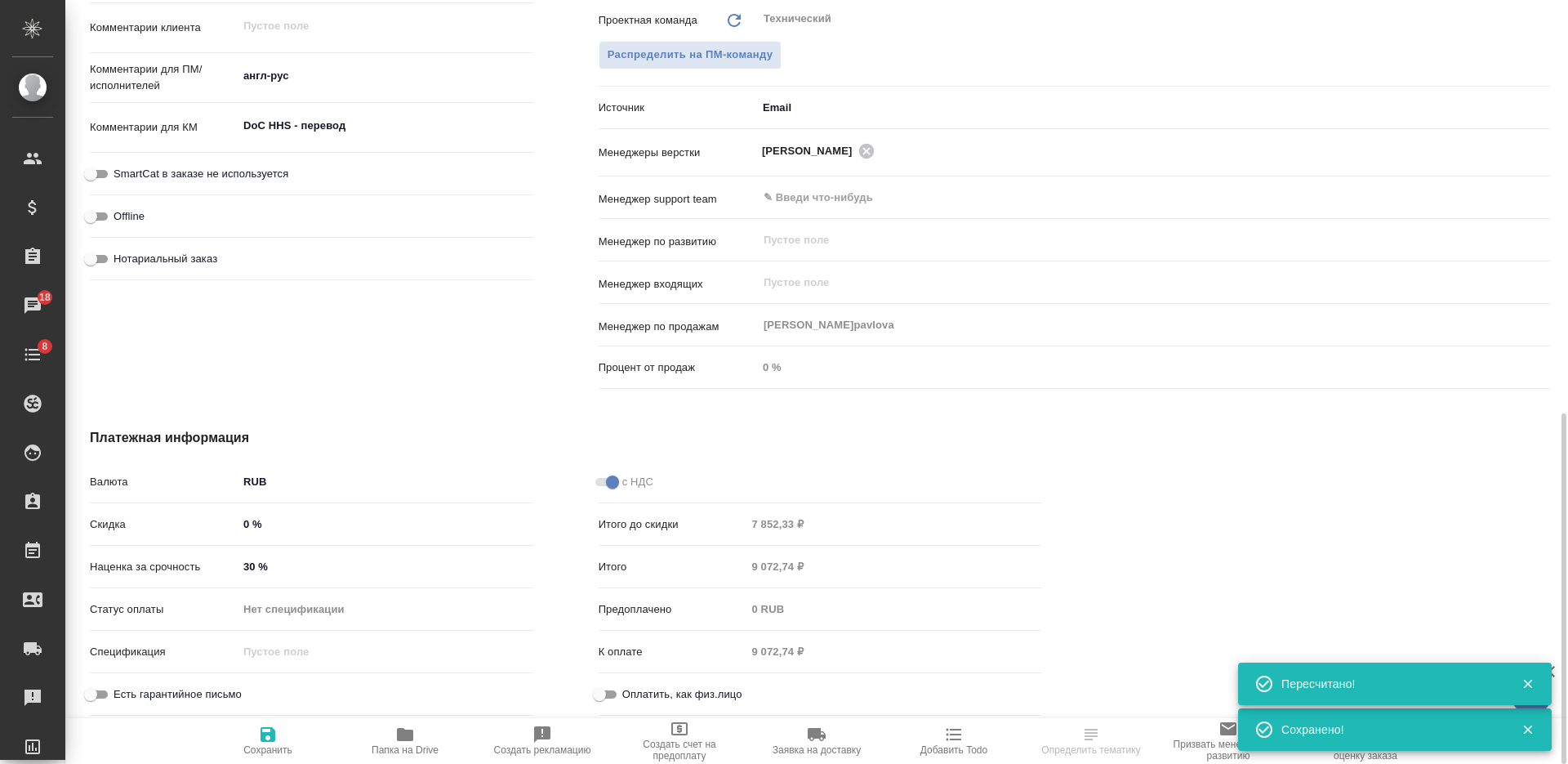
type textarea "x"
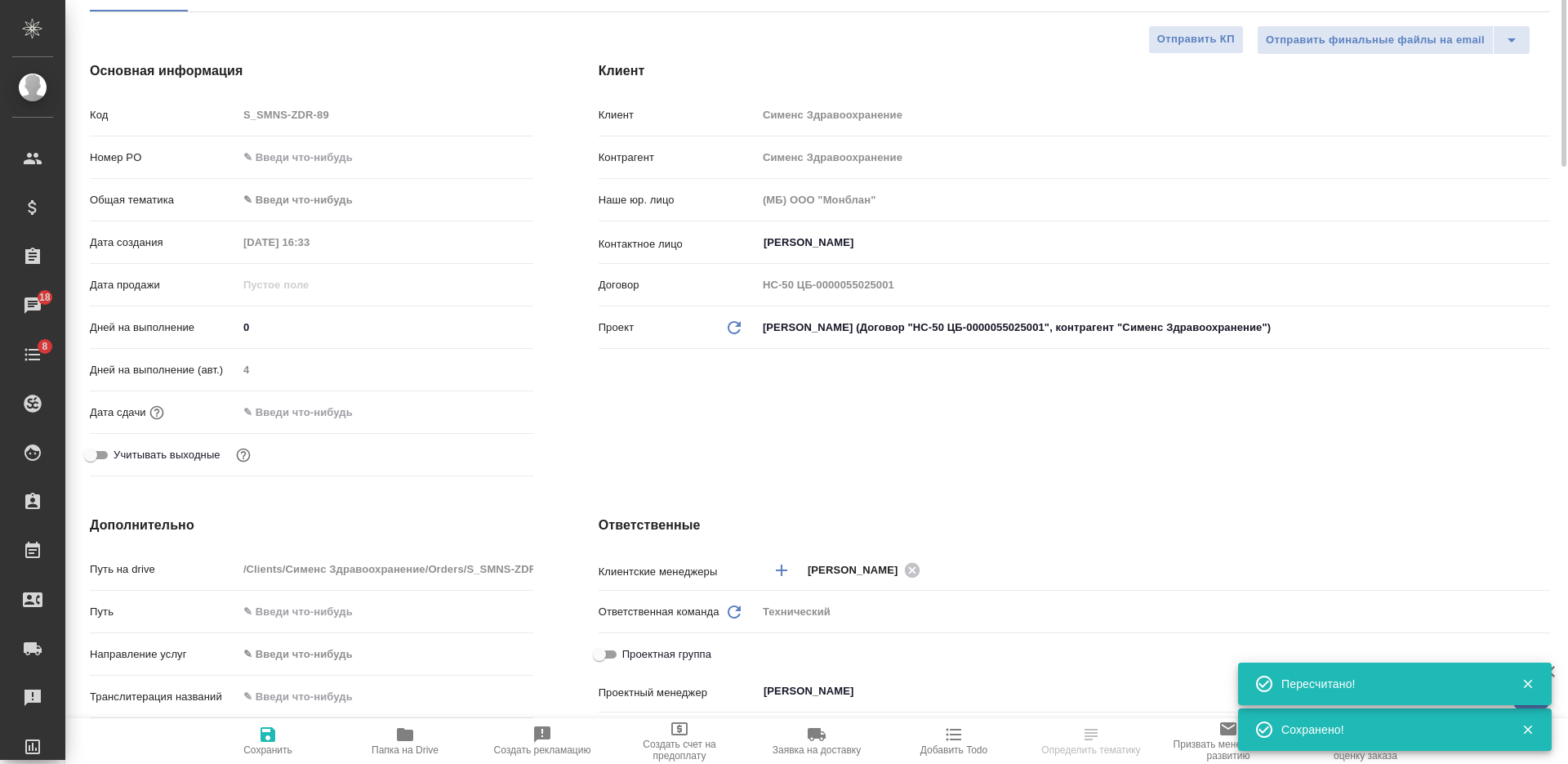
scroll to position [0, 0]
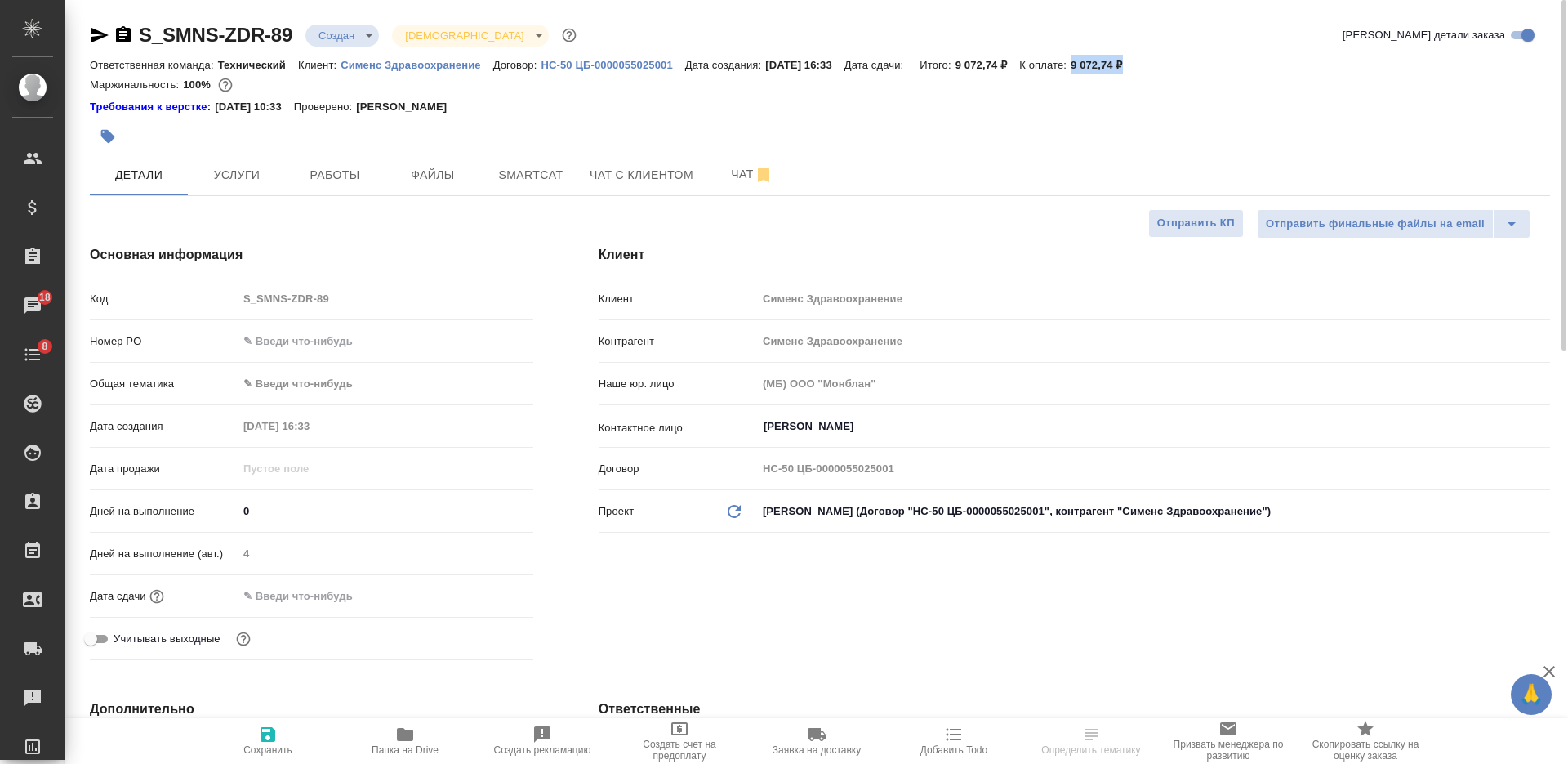
drag, startPoint x: 1157, startPoint y: 58, endPoint x: 1089, endPoint y: 64, distance: 68.3
click at [1089, 64] on div "Ответственная команда: Технический Клиент: Сименс Здравоохранение Договор: HC-5…" at bounding box center [820, 65] width 1460 height 20
copy p "9 072,74 ₽"
click at [261, 180] on span "Услуги" at bounding box center [237, 175] width 79 height 21
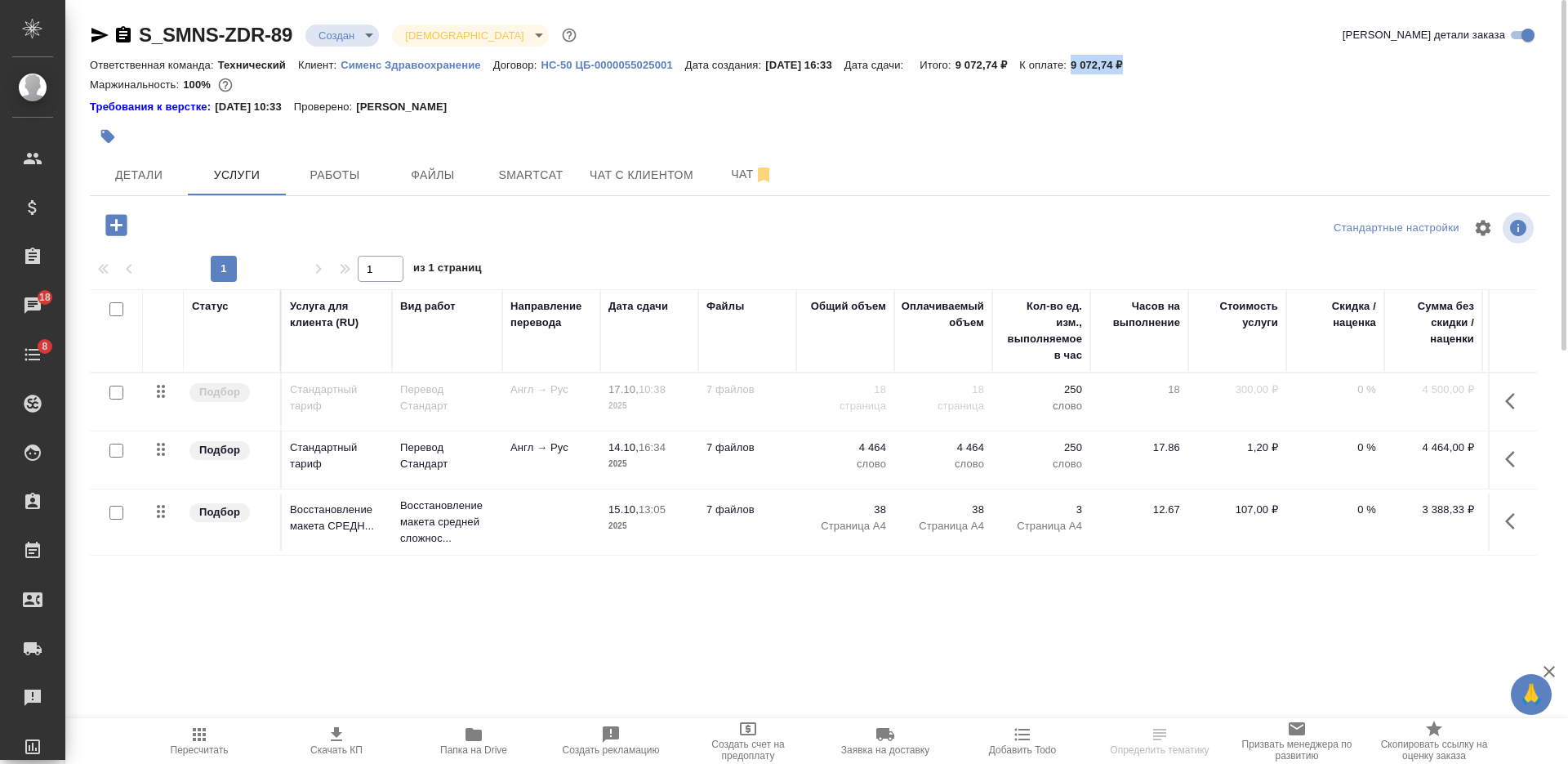
click at [347, 740] on span "Скачать КП" at bounding box center [337, 739] width 117 height 31
click at [1511, 452] on icon "button" at bounding box center [1515, 459] width 20 height 20
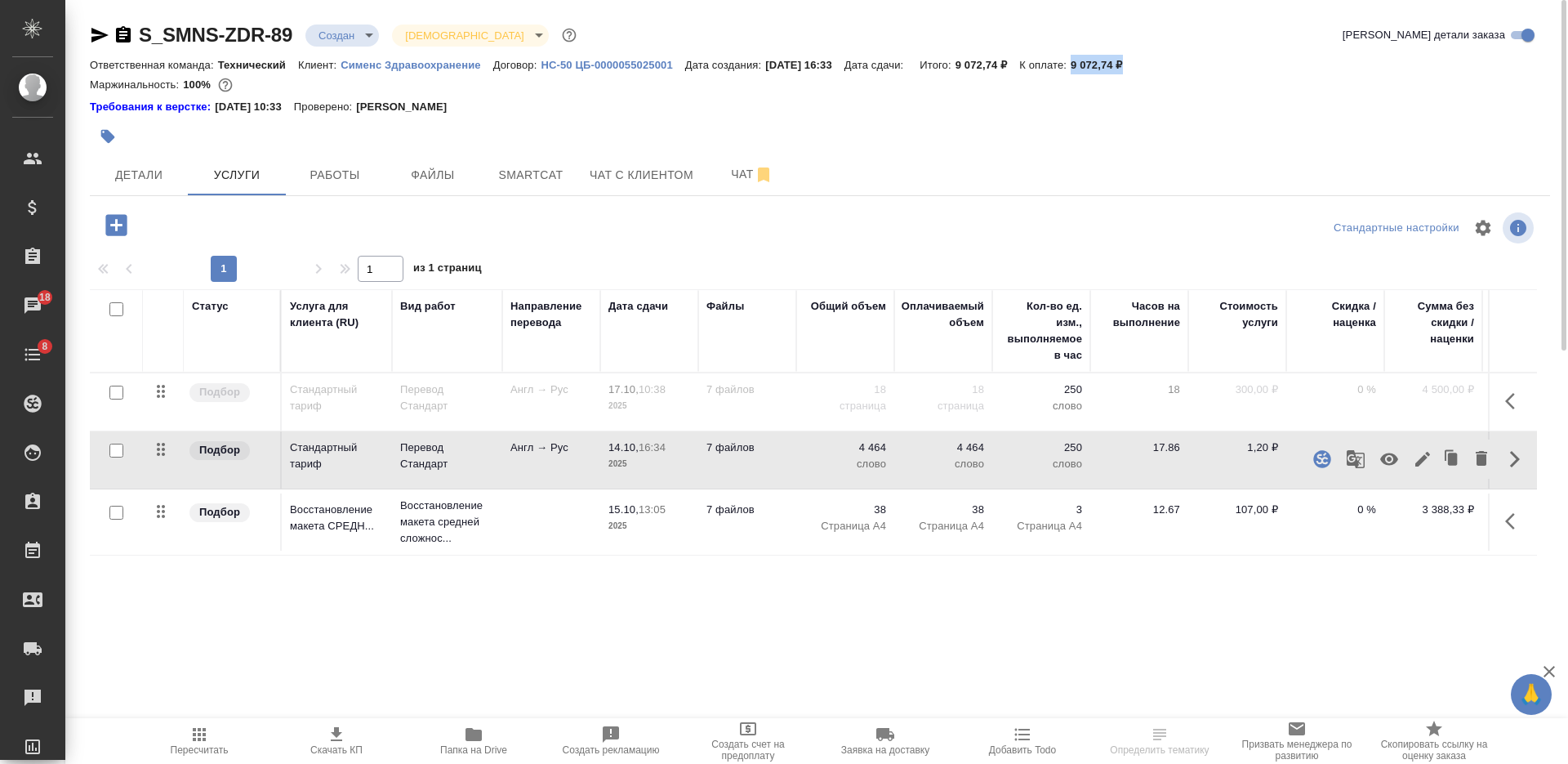
click at [1394, 452] on icon "button" at bounding box center [1389, 459] width 20 height 20
click at [1513, 403] on icon "button" at bounding box center [1515, 401] width 20 height 20
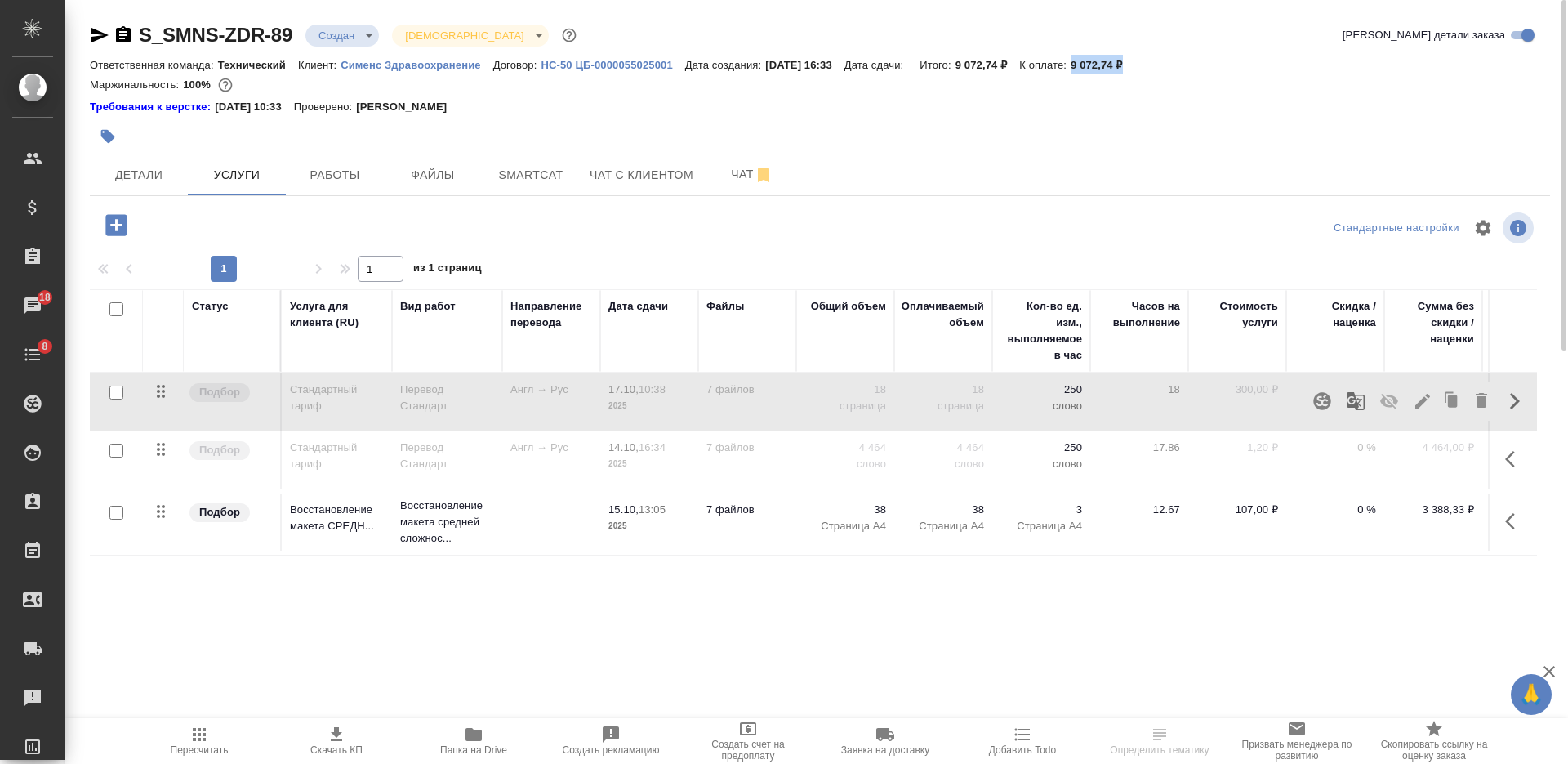
click at [1394, 396] on icon "button" at bounding box center [1389, 401] width 20 height 20
click at [195, 742] on icon "button" at bounding box center [199, 734] width 20 height 20
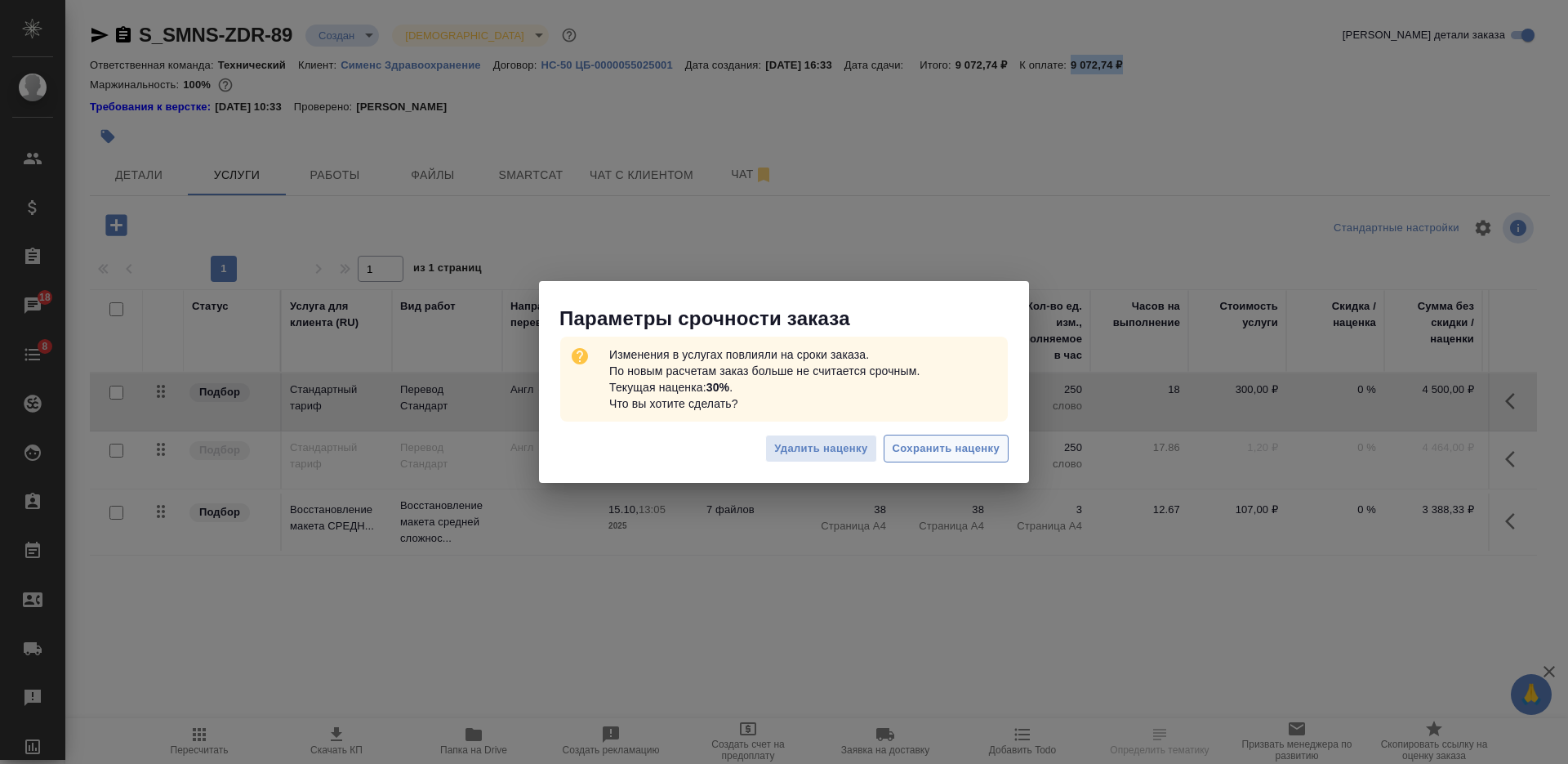
click at [923, 454] on span "Сохранить наценку" at bounding box center [946, 449] width 107 height 19
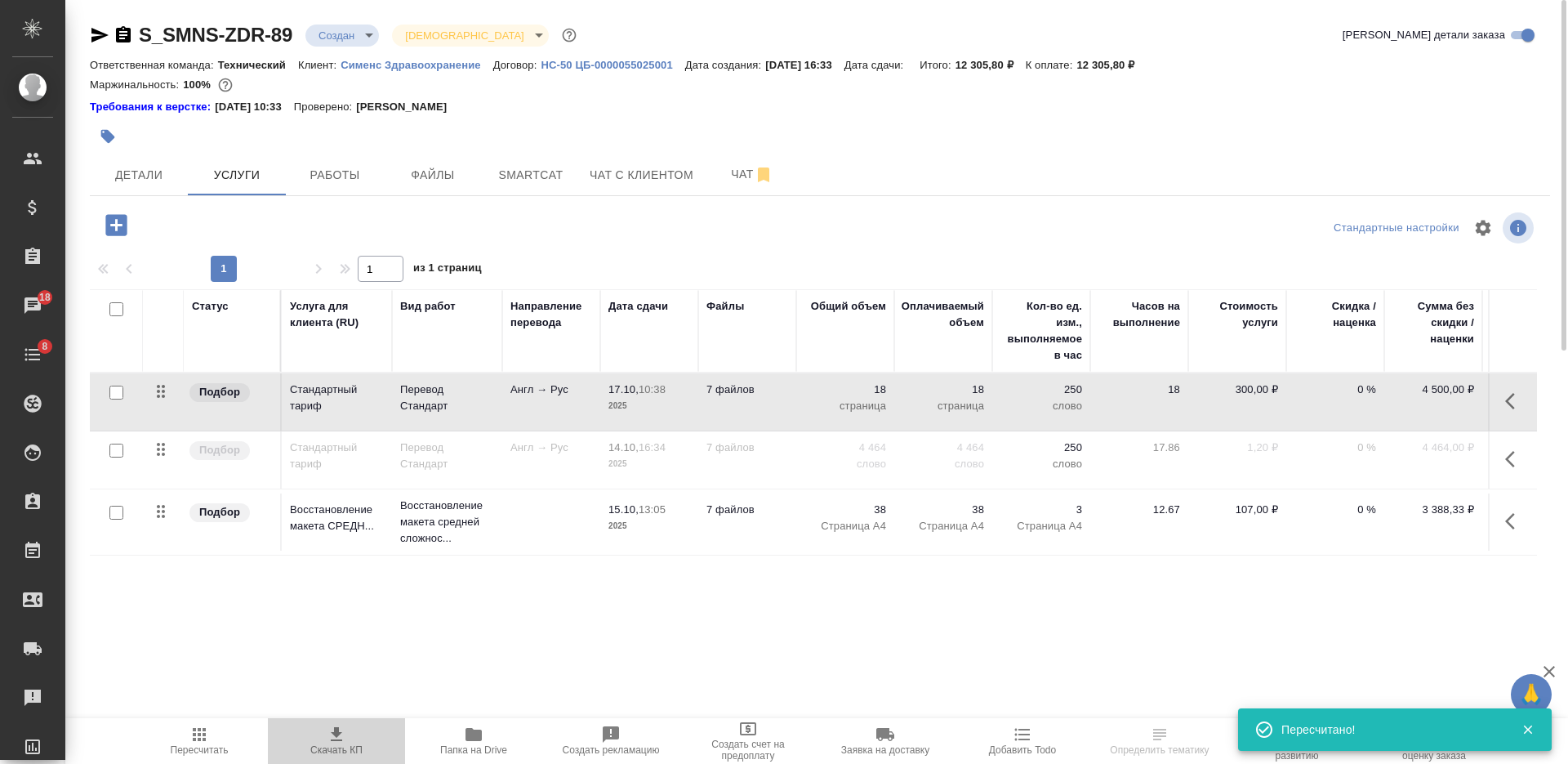
click at [342, 743] on icon "button" at bounding box center [337, 734] width 20 height 20
drag, startPoint x: 1173, startPoint y: 55, endPoint x: 1096, endPoint y: 69, distance: 78.3
click at [1096, 69] on div "Ответственная команда: Технический Клиент: Сименс Здравоохранение Договор: HC-5…" at bounding box center [820, 65] width 1460 height 20
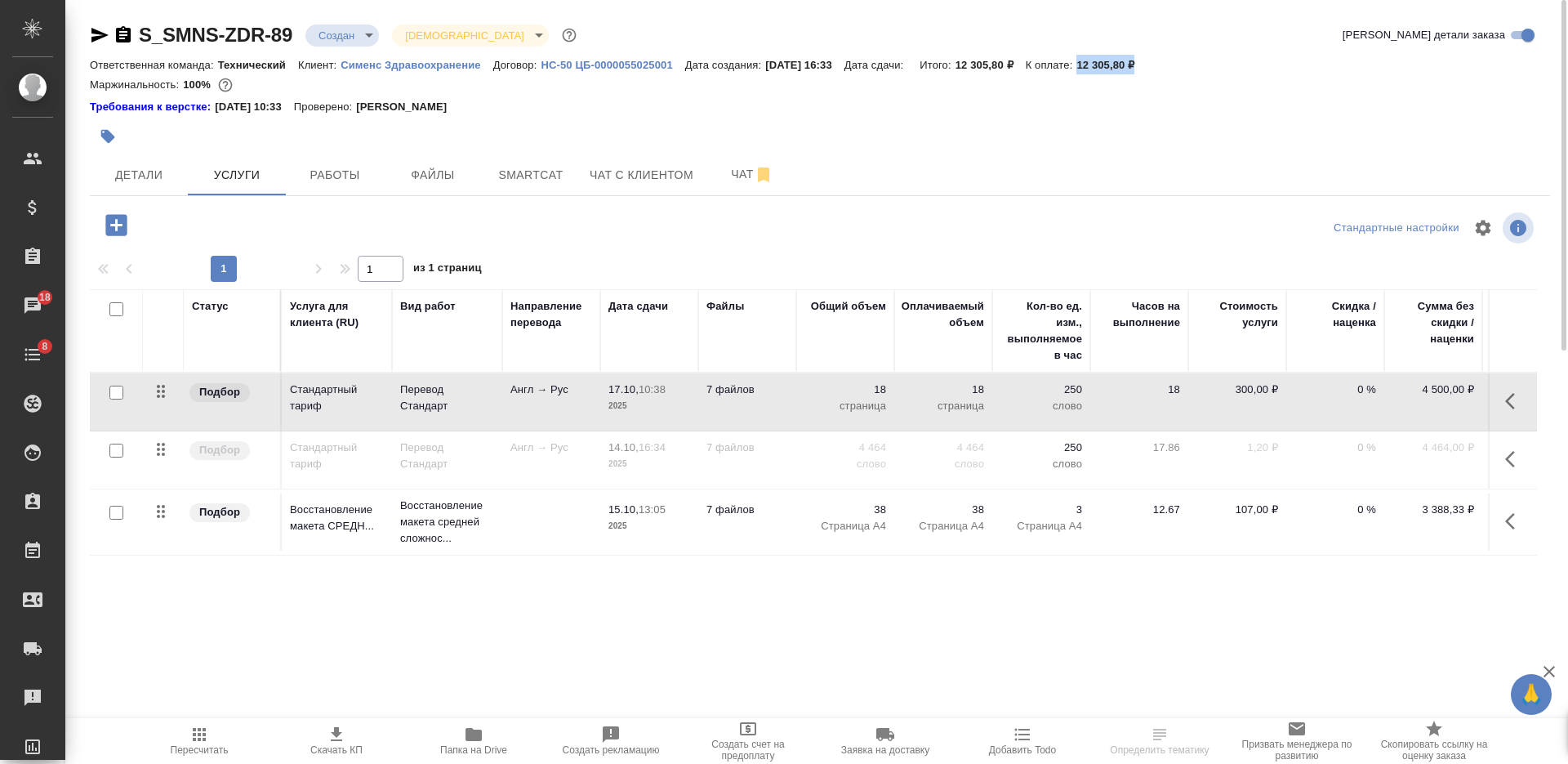
copy p "12 305,80 ₽"
click at [185, 754] on span "Пересчитать" at bounding box center [199, 750] width 58 height 12
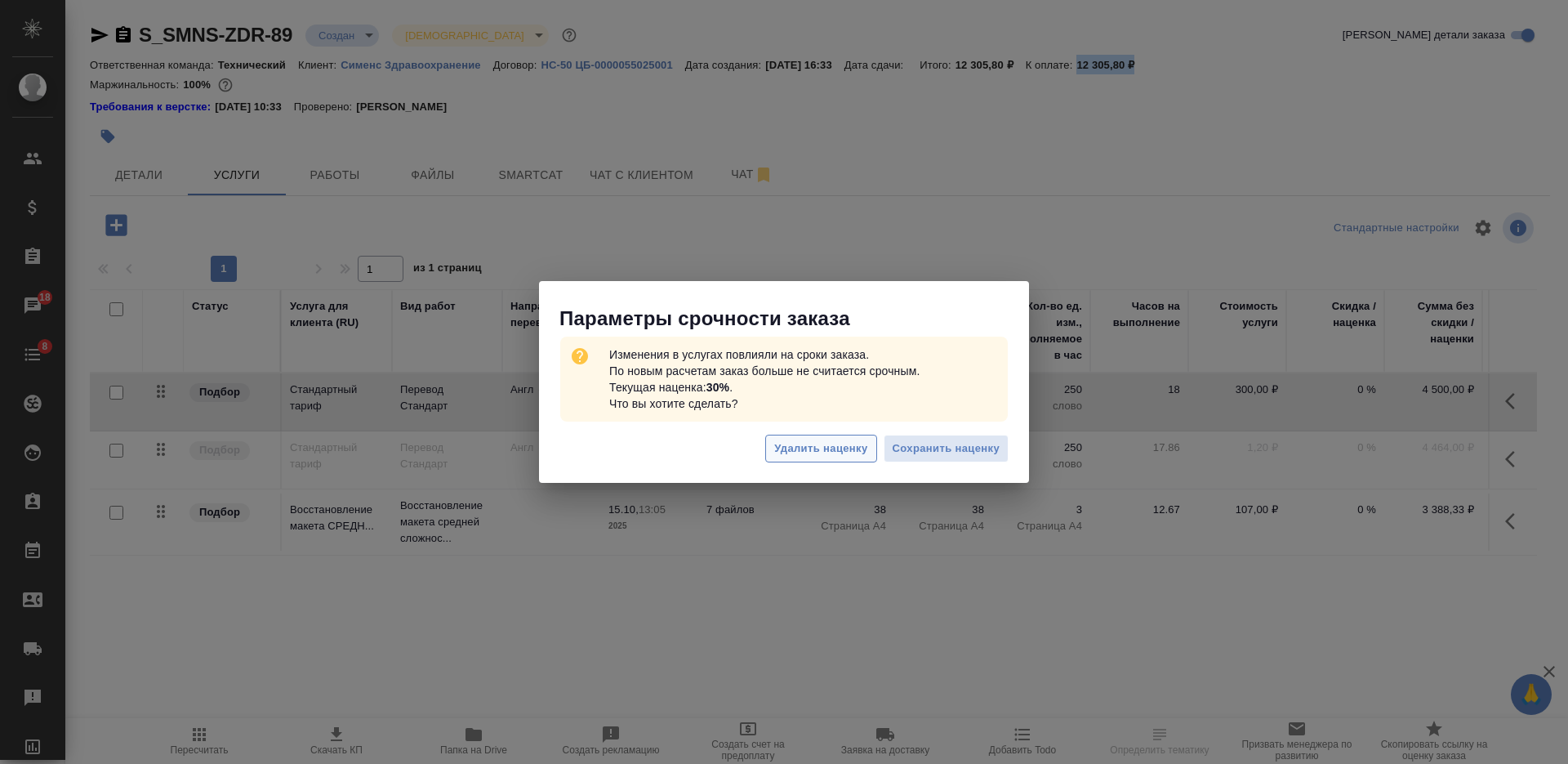
click at [834, 447] on span "Удалить наценку" at bounding box center [820, 449] width 93 height 19
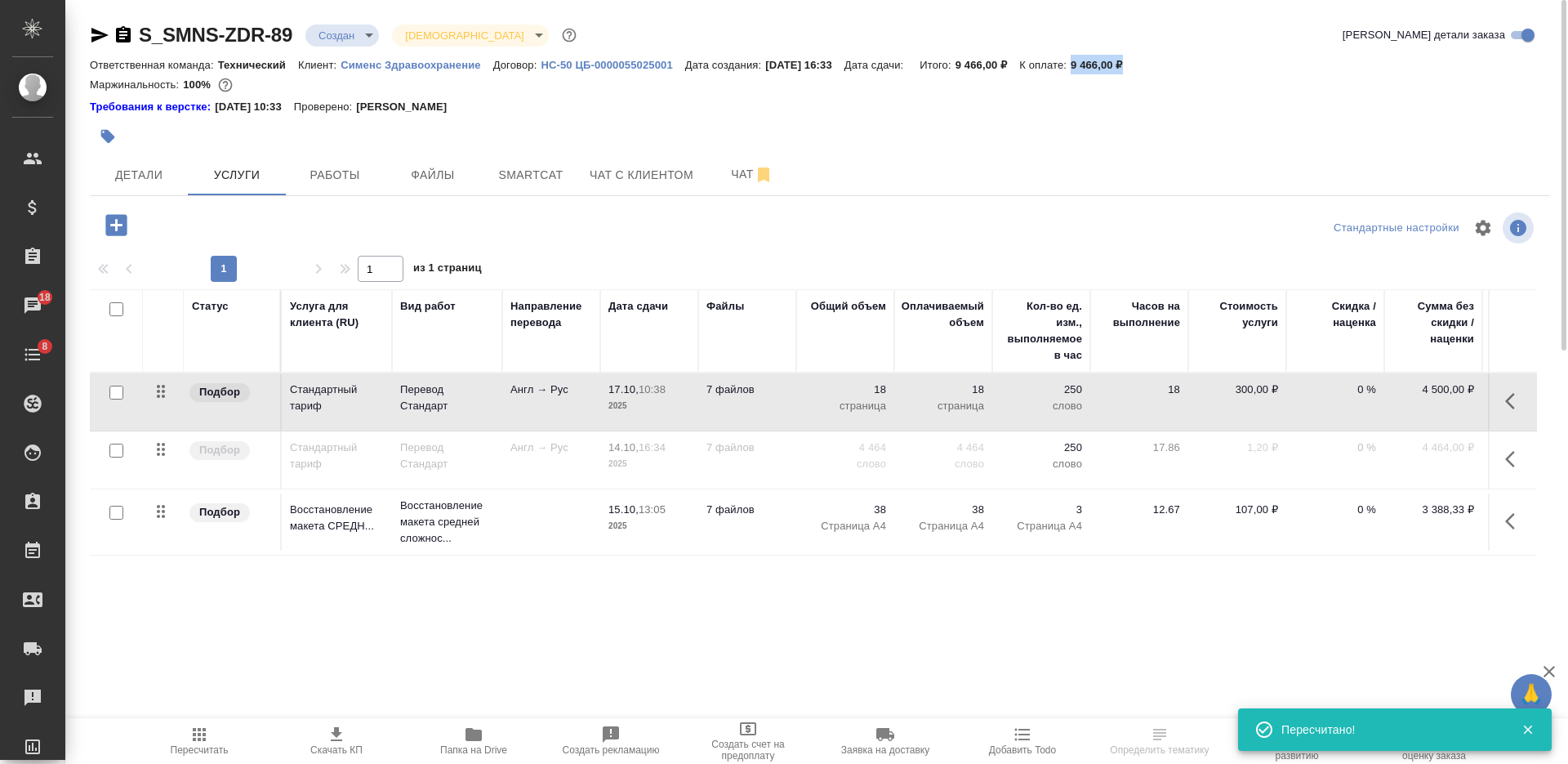
drag, startPoint x: 1168, startPoint y: 64, endPoint x: 1091, endPoint y: 63, distance: 77.0
click at [1091, 63] on div "Ответственная команда: Технический Клиент: Сименс Здравоохранение Договор: HC-5…" at bounding box center [820, 65] width 1460 height 20
copy p "9 466,00 ₽"
click at [351, 731] on span "Скачать КП" at bounding box center [337, 739] width 117 height 31
click at [110, 305] on input "checkbox" at bounding box center [116, 309] width 14 height 14
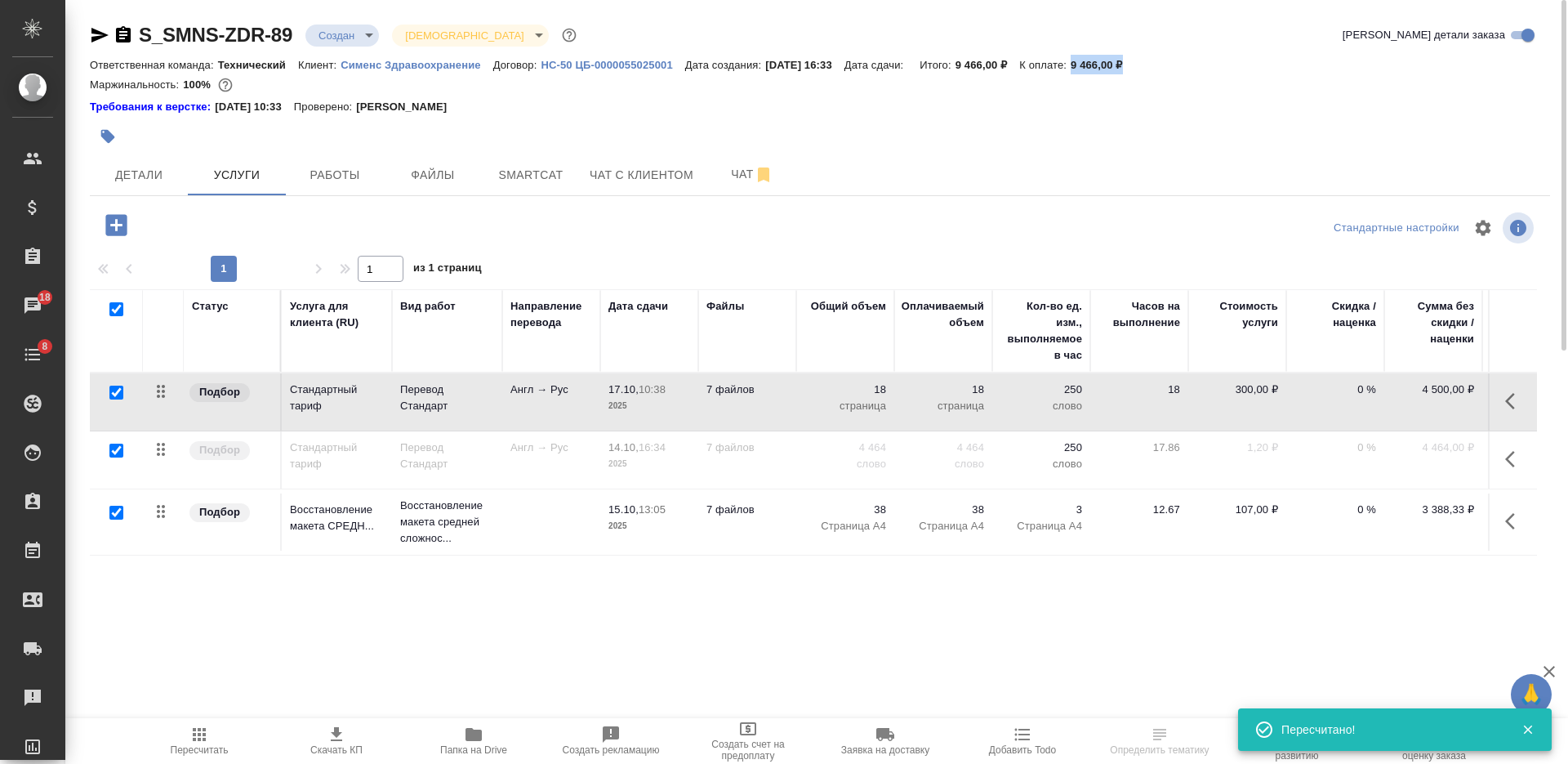
checkbox input "true"
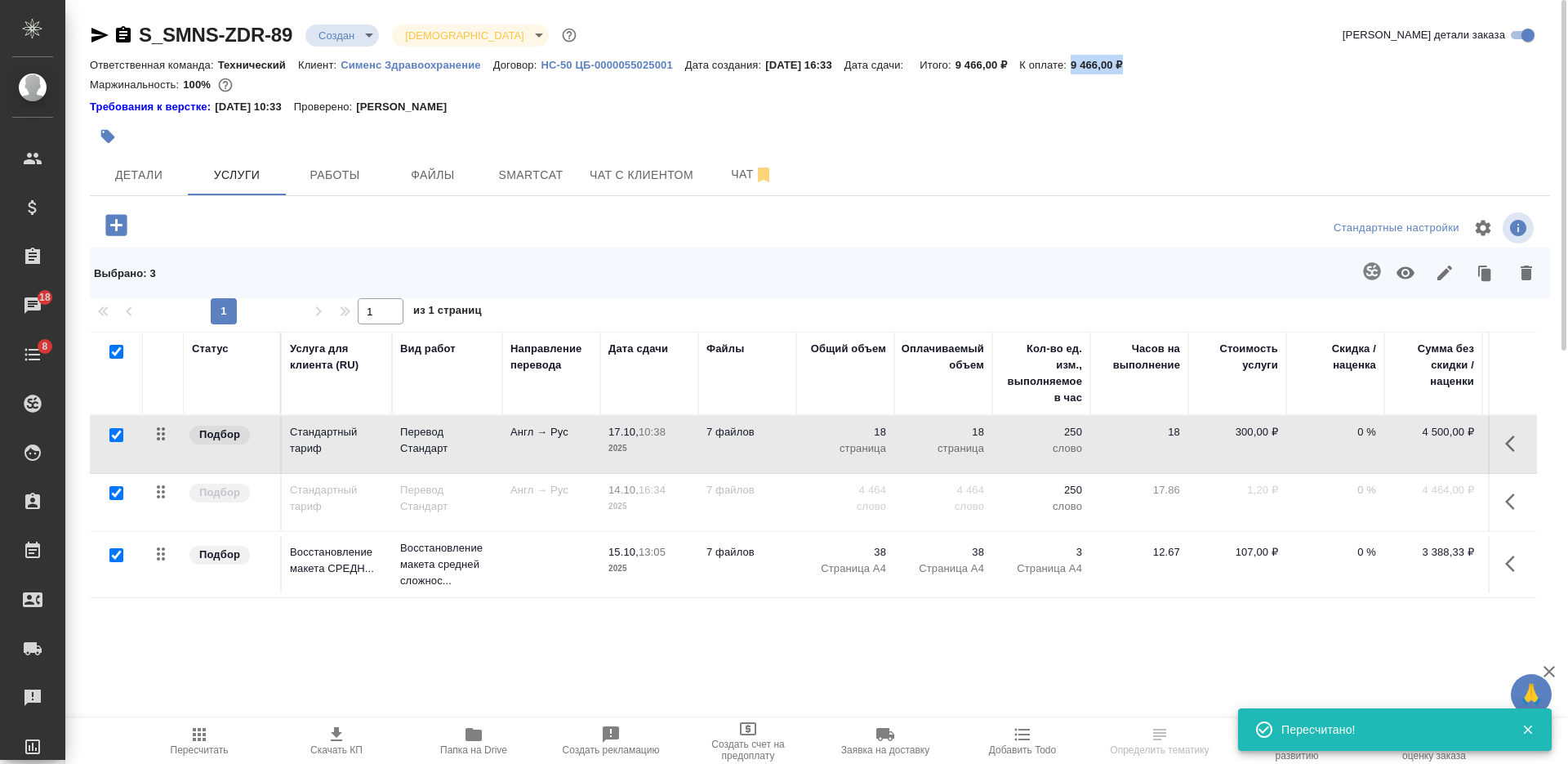
checkbox input "true"
click at [1450, 278] on icon "button" at bounding box center [1445, 273] width 20 height 20
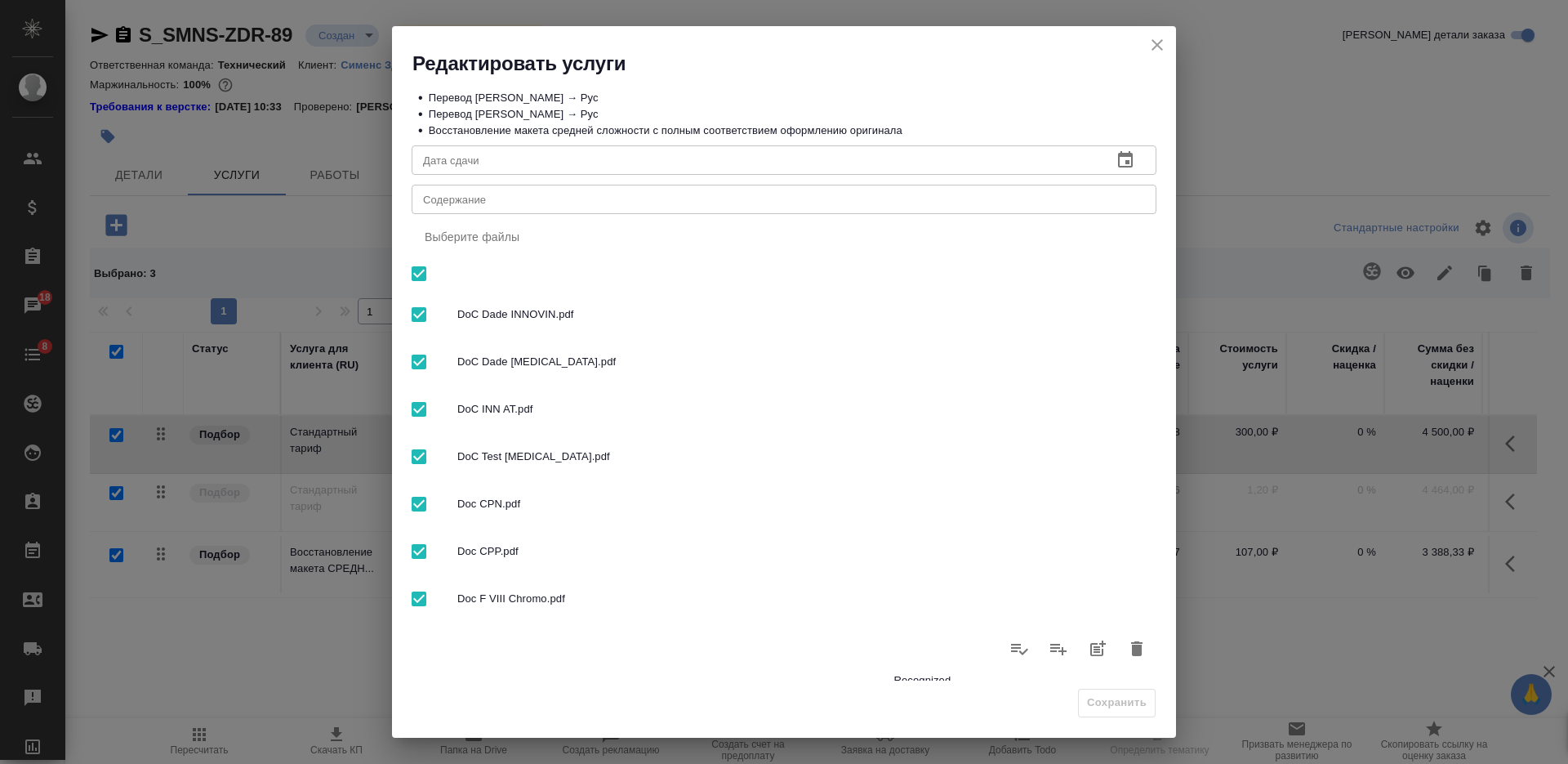
click at [707, 188] on div "x Содержание" at bounding box center [784, 199] width 745 height 30
paste textarea "DoC HHS - перевод"
type textarea "DoC HHS - перевод"
click at [1148, 696] on button "Сохранить" at bounding box center [1117, 703] width 78 height 29
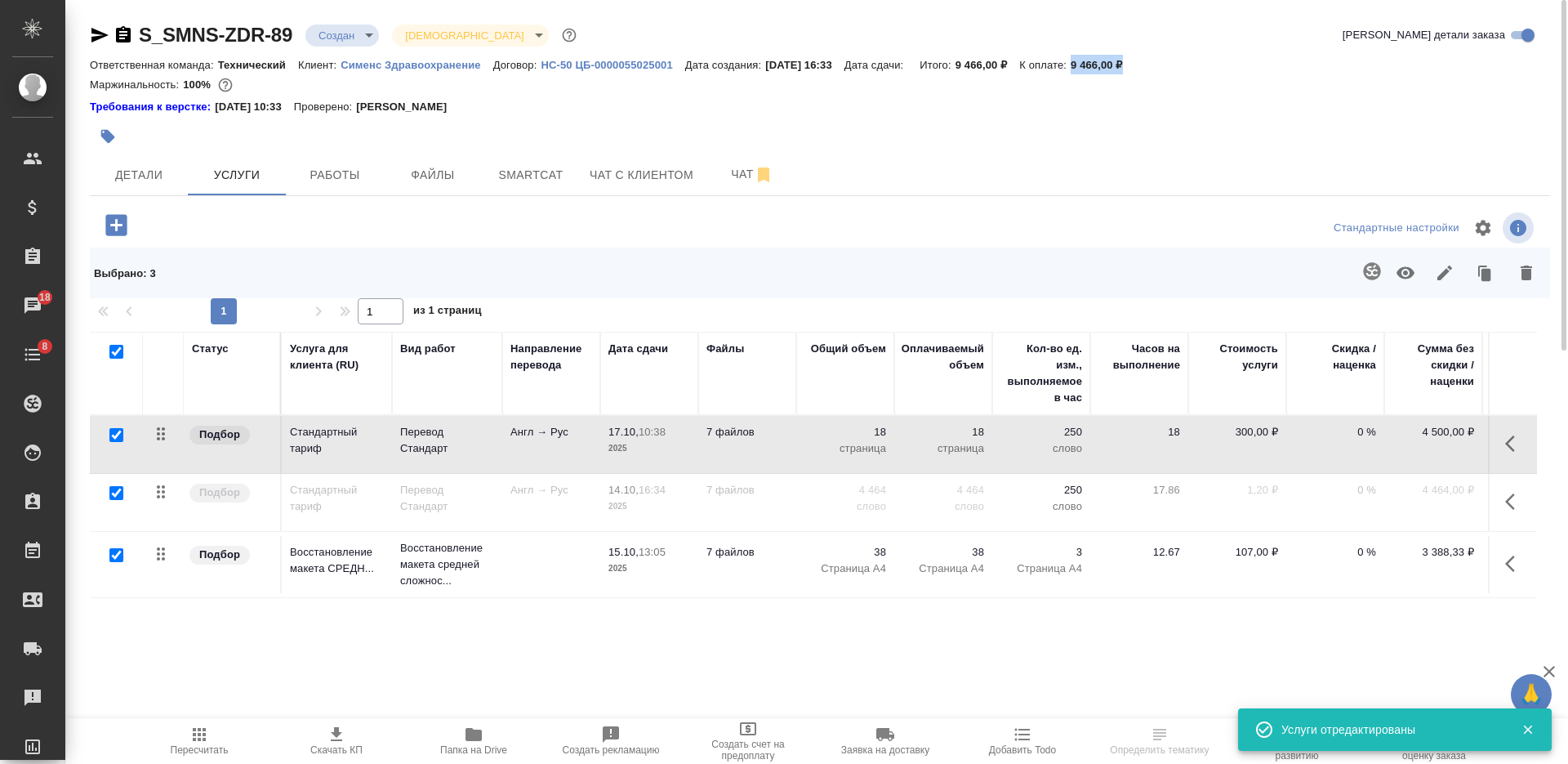
drag, startPoint x: 1163, startPoint y: 61, endPoint x: 1091, endPoint y: 65, distance: 72.1
click at [1091, 65] on div "Ответственная команда: Технический Клиент: Сименс Здравоохранение Договор: HC-5…" at bounding box center [820, 65] width 1460 height 20
copy p "9 466,00 ₽"
click at [345, 37] on body "🙏 .cls-1 fill:#fff; AWATERA Nikiforova Valeria Клиенты Спецификации Заказы 18 Ч…" at bounding box center [784, 382] width 1568 height 764
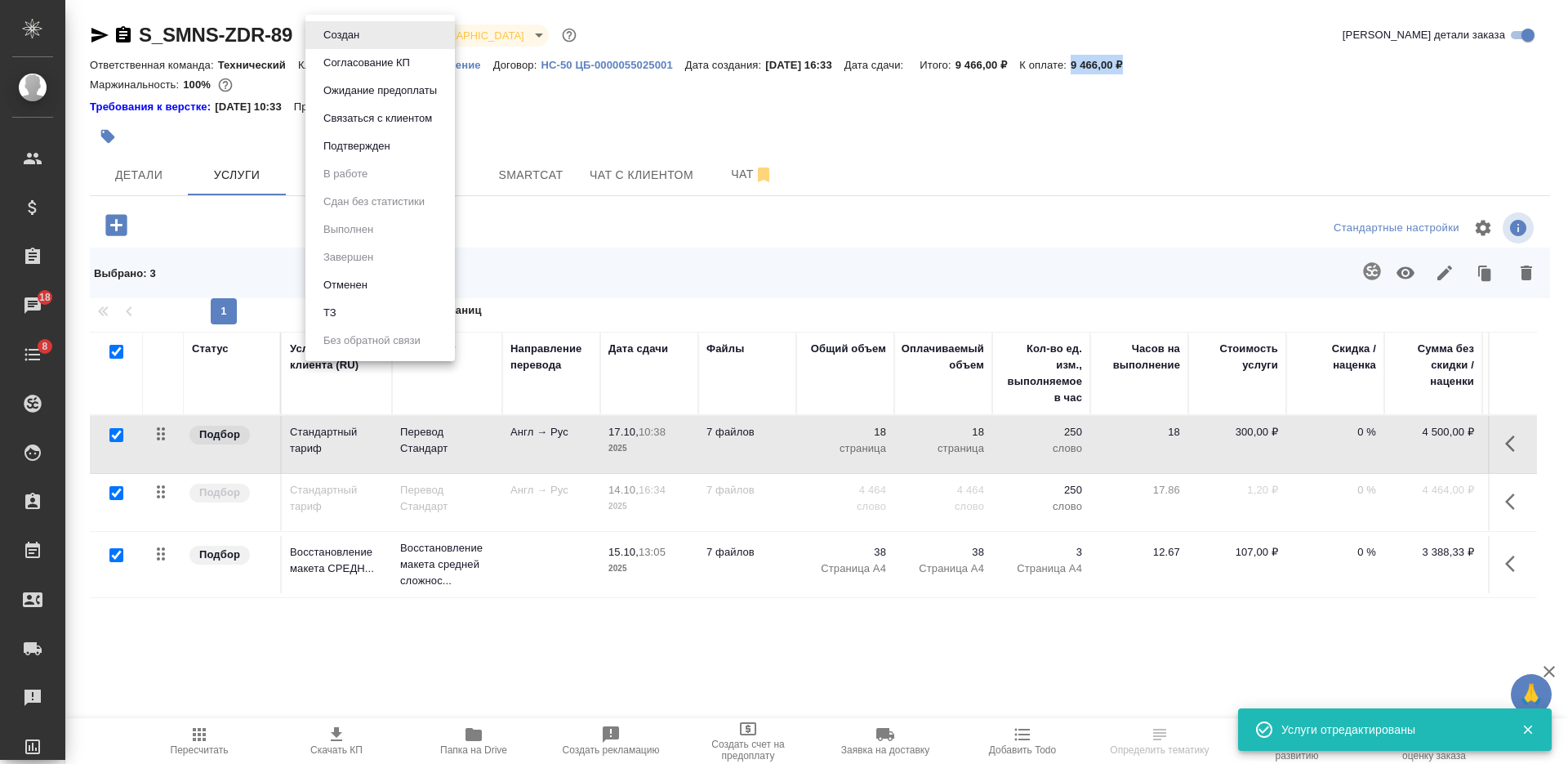
drag, startPoint x: 348, startPoint y: 60, endPoint x: 357, endPoint y: 66, distance: 10.8
click at [348, 61] on button "Согласование КП" at bounding box center [367, 63] width 96 height 18
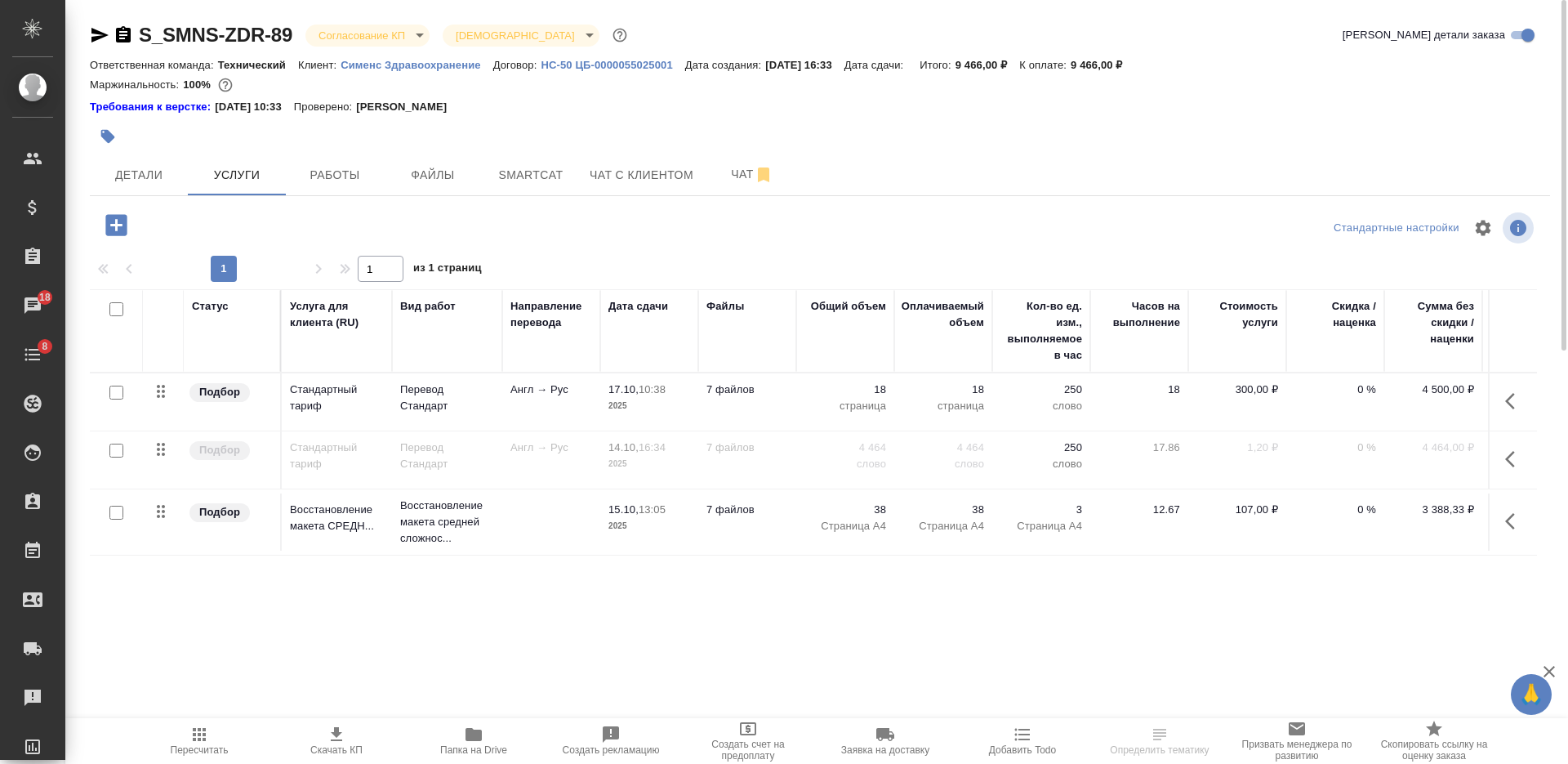
click at [1518, 461] on icon "button" at bounding box center [1515, 459] width 20 height 20
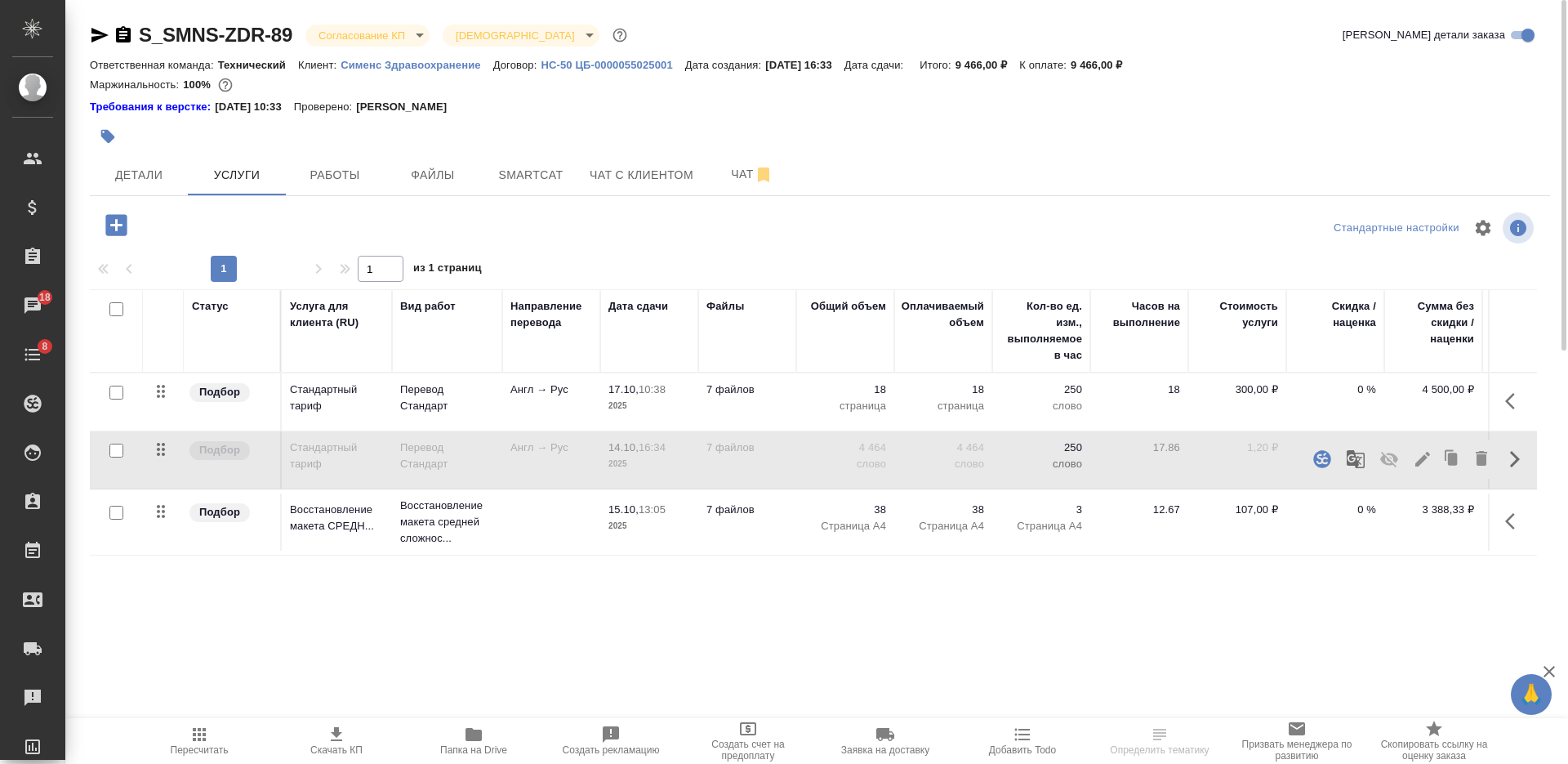
click at [1392, 466] on icon "button" at bounding box center [1389, 459] width 20 height 20
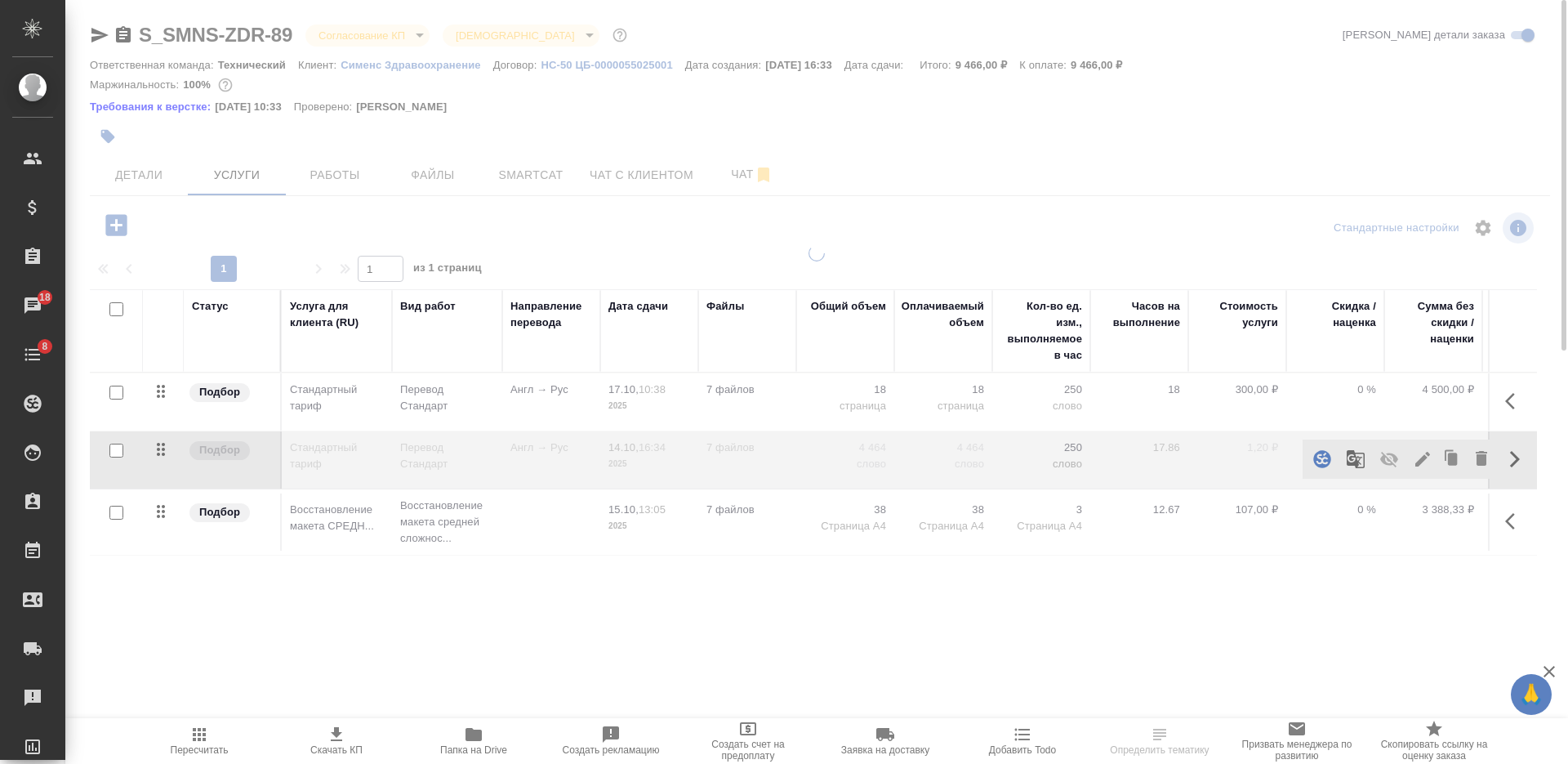
click at [1507, 401] on icon "button" at bounding box center [1510, 401] width 10 height 17
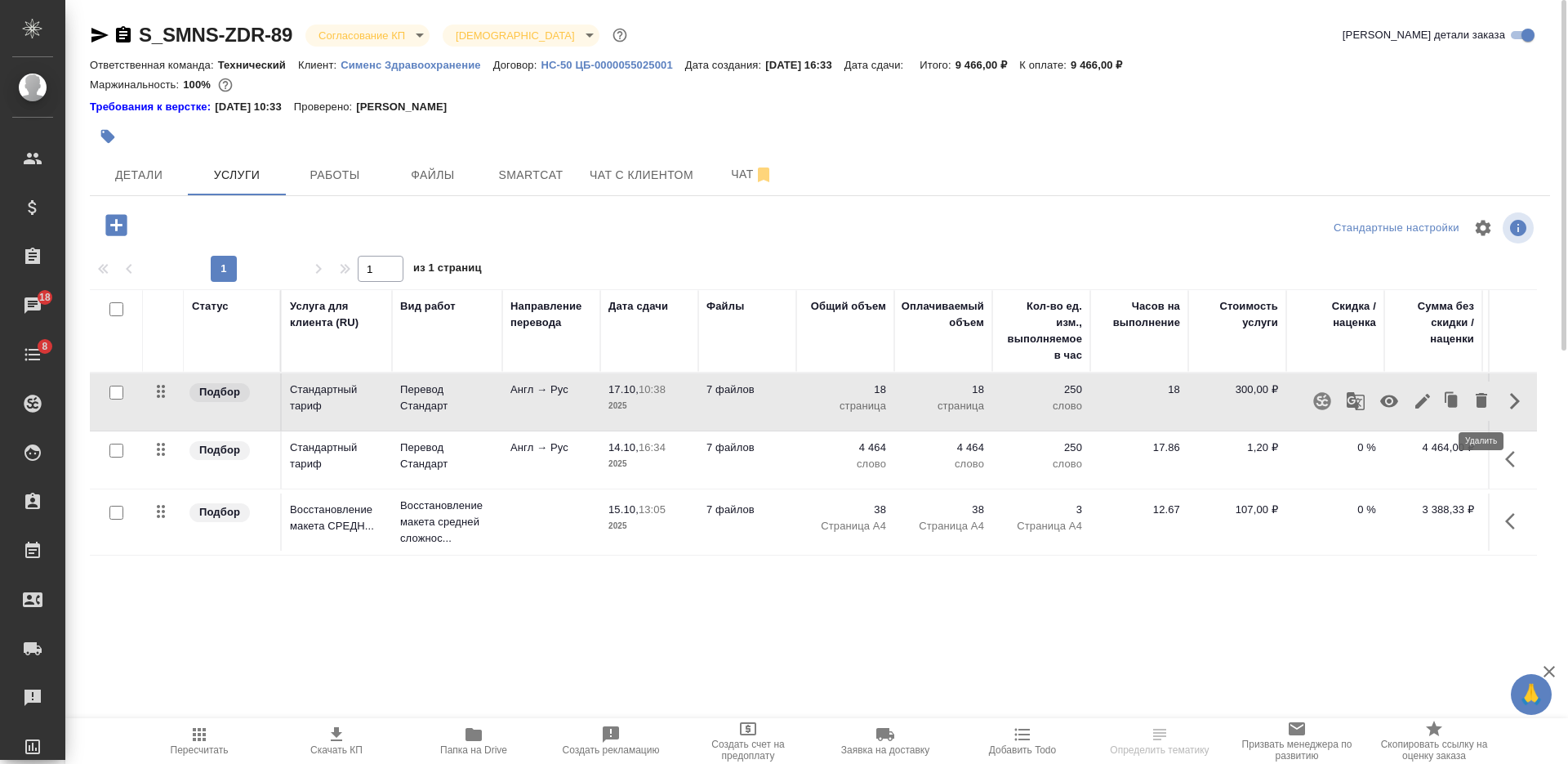
click at [1477, 400] on icon "button" at bounding box center [1481, 401] width 12 height 15
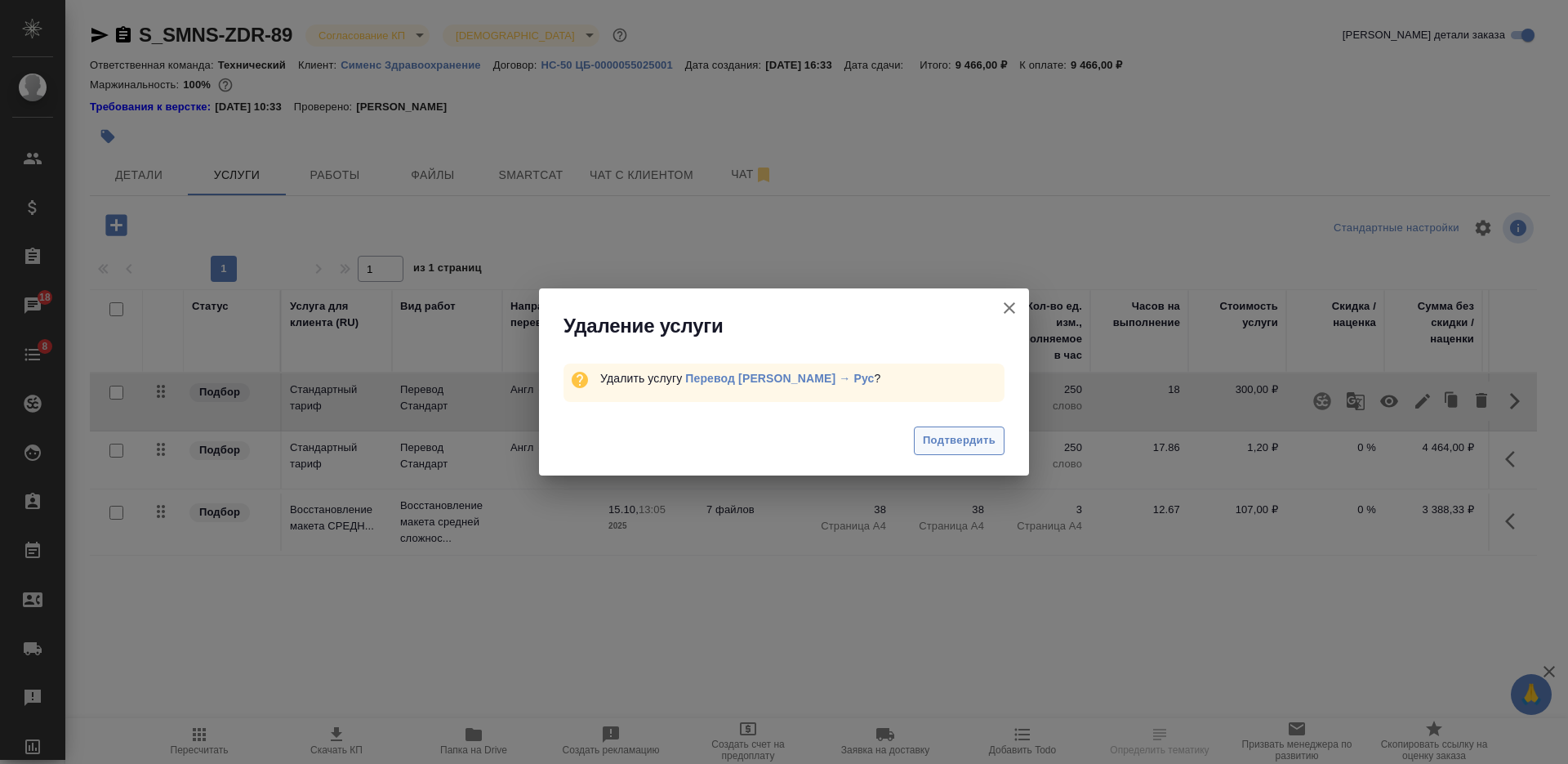
click at [994, 445] on span "Подтвердить" at bounding box center [959, 440] width 73 height 19
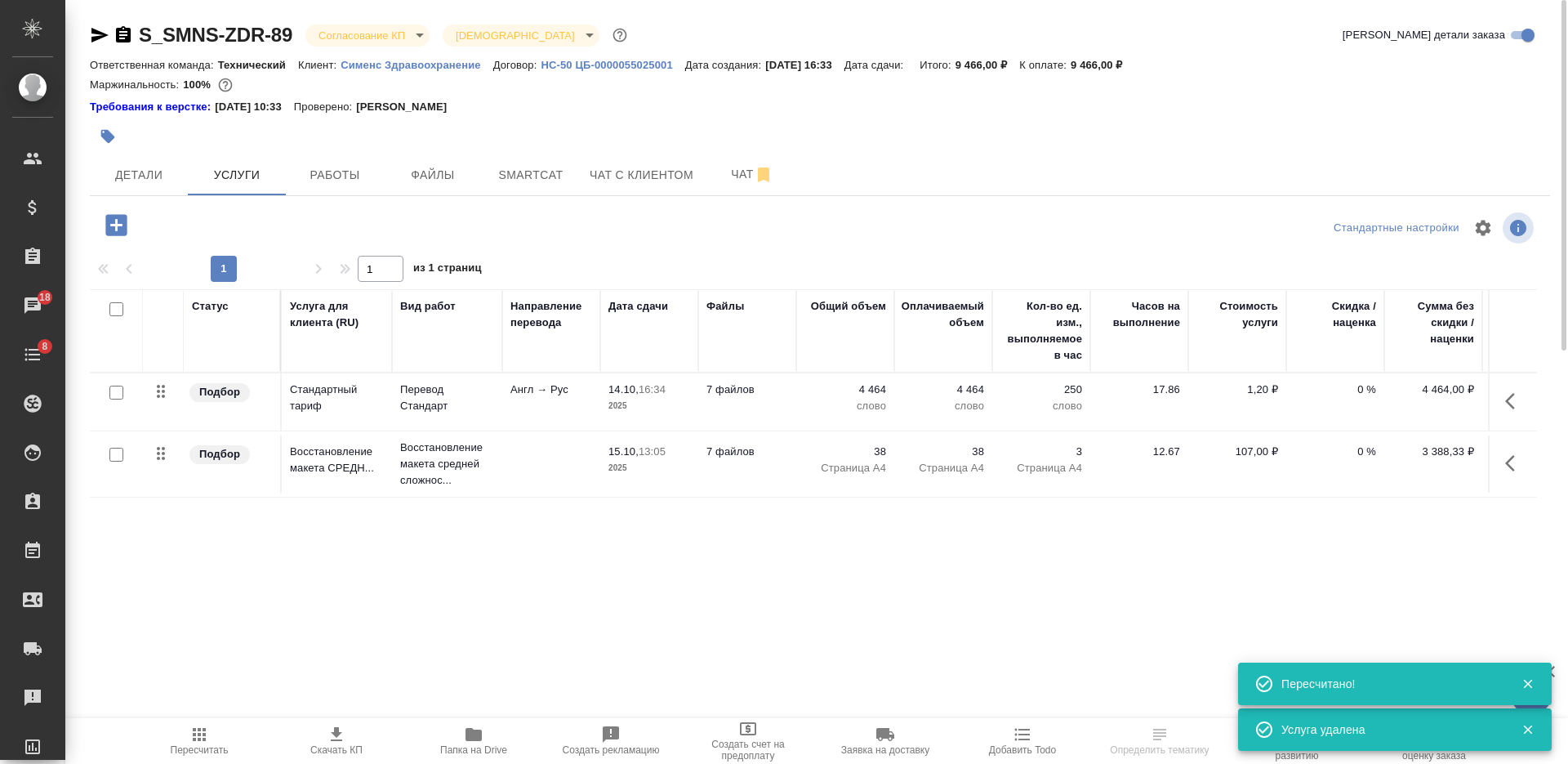
click at [194, 741] on icon "button" at bounding box center [199, 734] width 13 height 13
